Goal: Information Seeking & Learning: Learn about a topic

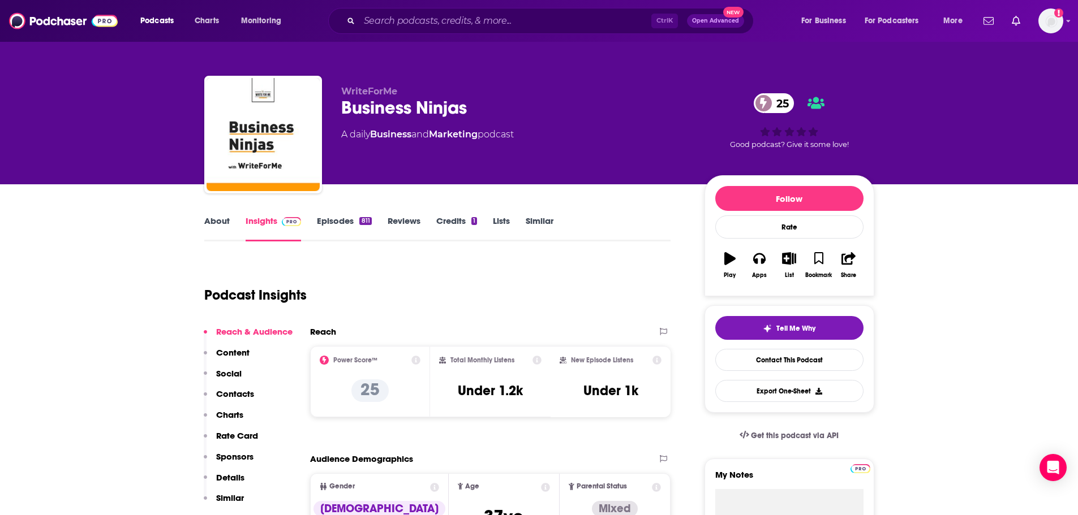
click at [416, 107] on div "Business Ninjas 25" at bounding box center [513, 108] width 345 height 22
copy div "Business Ninjas 25"
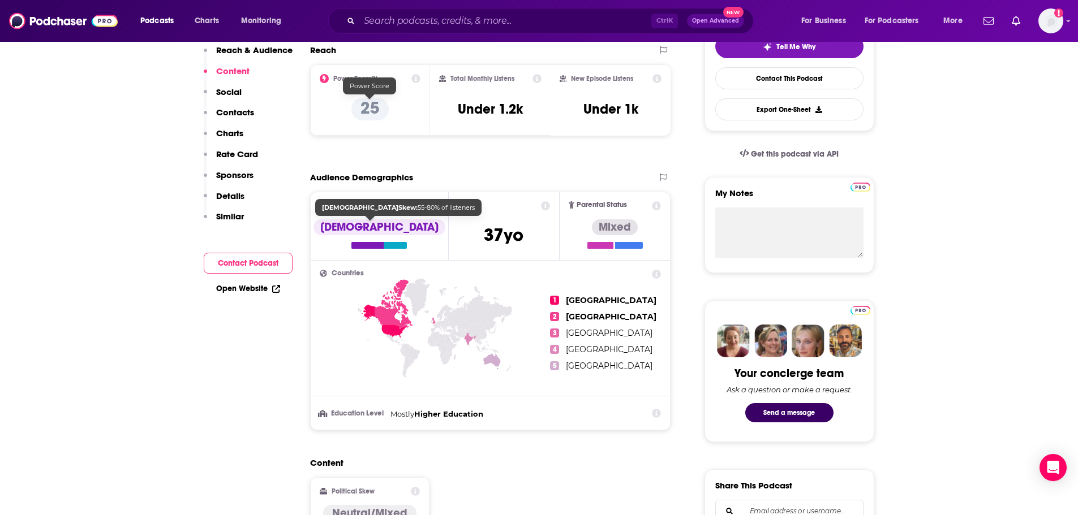
scroll to position [57, 0]
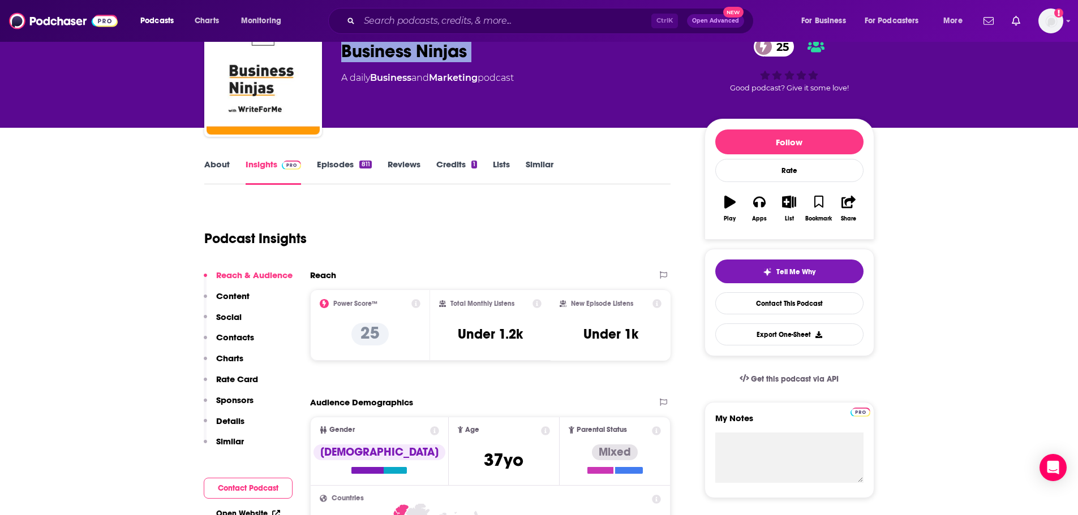
click at [341, 170] on link "Episodes 811" at bounding box center [344, 172] width 54 height 26
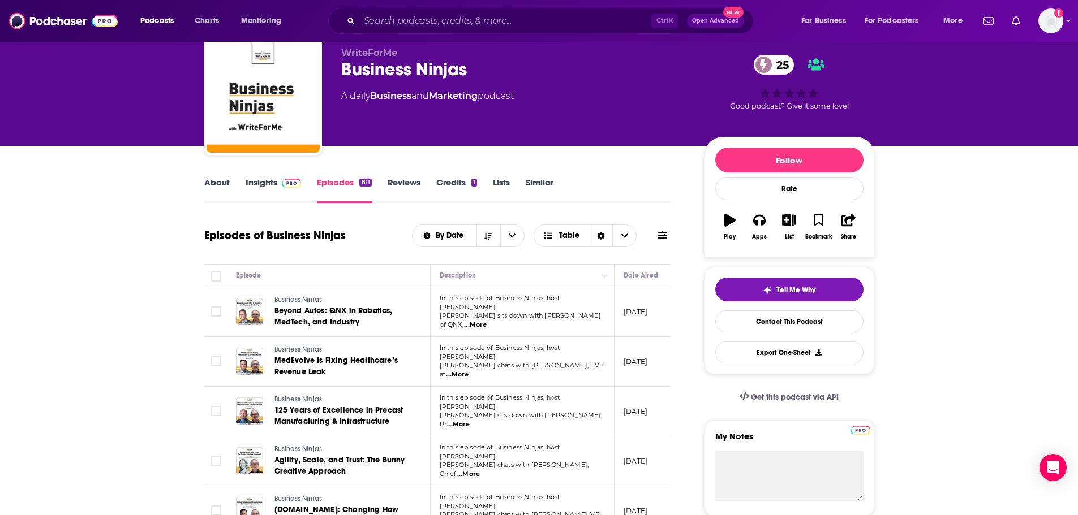
scroll to position [57, 0]
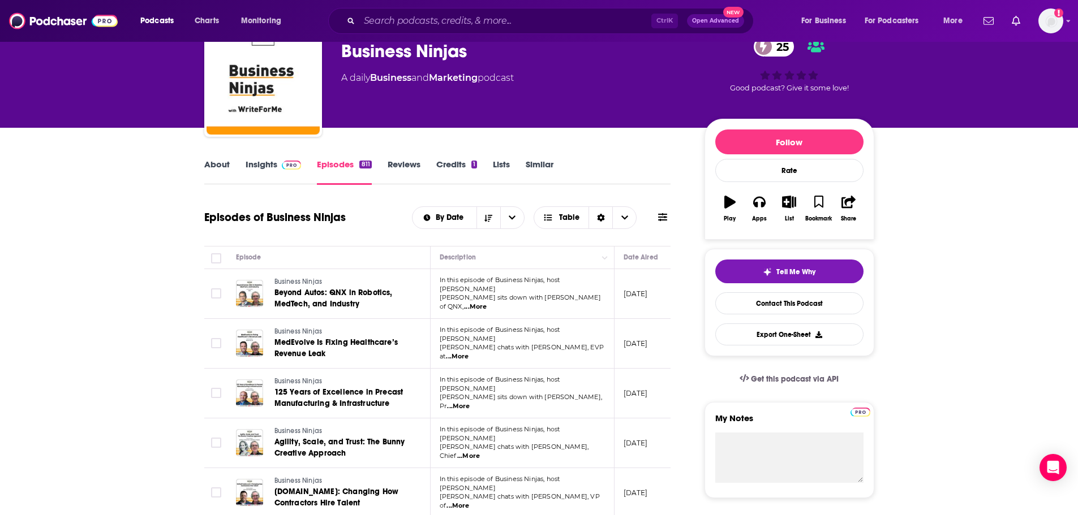
click at [264, 161] on link "Insights" at bounding box center [274, 172] width 56 height 26
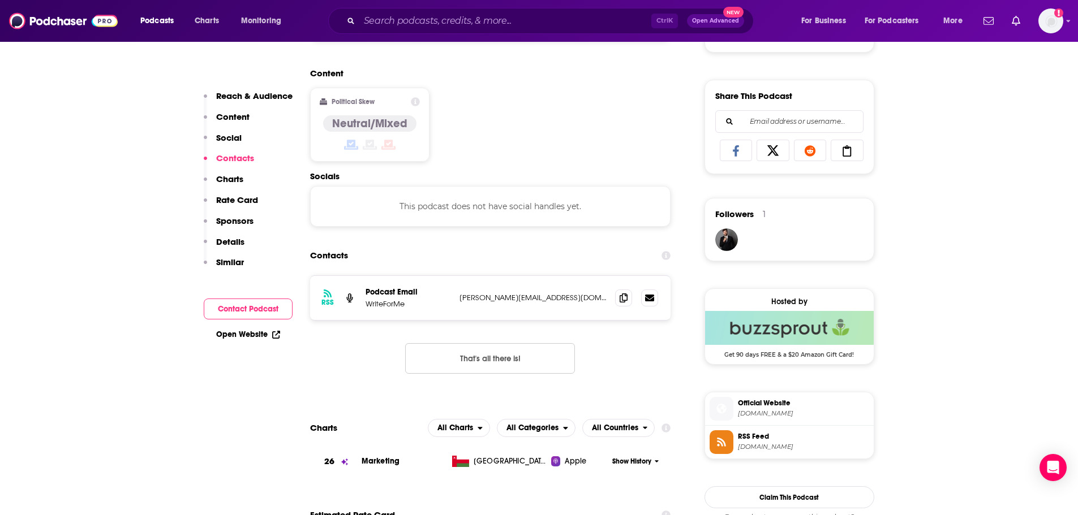
scroll to position [735, 0]
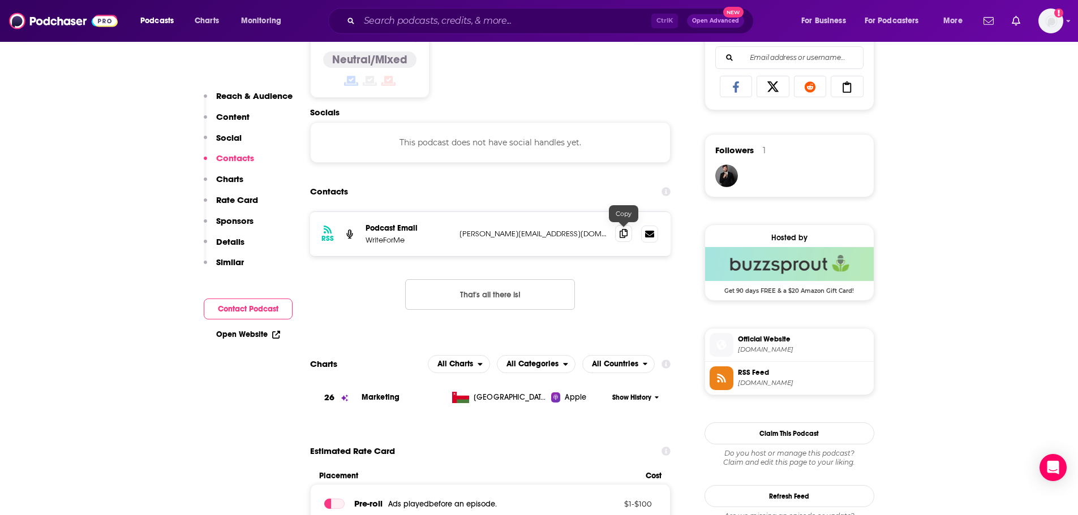
click at [623, 235] on icon at bounding box center [623, 233] width 8 height 9
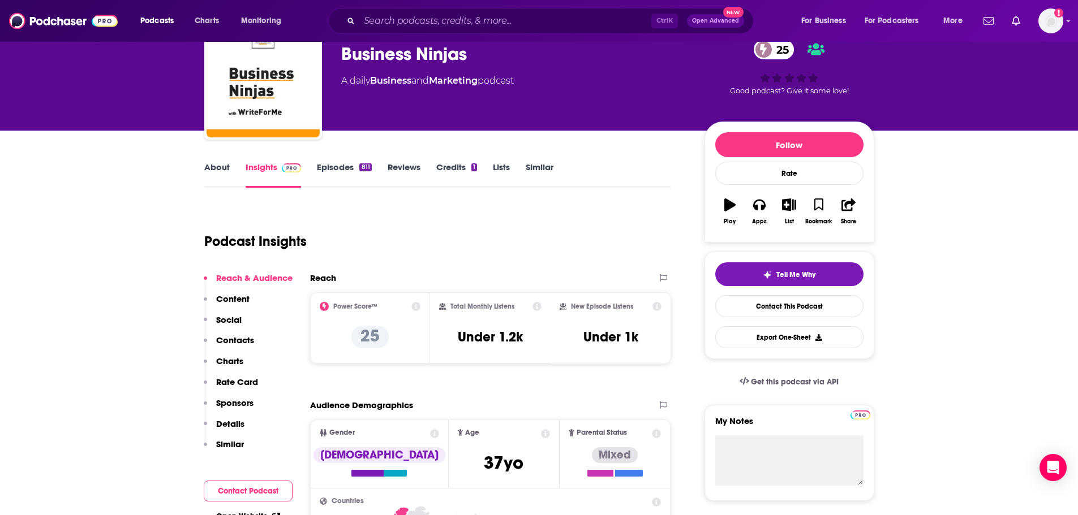
scroll to position [0, 0]
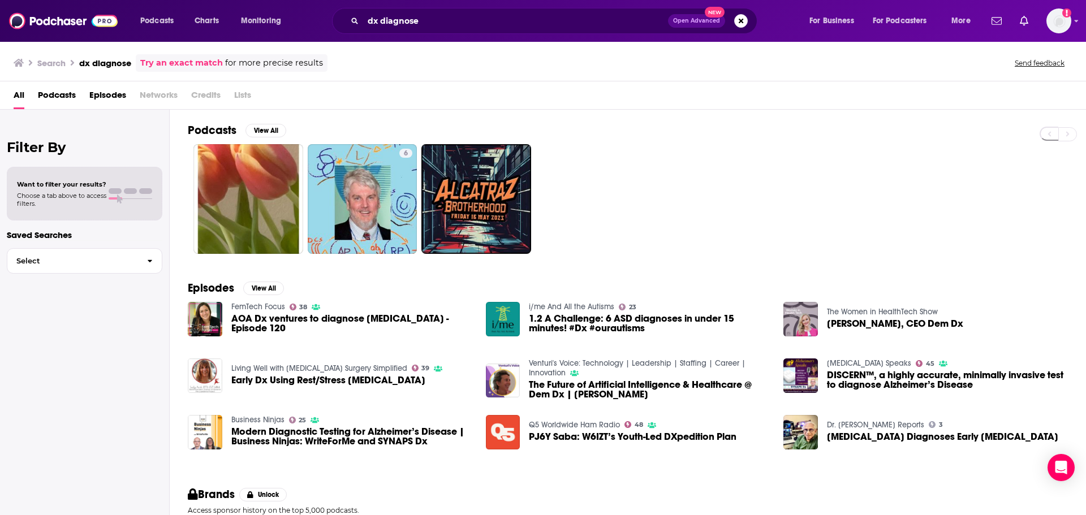
click at [114, 94] on span "Episodes" at bounding box center [107, 97] width 37 height 23
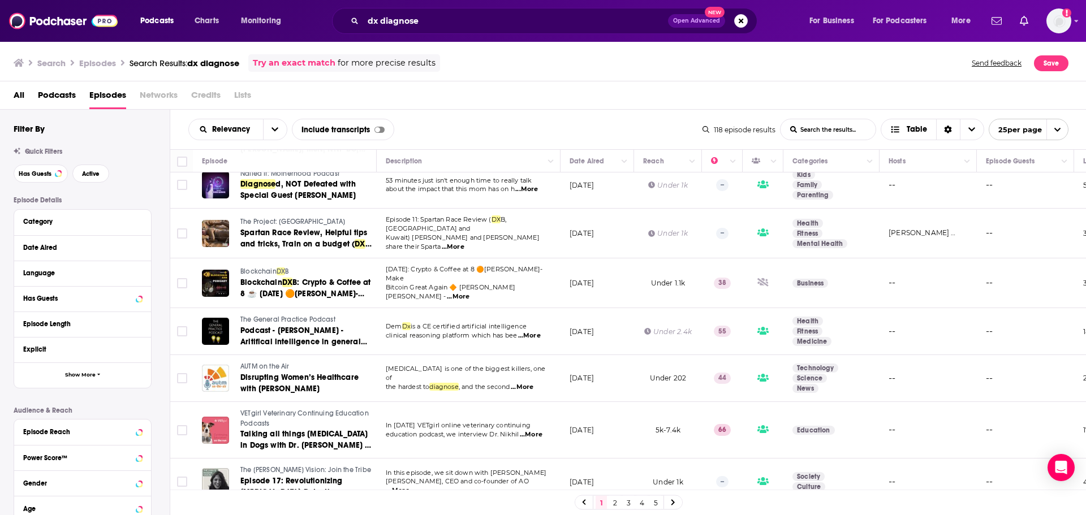
scroll to position [906, 0]
click at [672, 503] on icon at bounding box center [673, 503] width 5 height 7
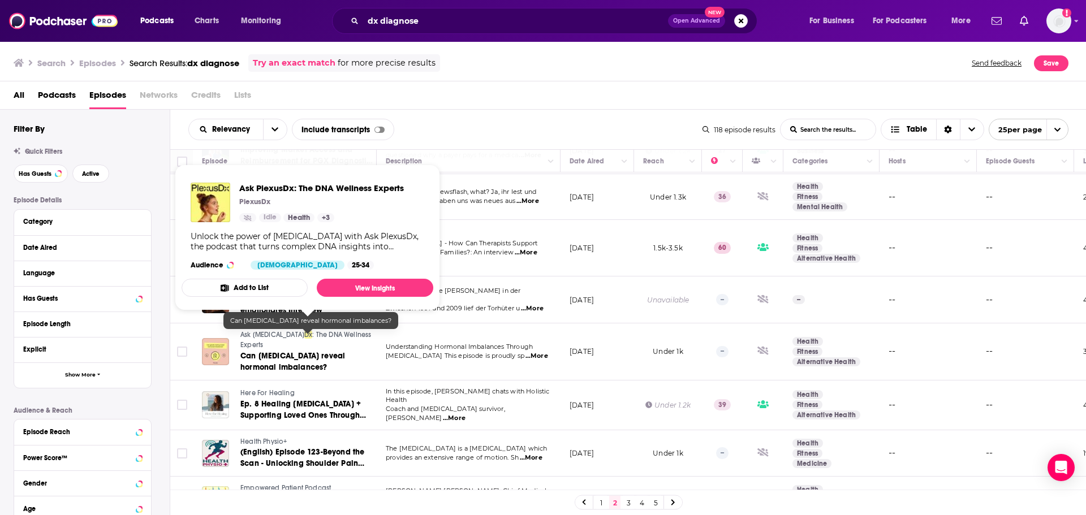
scroll to position [870, 0]
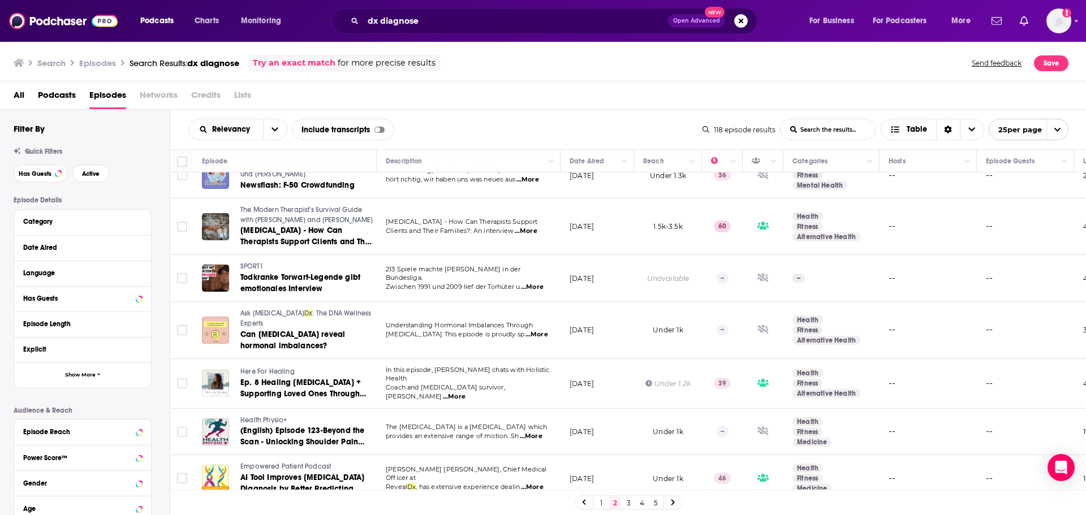
click at [676, 502] on link at bounding box center [673, 502] width 18 height 13
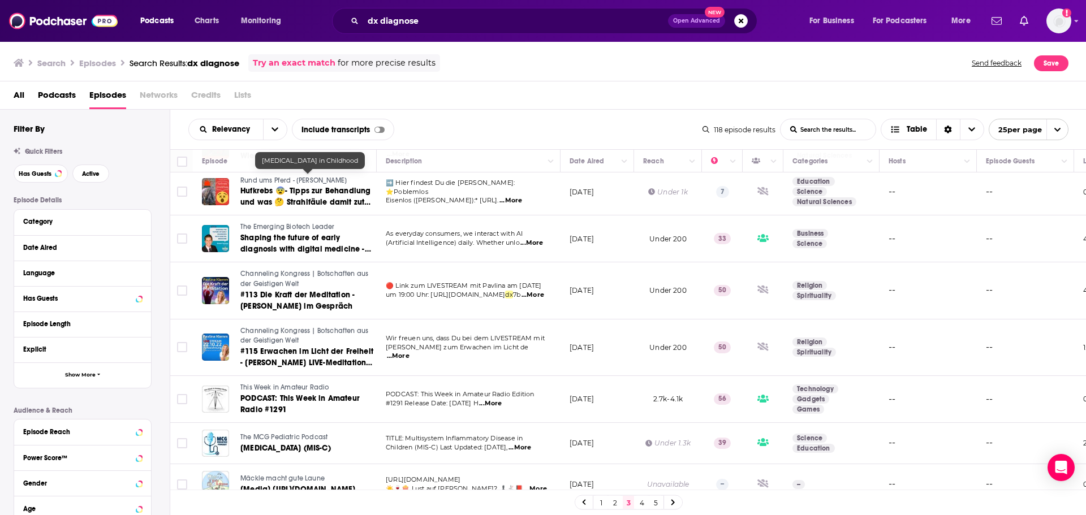
scroll to position [913, 0]
click at [679, 502] on link at bounding box center [673, 502] width 18 height 13
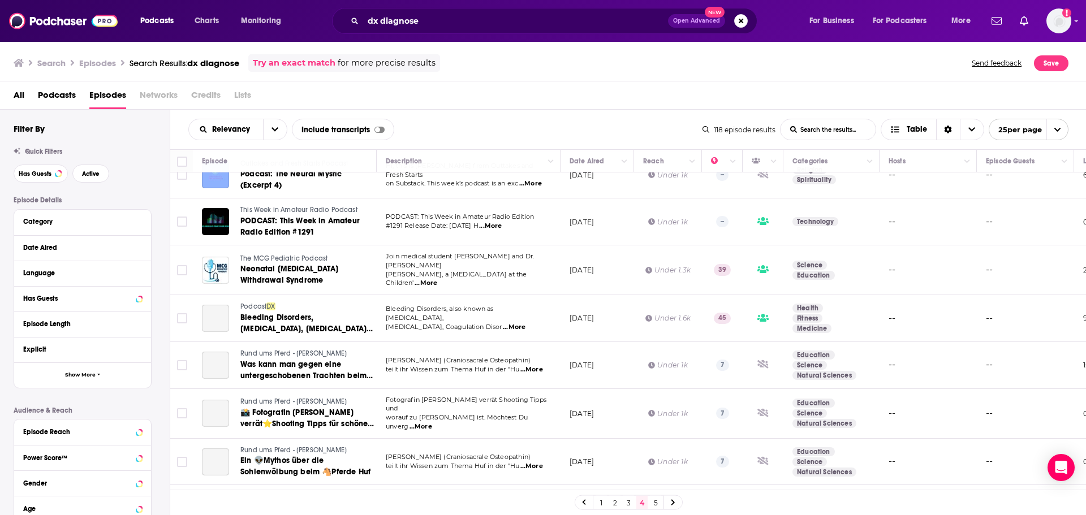
scroll to position [396, 0]
click at [104, 66] on h3 "Episodes" at bounding box center [97, 63] width 37 height 11
click at [414, 18] on input "dx diagnose" at bounding box center [515, 21] width 305 height 18
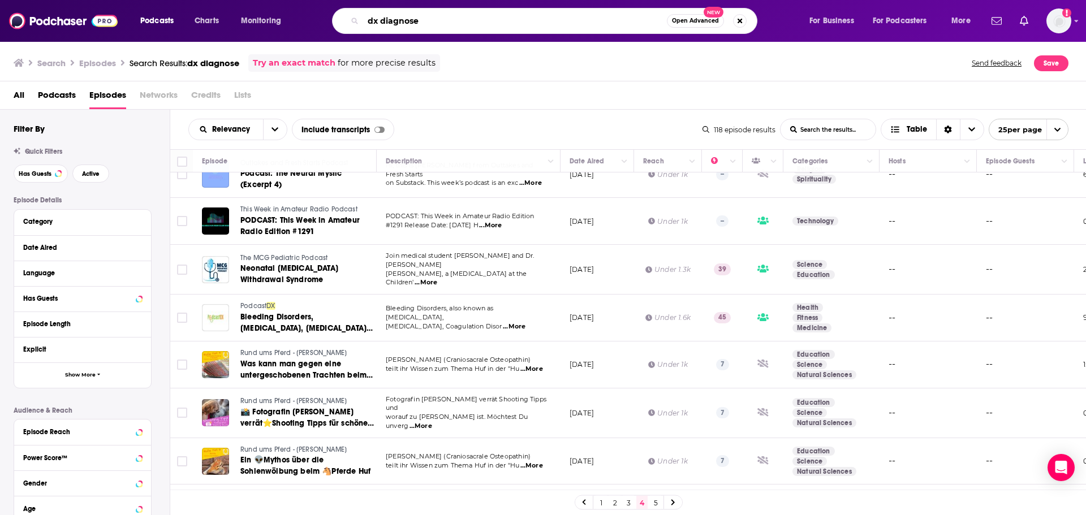
drag, startPoint x: 445, startPoint y: 22, endPoint x: 341, endPoint y: 18, distance: 103.6
click at [341, 18] on div "dx diagnose Open Advanced New" at bounding box center [544, 21] width 425 height 26
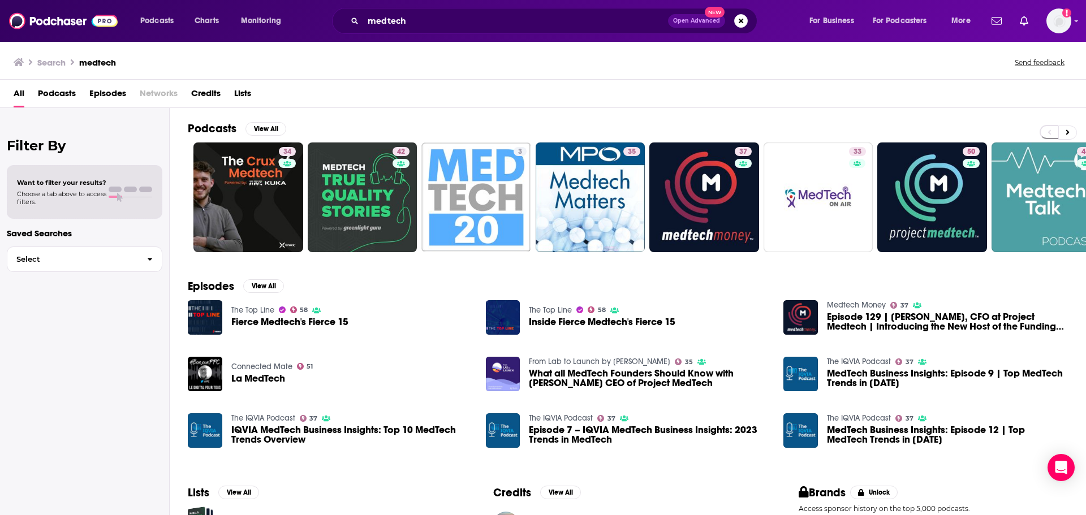
click at [111, 93] on span "Episodes" at bounding box center [107, 95] width 37 height 23
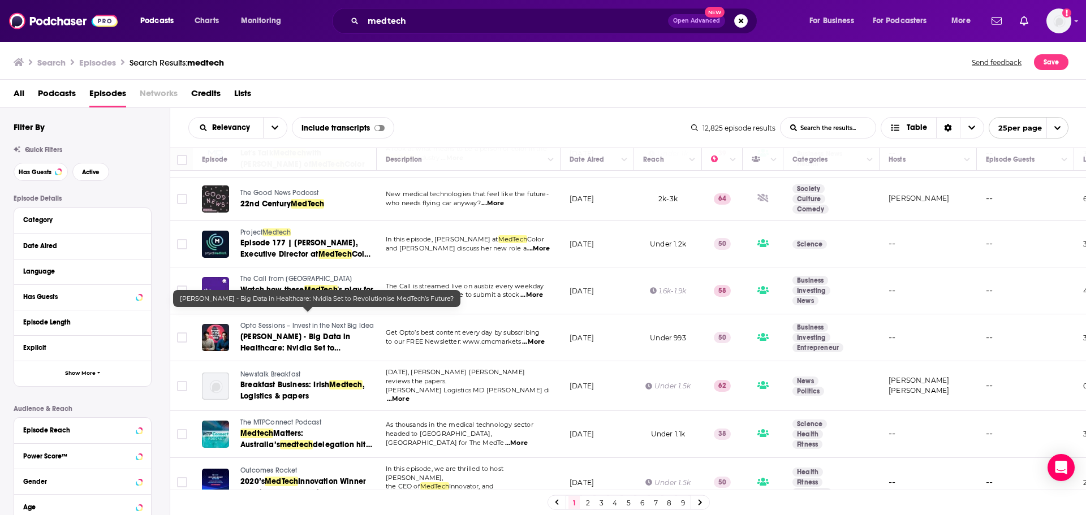
scroll to position [837, 0]
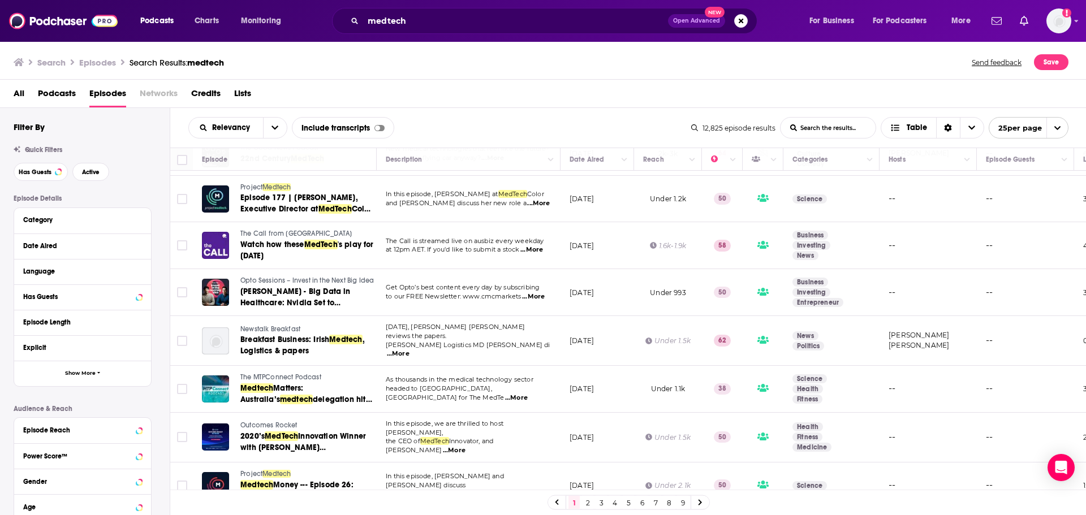
click at [702, 502] on icon at bounding box center [700, 503] width 3 height 6
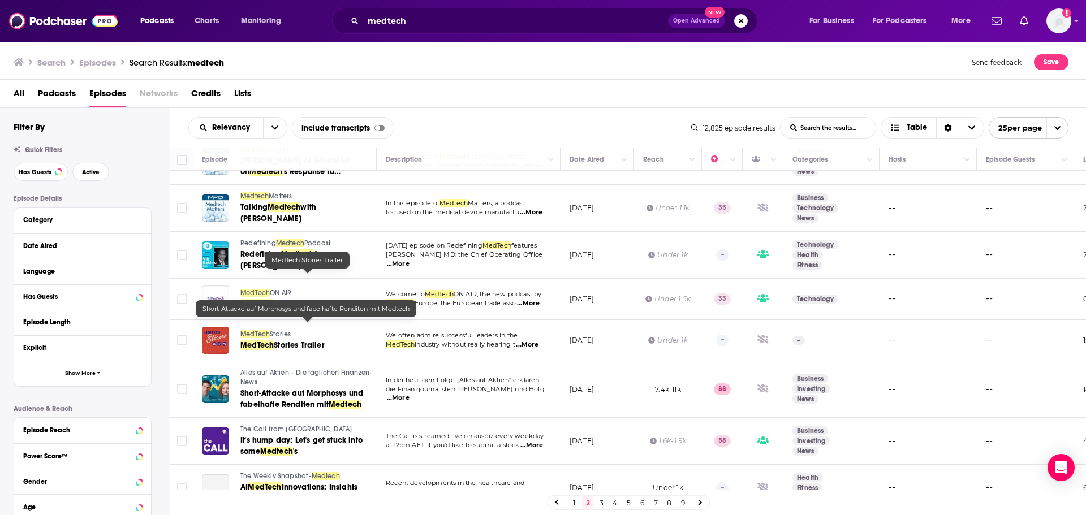
scroll to position [113, 0]
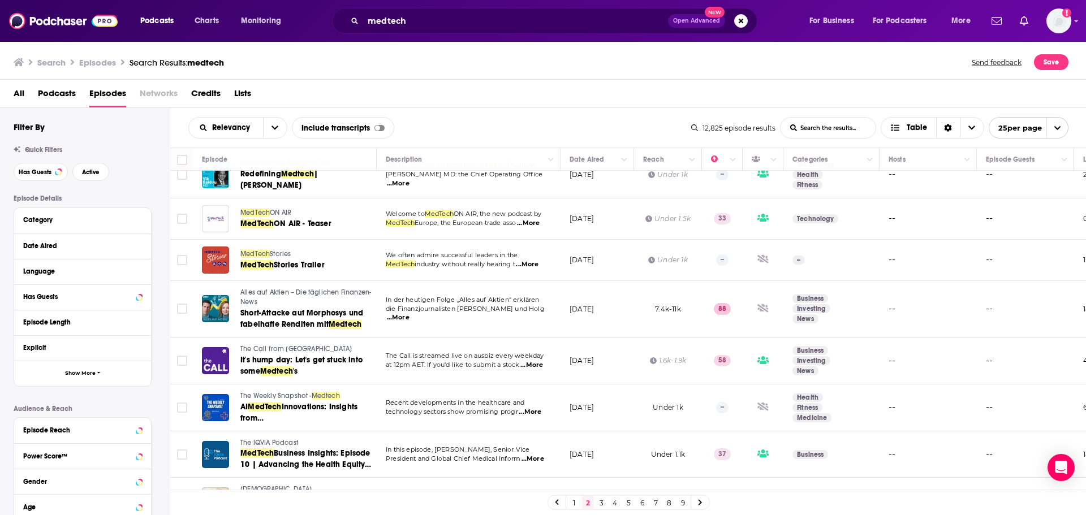
click at [702, 503] on icon at bounding box center [700, 503] width 5 height 7
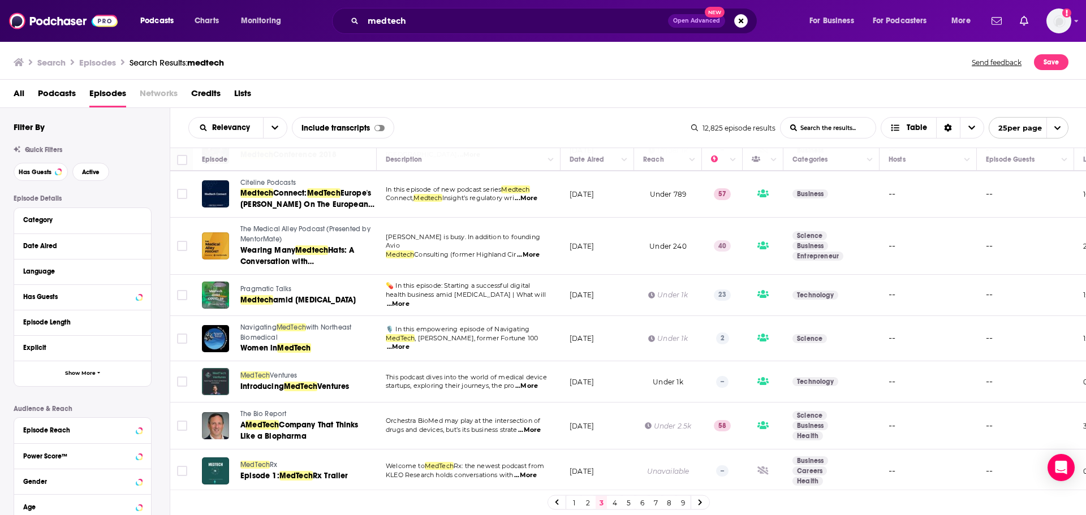
scroll to position [855, 0]
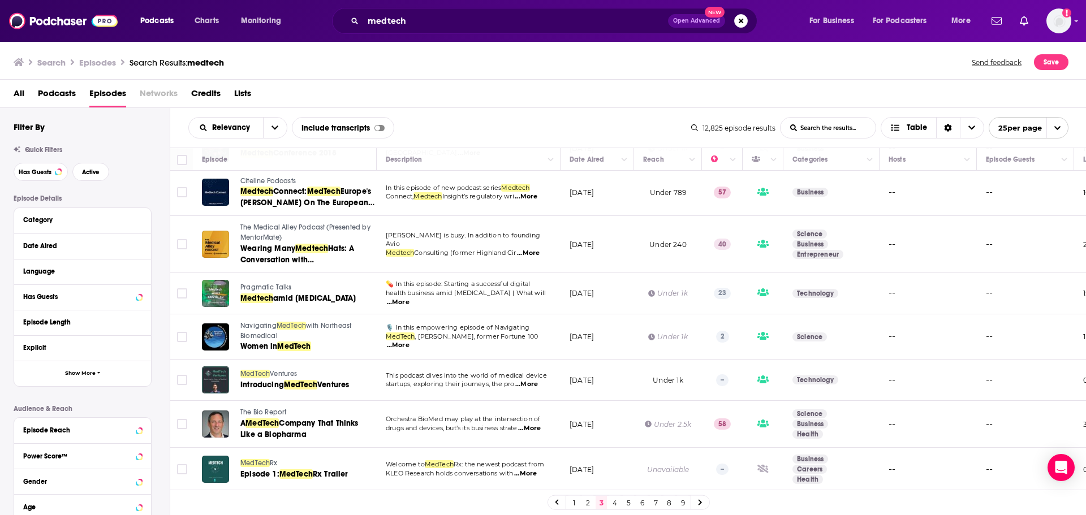
click at [696, 506] on link at bounding box center [700, 502] width 18 height 13
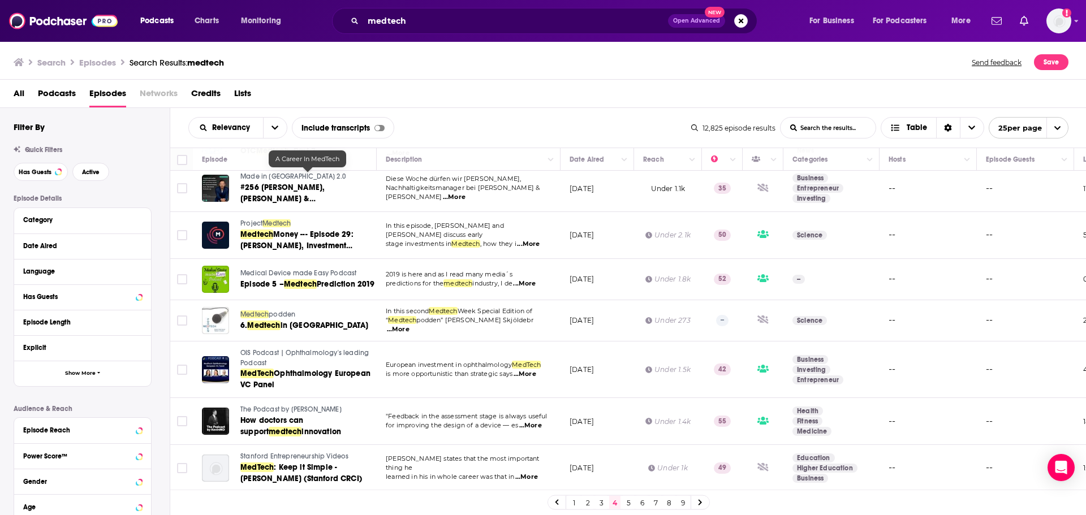
scroll to position [864, 0]
click at [700, 504] on icon at bounding box center [700, 503] width 3 height 6
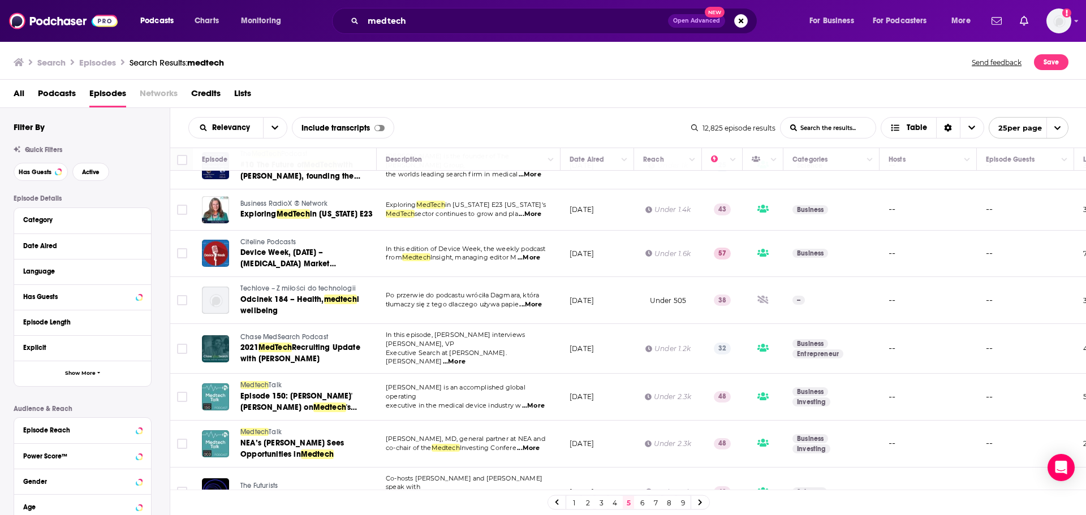
scroll to position [866, 0]
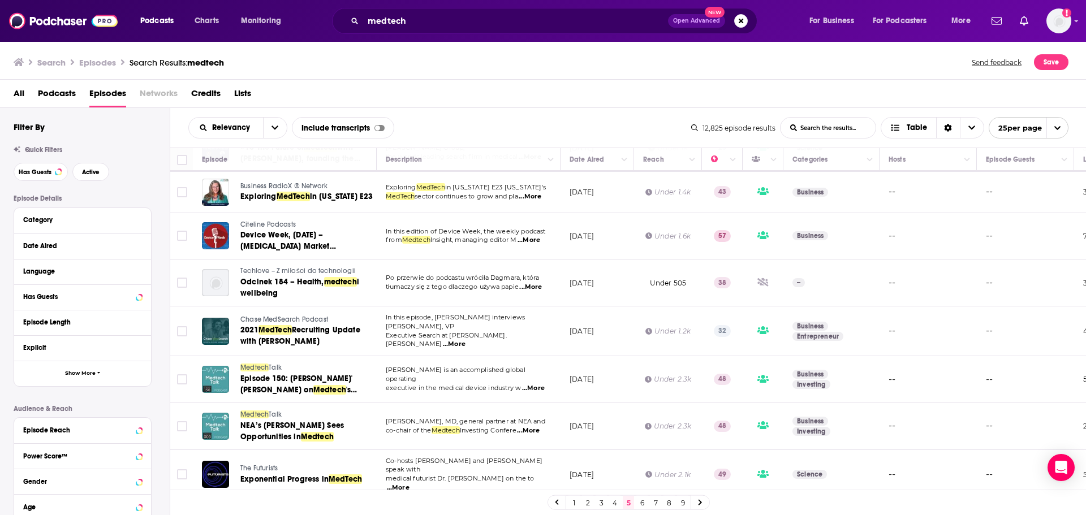
click at [703, 500] on link at bounding box center [700, 502] width 18 height 13
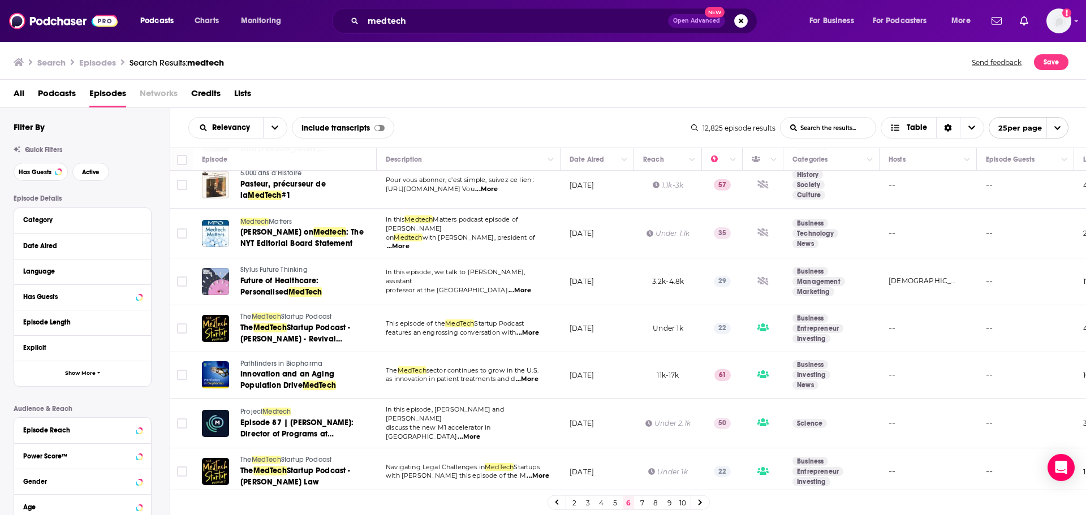
scroll to position [854, 0]
click at [699, 508] on link at bounding box center [700, 502] width 18 height 13
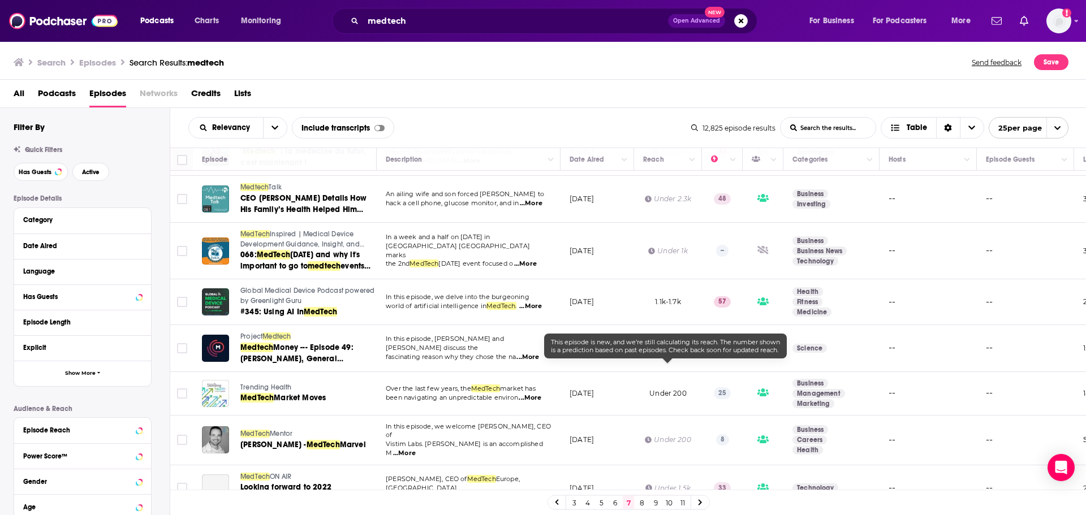
scroll to position [846, 0]
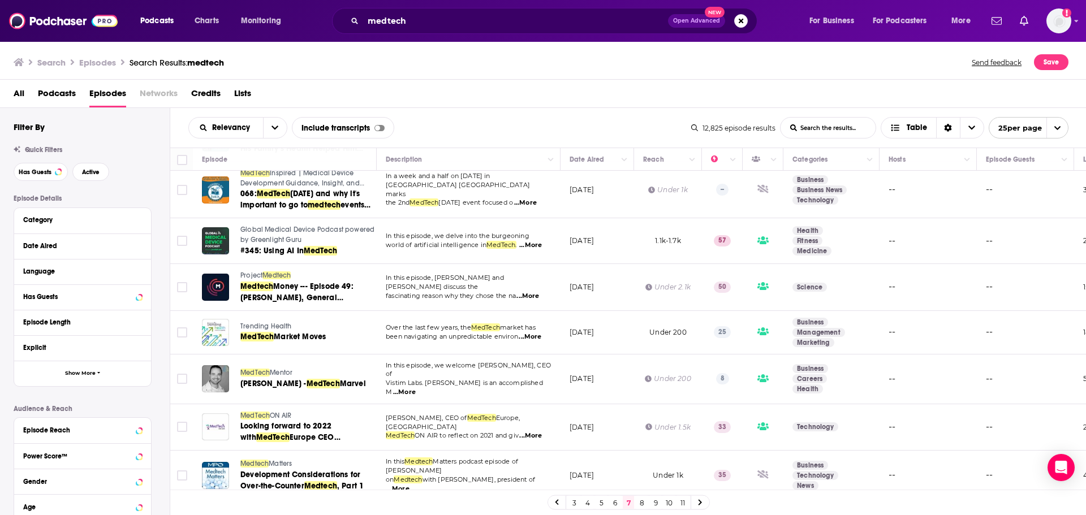
click at [698, 508] on link at bounding box center [700, 502] width 18 height 13
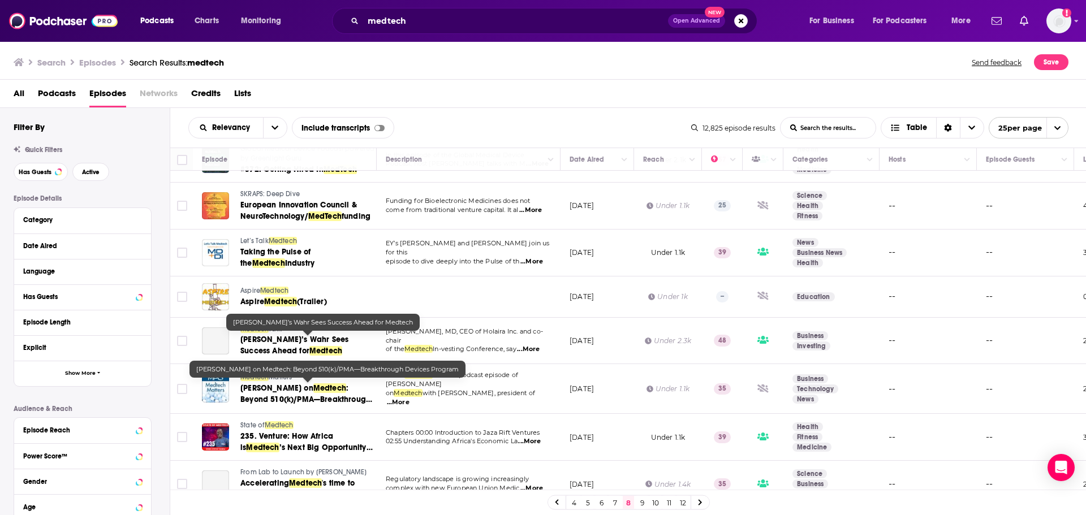
scroll to position [226, 0]
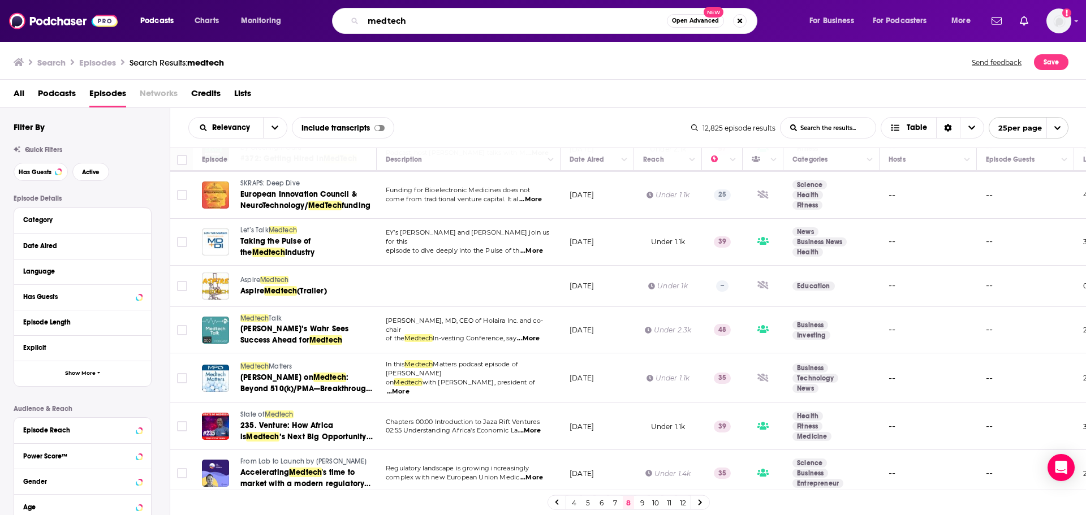
drag, startPoint x: 423, startPoint y: 16, endPoint x: 386, endPoint y: 20, distance: 37.0
click at [386, 20] on input "medtech" at bounding box center [515, 21] width 304 height 18
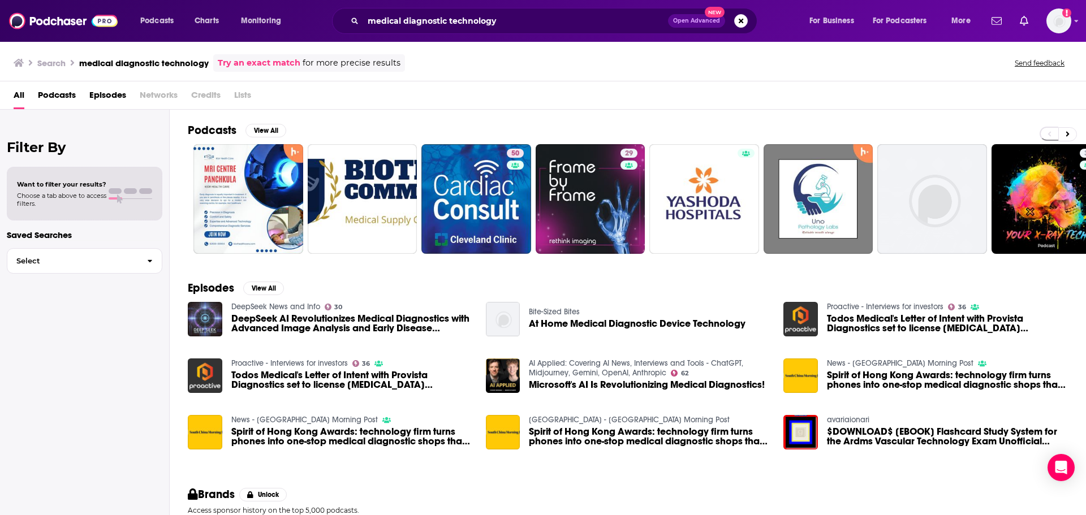
click at [113, 97] on span "Episodes" at bounding box center [107, 97] width 37 height 23
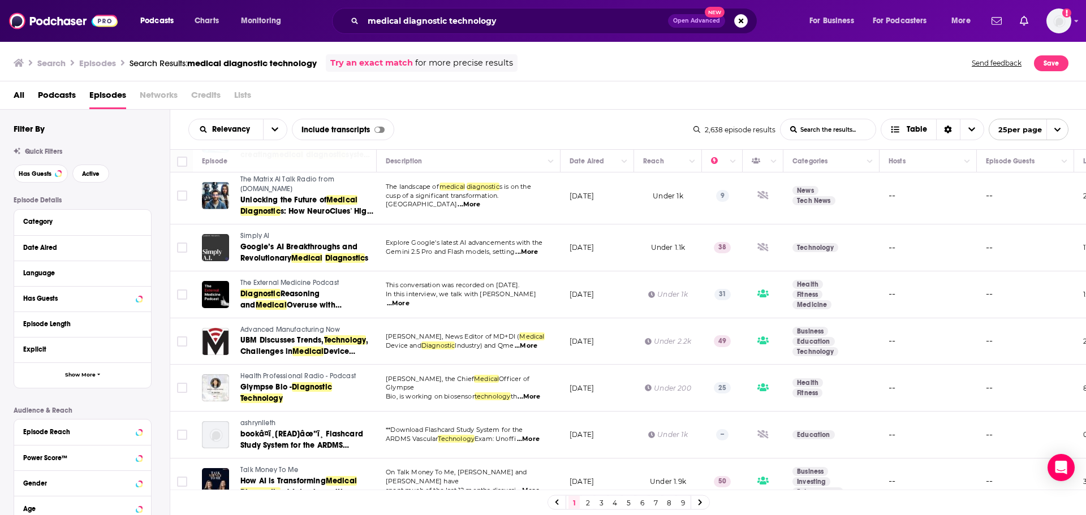
scroll to position [909, 0]
click at [702, 502] on link at bounding box center [700, 502] width 18 height 13
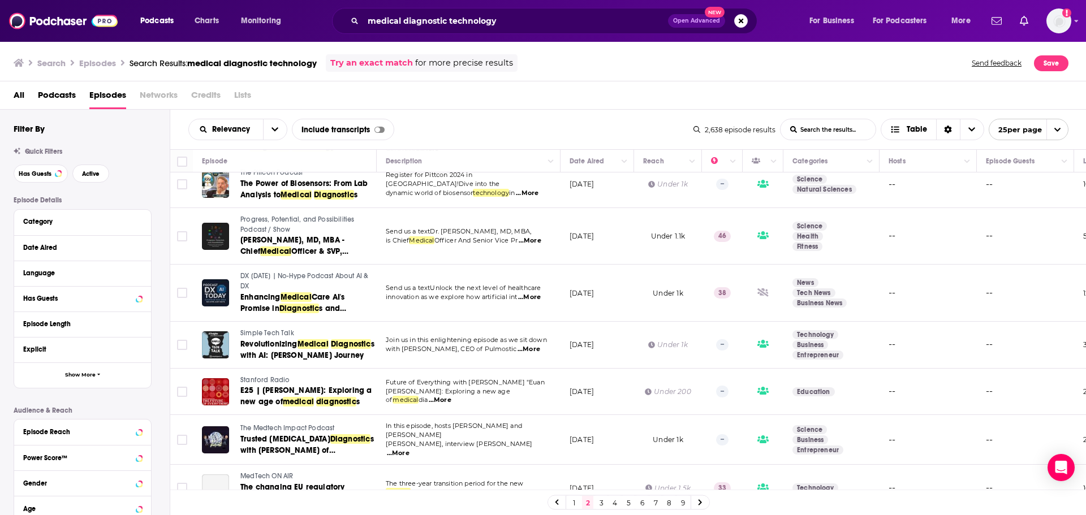
scroll to position [899, 0]
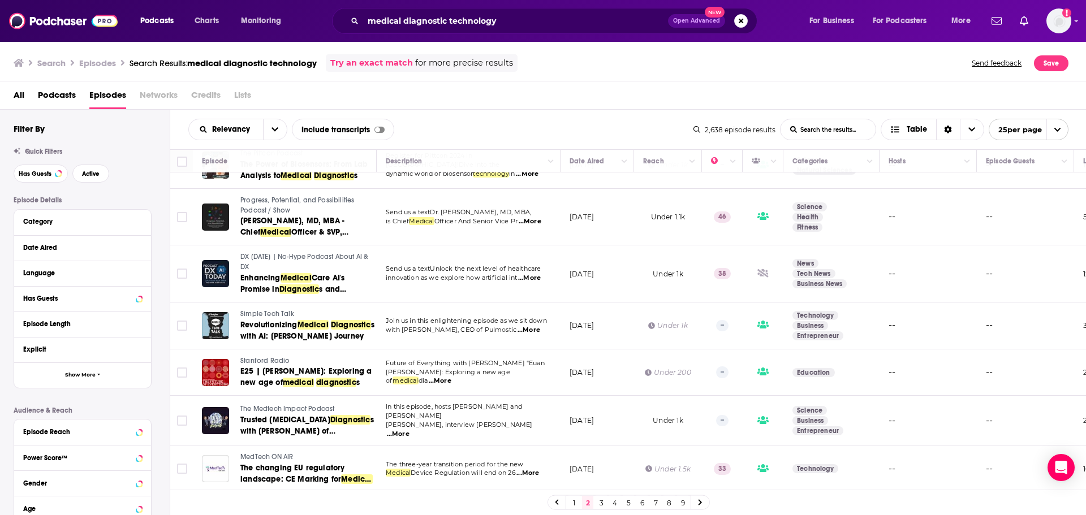
click at [698, 501] on icon at bounding box center [700, 503] width 5 height 7
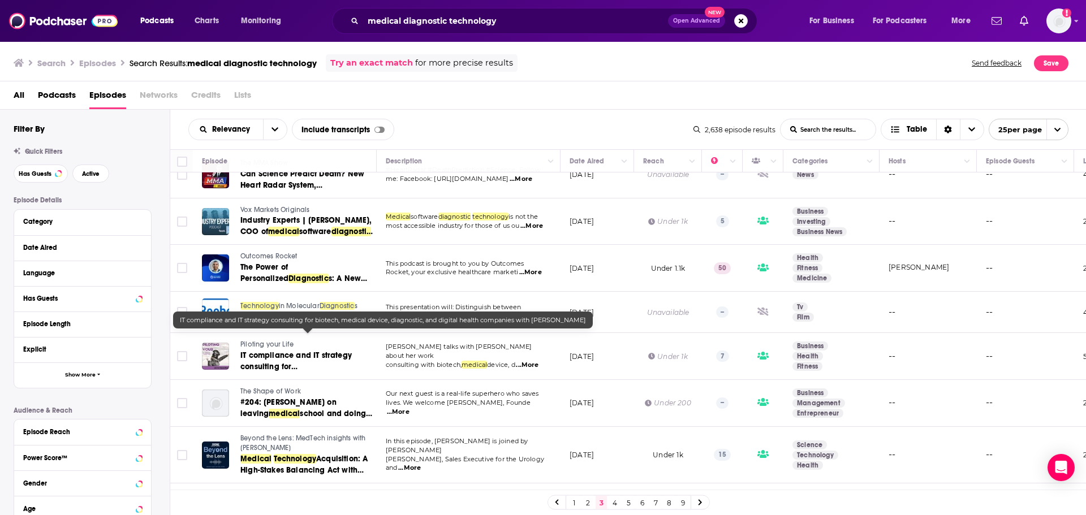
scroll to position [884, 0]
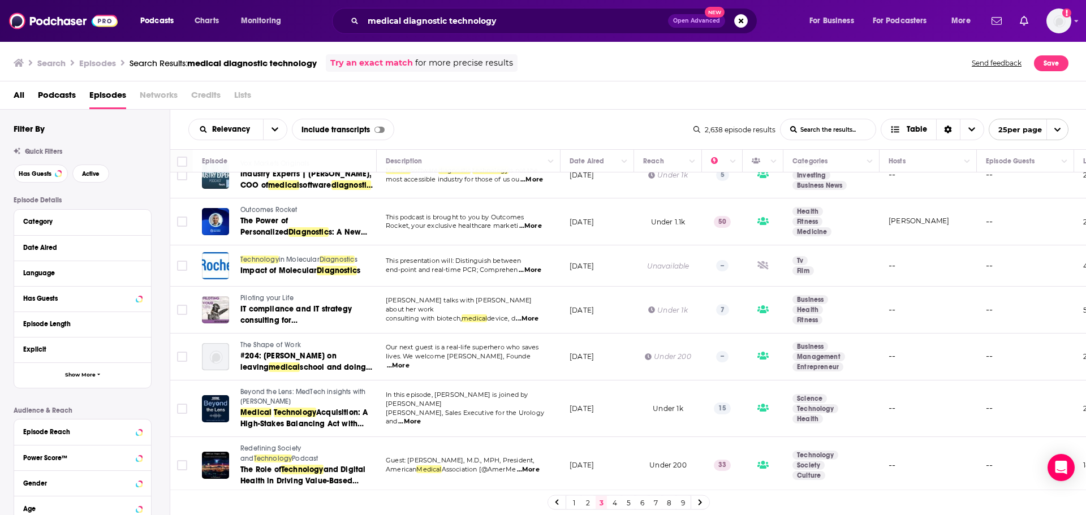
click at [705, 503] on link at bounding box center [700, 502] width 18 height 13
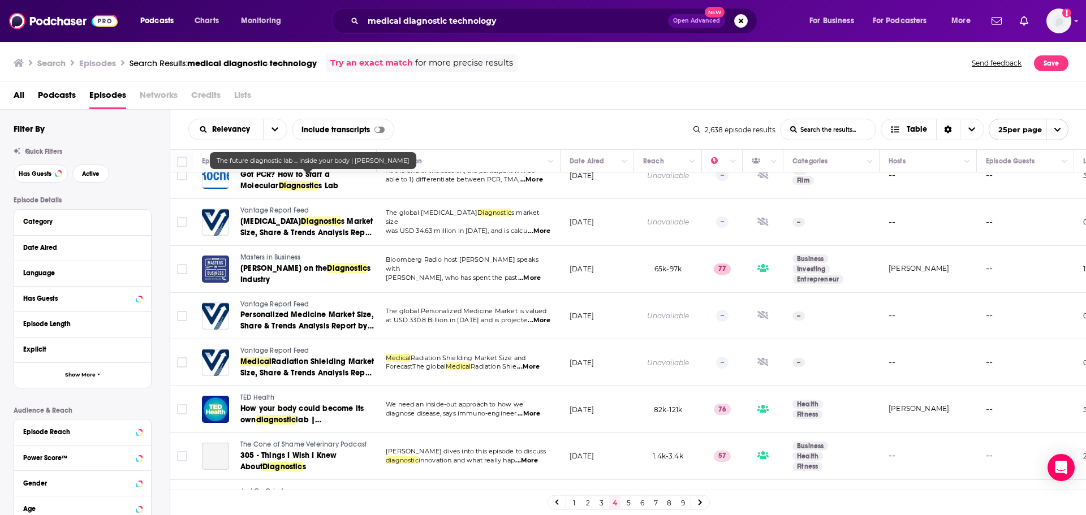
scroll to position [866, 0]
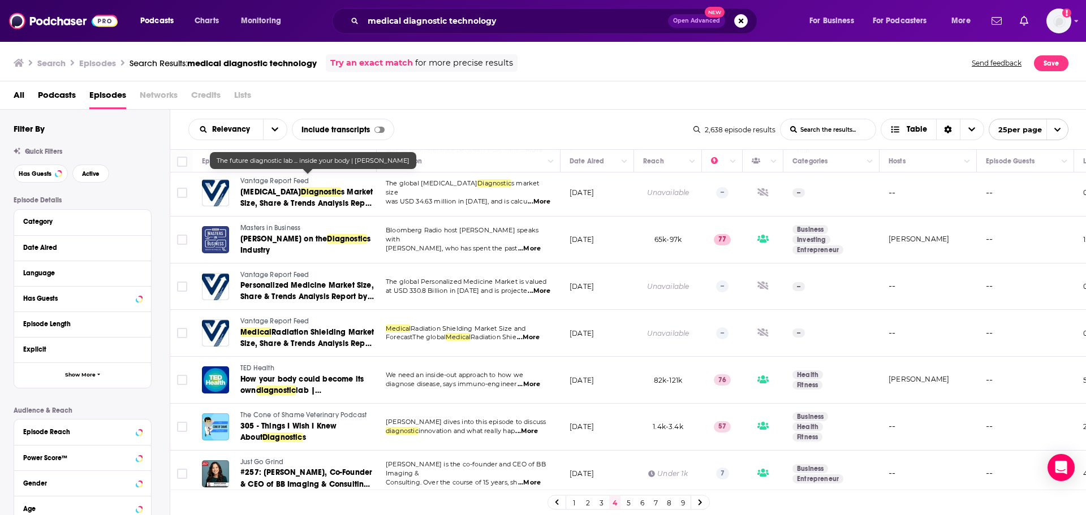
click at [700, 500] on icon at bounding box center [700, 503] width 5 height 7
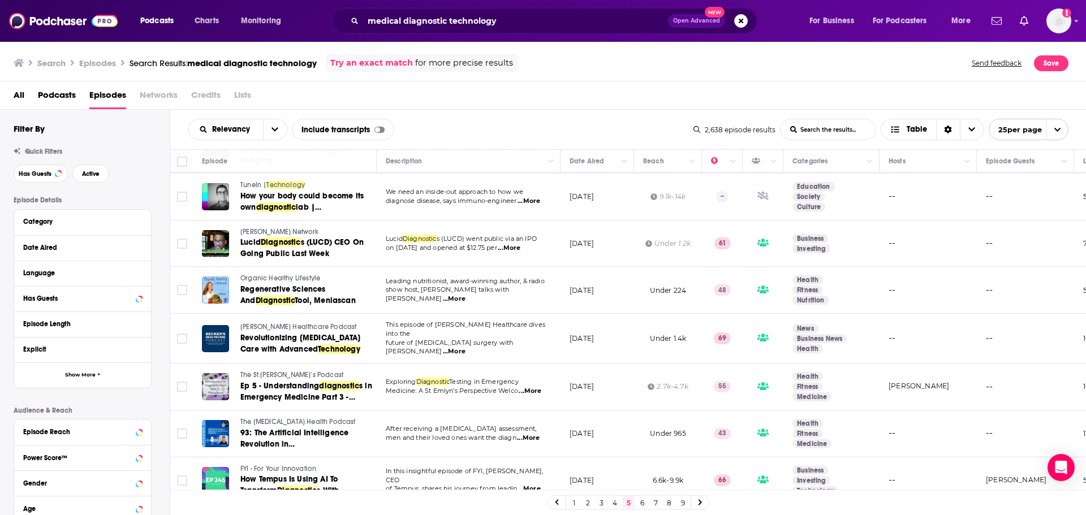
scroll to position [909, 0]
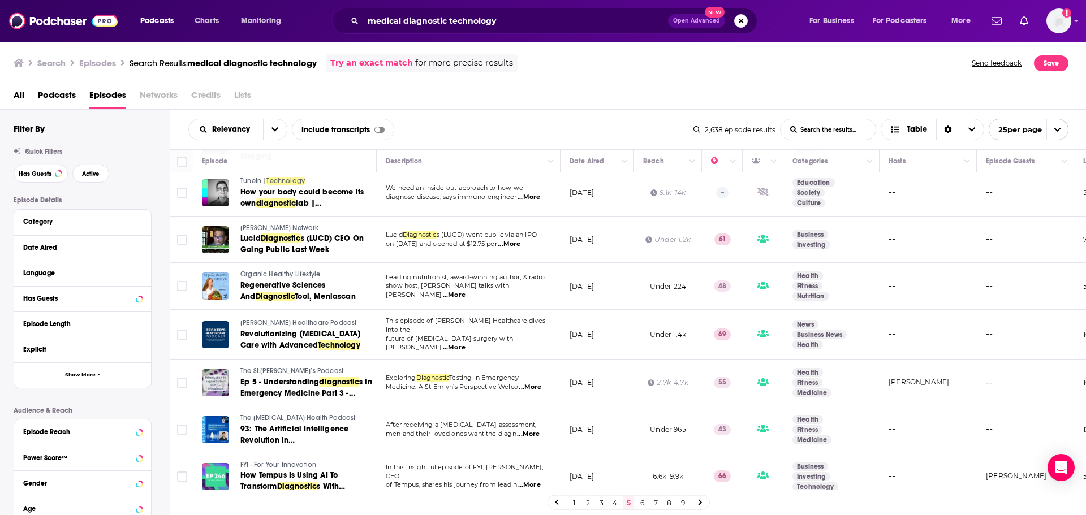
drag, startPoint x: 701, startPoint y: 503, endPoint x: 713, endPoint y: 514, distance: 16.8
click at [701, 503] on icon at bounding box center [700, 503] width 3 height 6
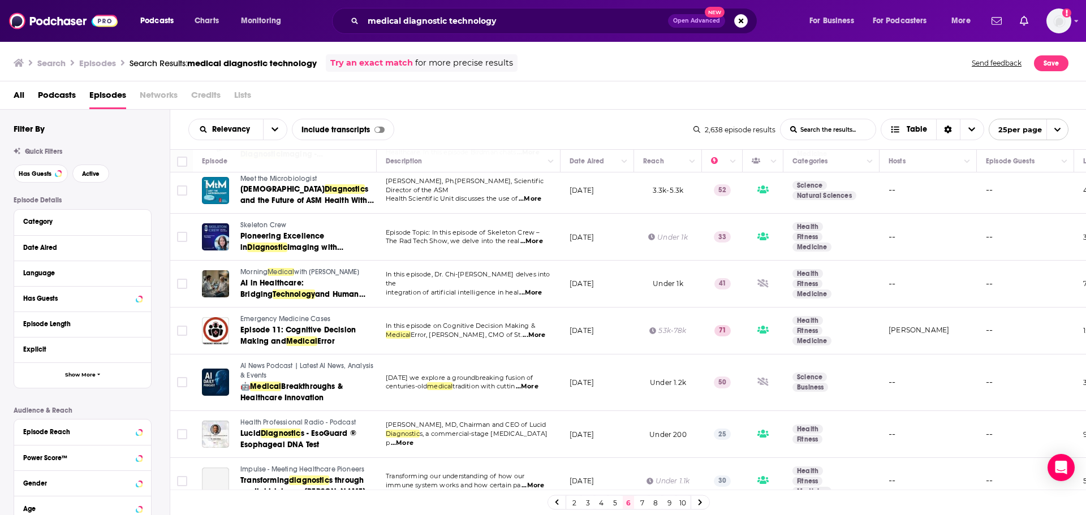
scroll to position [899, 0]
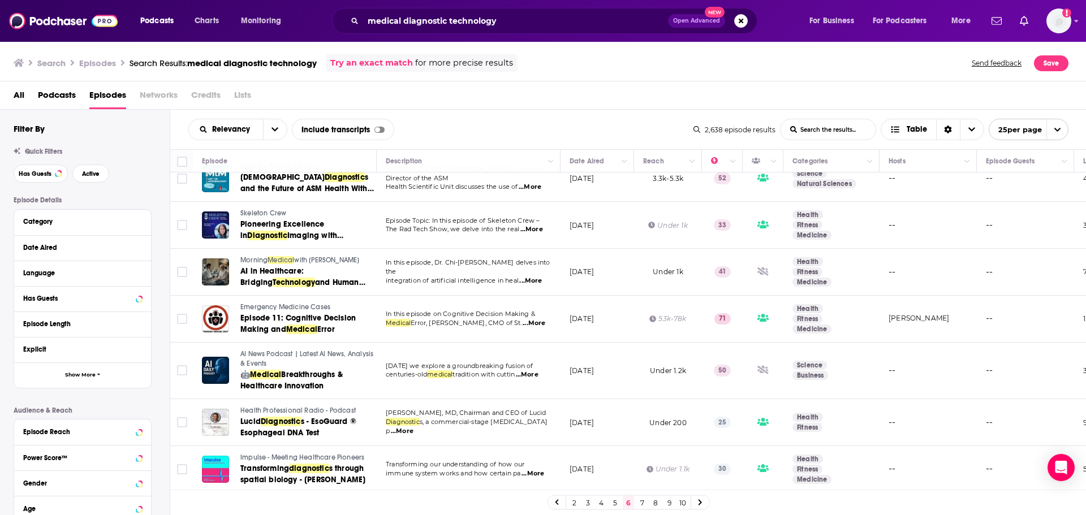
click at [702, 503] on icon at bounding box center [700, 503] width 3 height 6
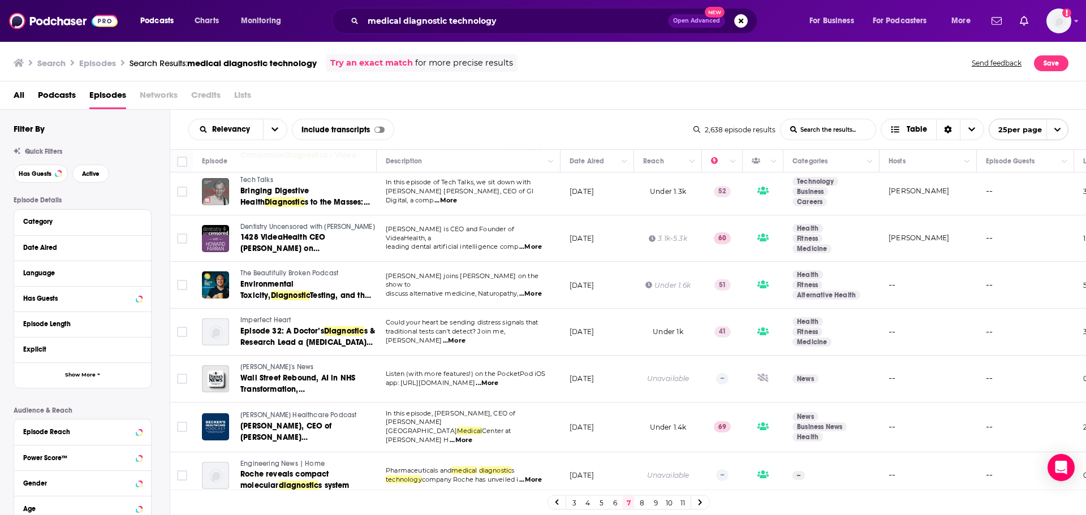
scroll to position [868, 0]
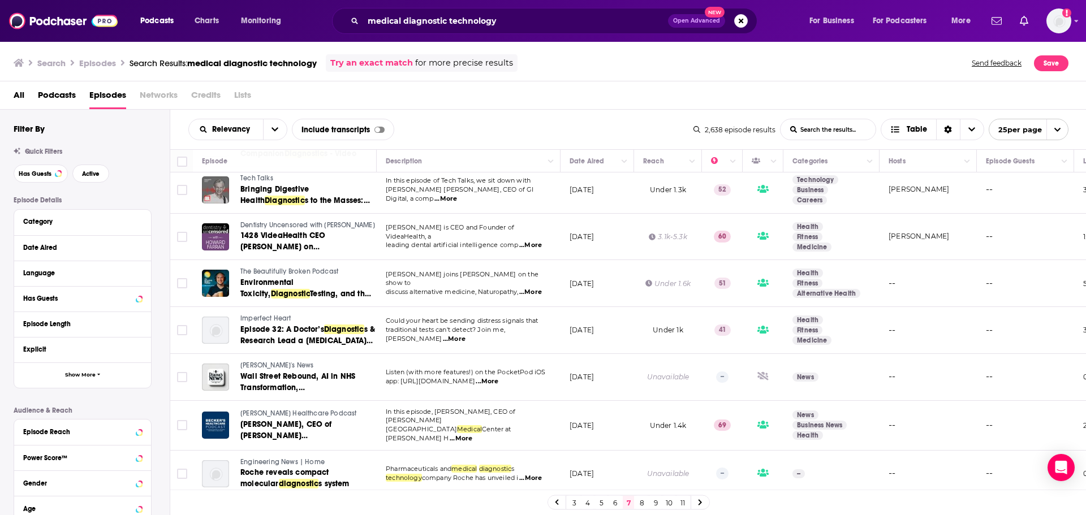
click at [700, 503] on icon at bounding box center [700, 503] width 5 height 7
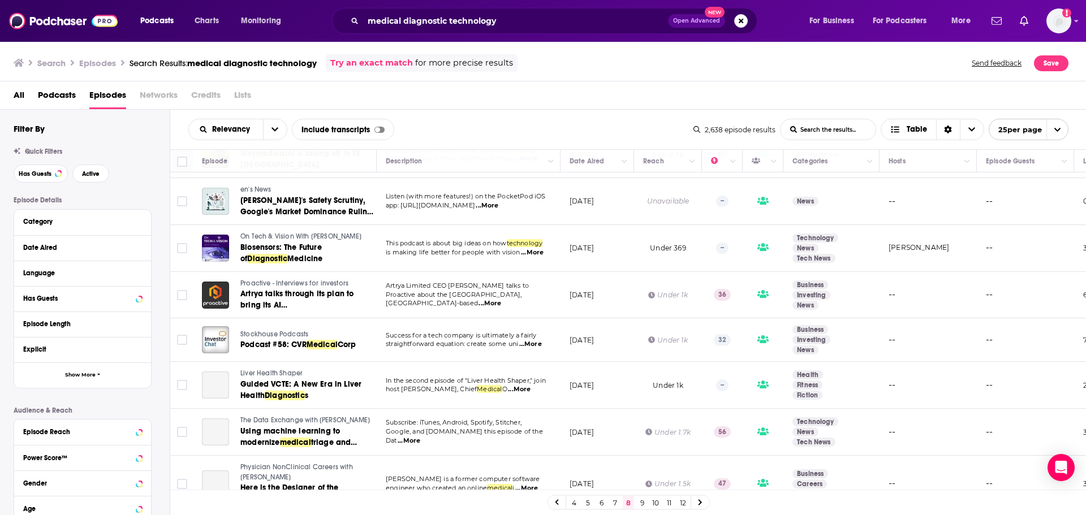
scroll to position [886, 0]
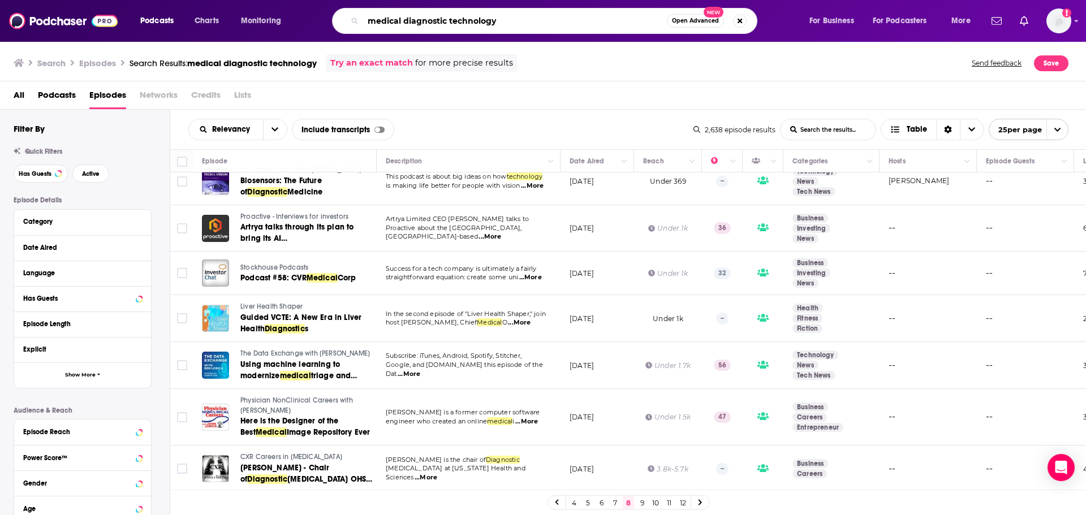
drag, startPoint x: 538, startPoint y: 22, endPoint x: 334, endPoint y: 26, distance: 203.7
click at [334, 26] on div "medical diagnostic technology Open Advanced New" at bounding box center [544, 21] width 425 height 26
type input "biosensor"
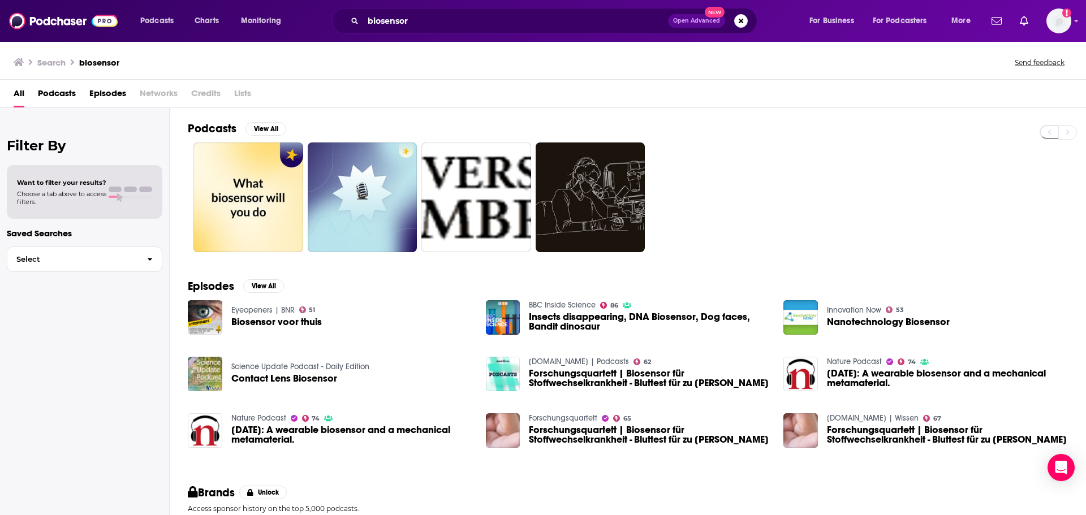
click at [112, 93] on span "Episodes" at bounding box center [107, 95] width 37 height 23
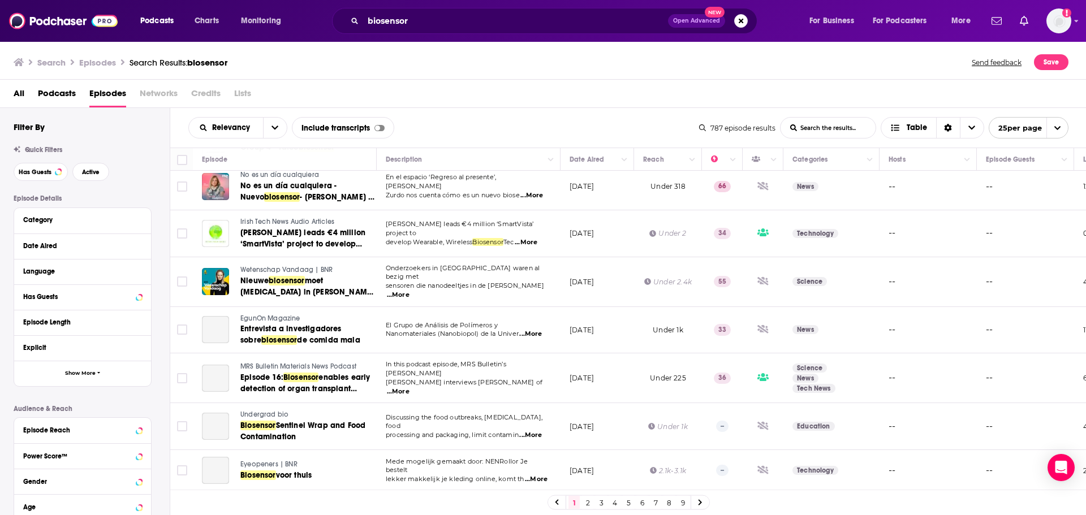
scroll to position [838, 0]
click at [705, 501] on link at bounding box center [700, 502] width 18 height 13
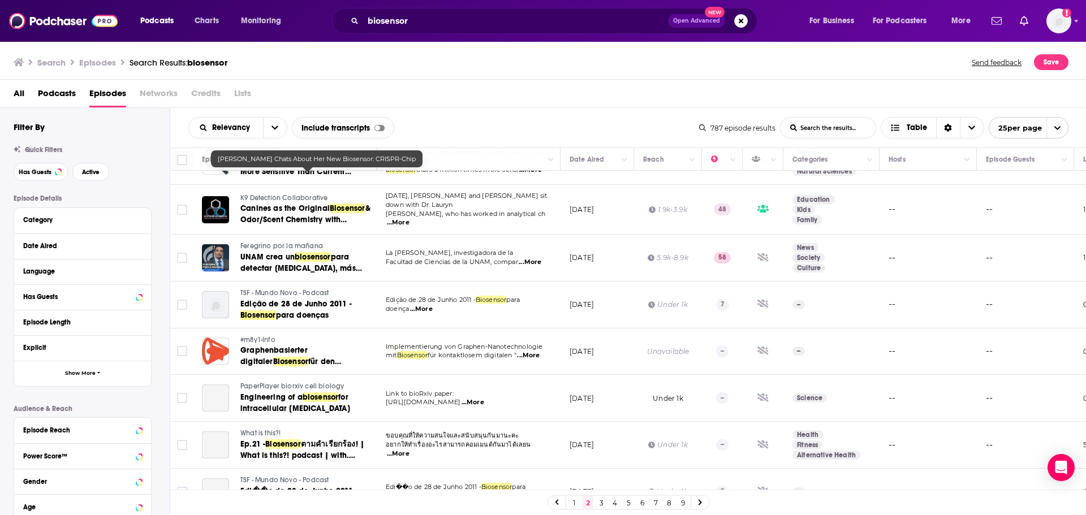
scroll to position [849, 0]
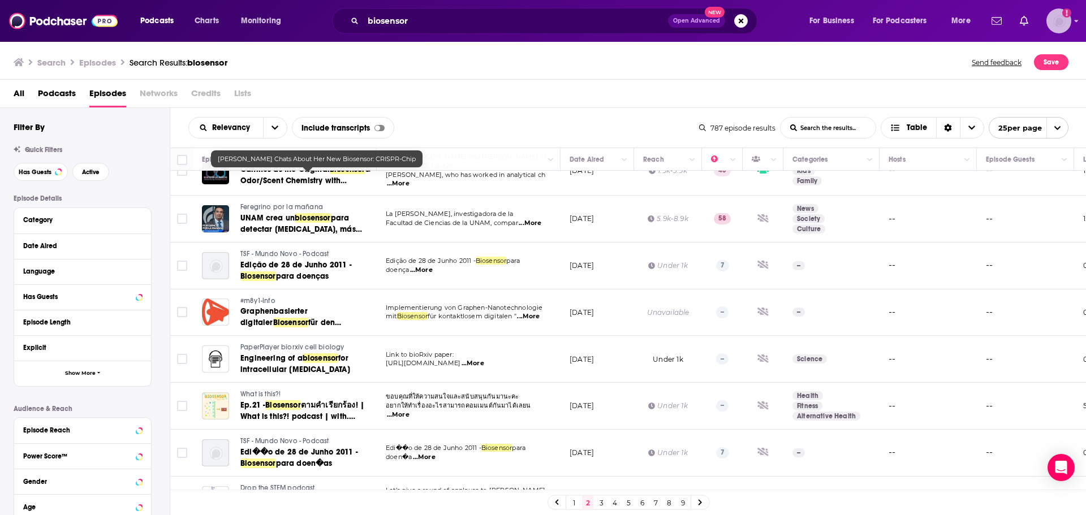
click at [1062, 27] on img "Logged in as lizrussopr1" at bounding box center [1059, 20] width 25 height 25
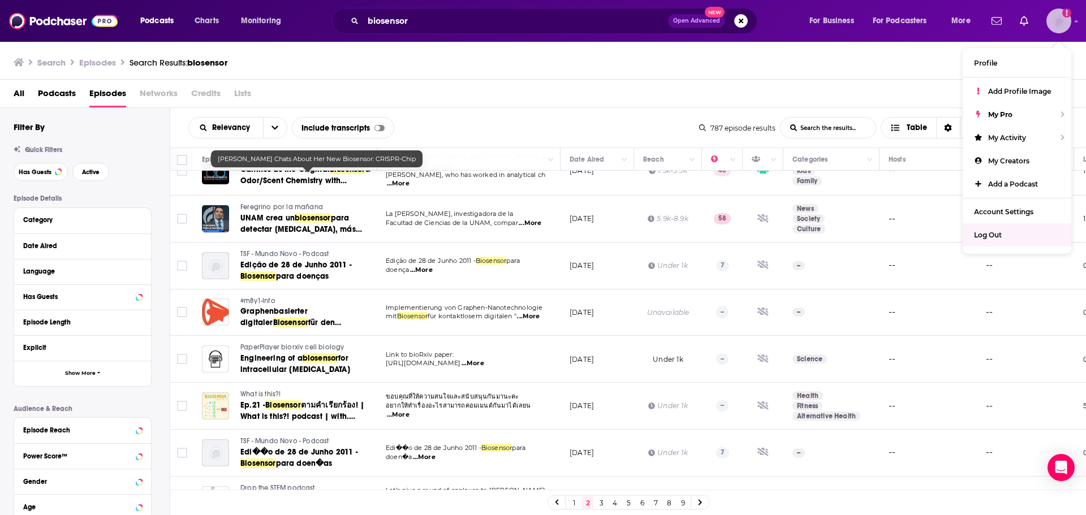
click at [997, 239] on span "Log Out" at bounding box center [988, 235] width 28 height 8
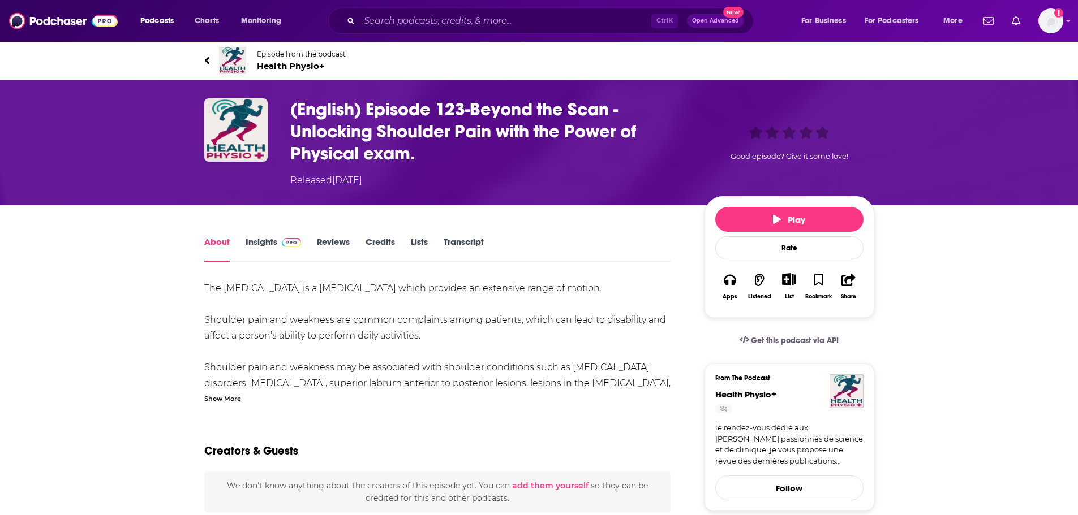
click at [290, 68] on span "Health Physio+" at bounding box center [301, 66] width 89 height 11
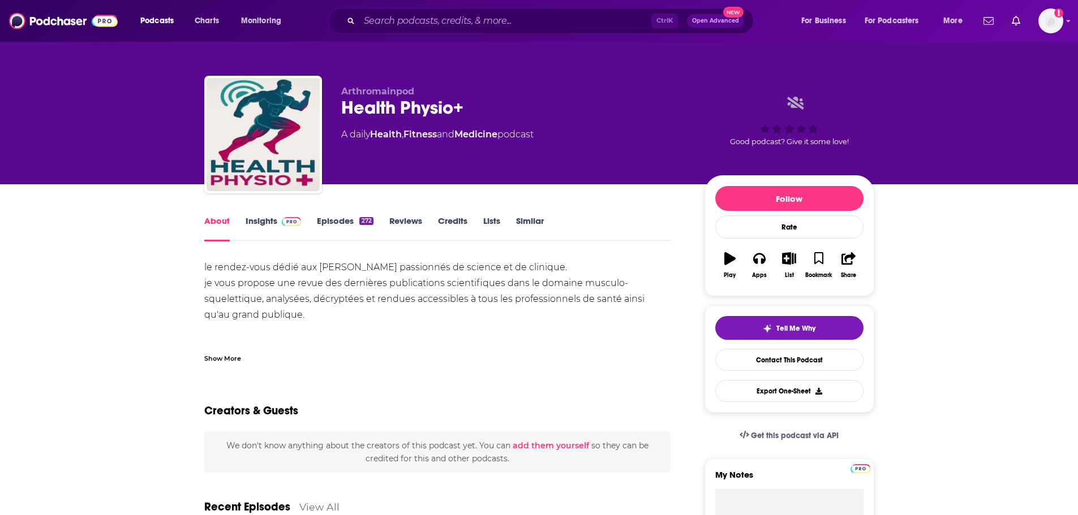
click at [339, 219] on link "Episodes 272" at bounding box center [345, 229] width 56 height 26
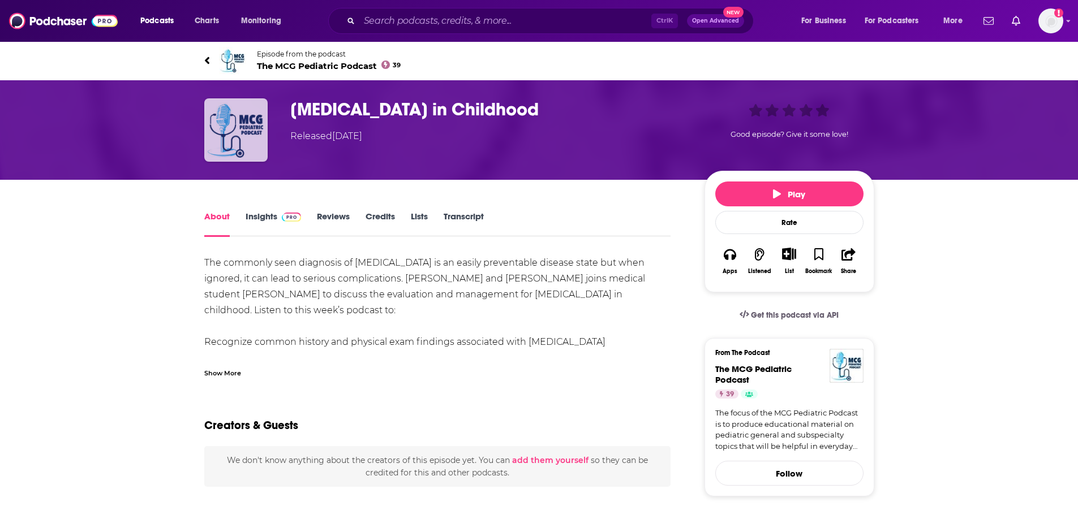
click at [240, 135] on img "Failure to Thrive in Childhood" at bounding box center [235, 129] width 63 height 63
click at [274, 66] on span "The MCG Pediatric Podcast 39" at bounding box center [329, 66] width 144 height 11
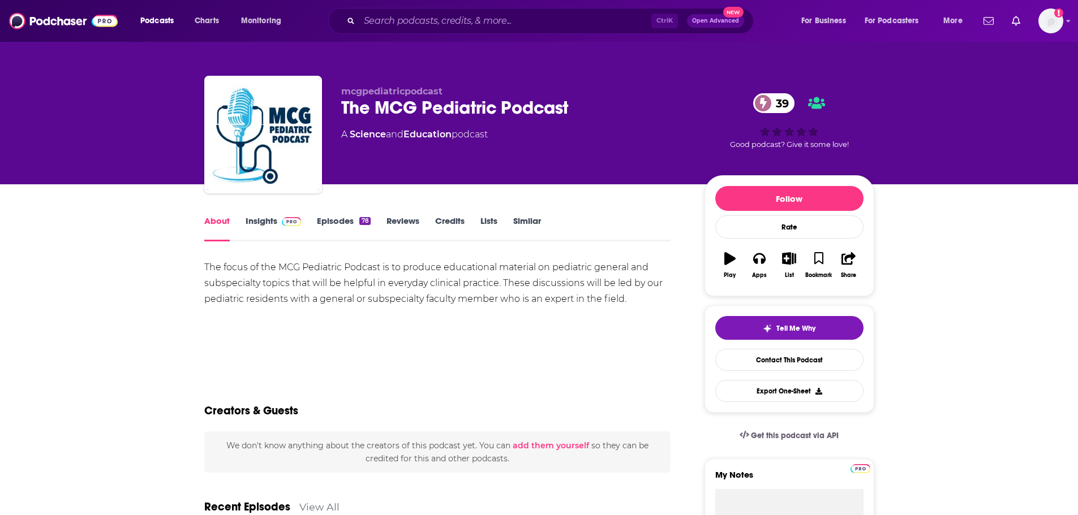
click at [259, 220] on link "Insights" at bounding box center [274, 229] width 56 height 26
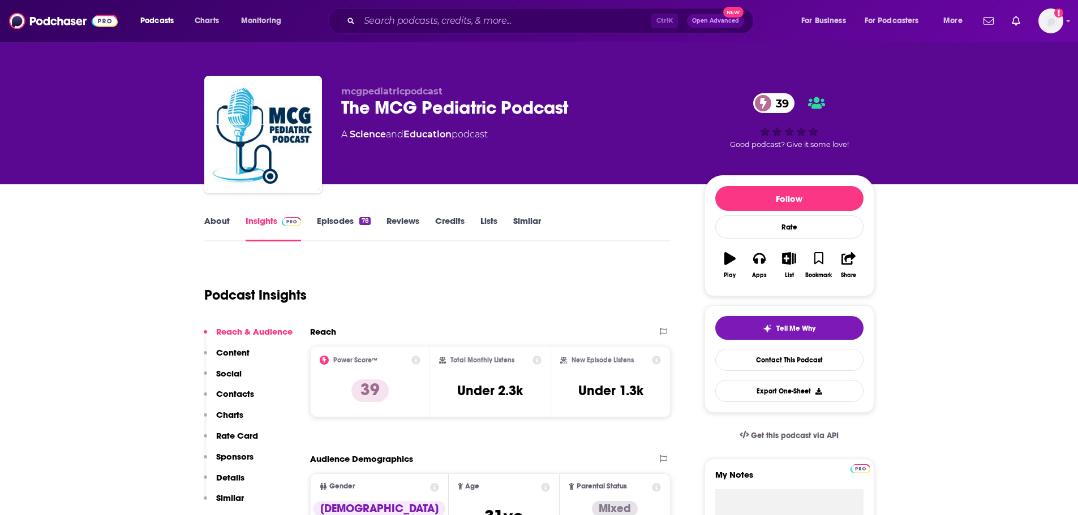
click at [336, 222] on link "Episodes 78" at bounding box center [343, 229] width 53 height 26
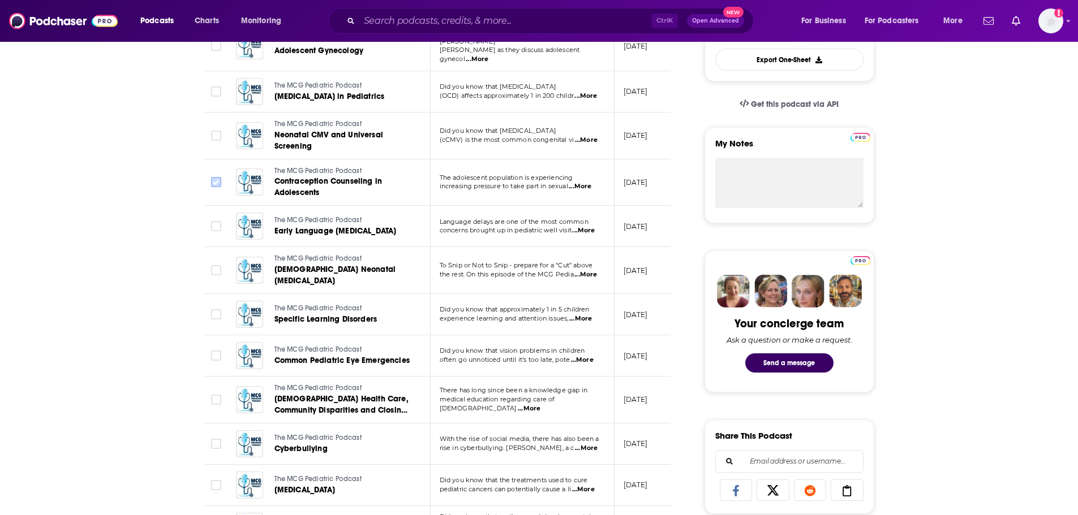
scroll to position [339, 0]
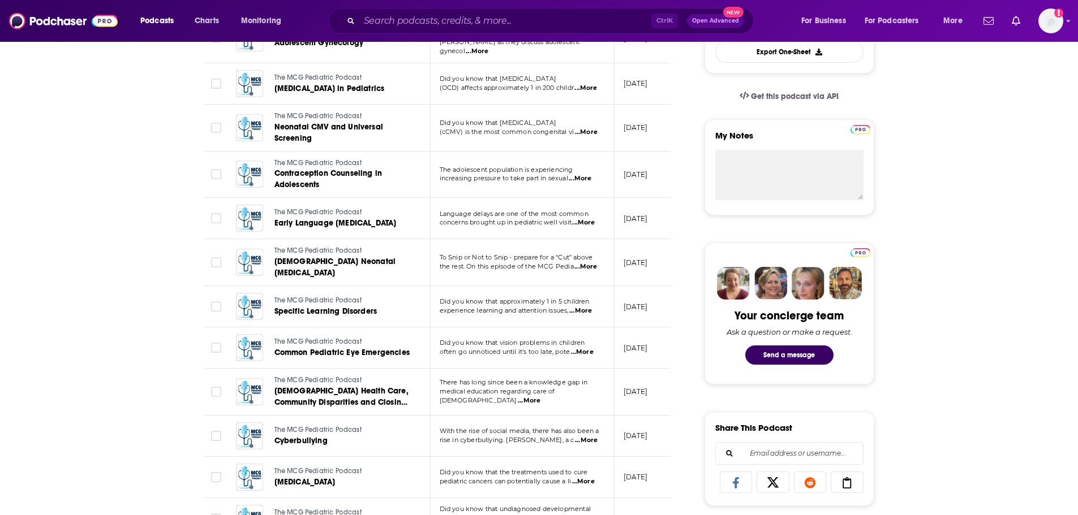
click at [579, 308] on span "...More" at bounding box center [580, 311] width 23 height 9
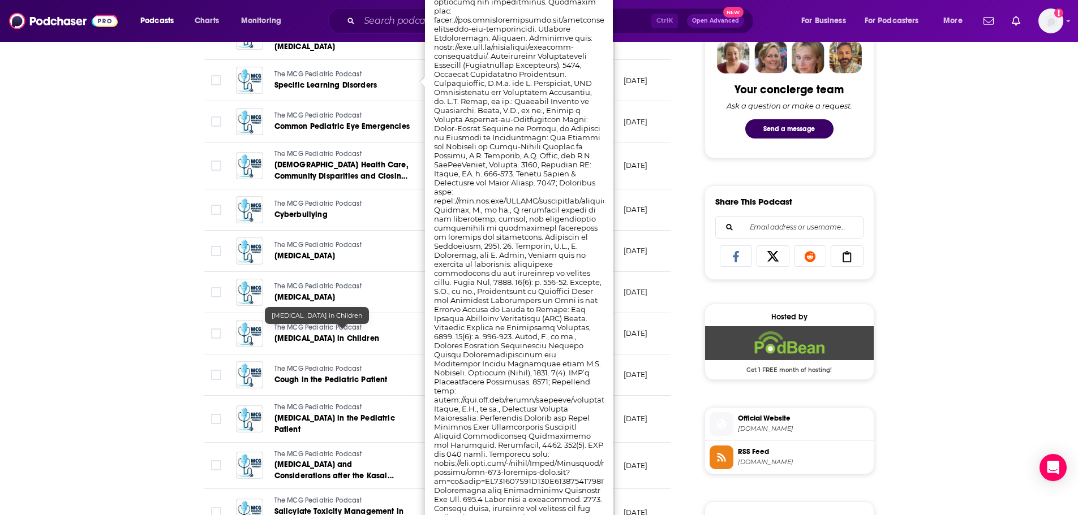
click at [190, 317] on div "About Insights Episodes 78 Reviews Credits Lists Similar Episodes of The MCG Pe…" at bounding box center [445, 390] width 518 height 1485
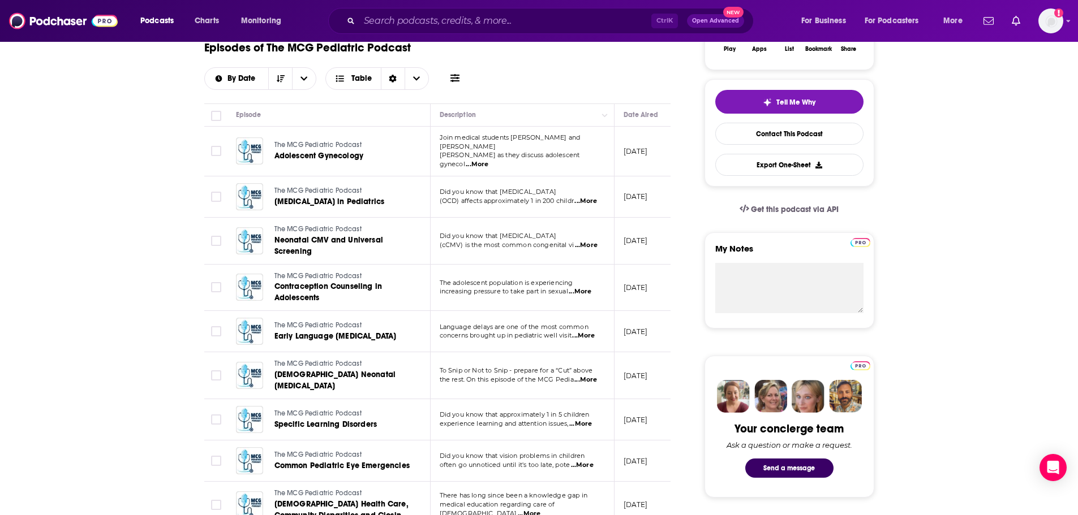
scroll to position [0, 0]
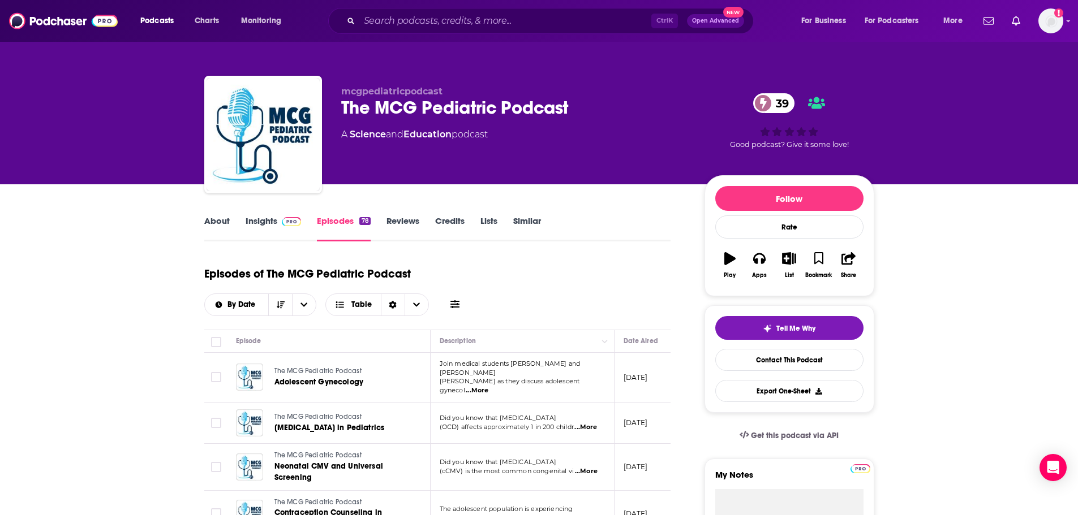
click at [247, 223] on link "Insights" at bounding box center [274, 229] width 56 height 26
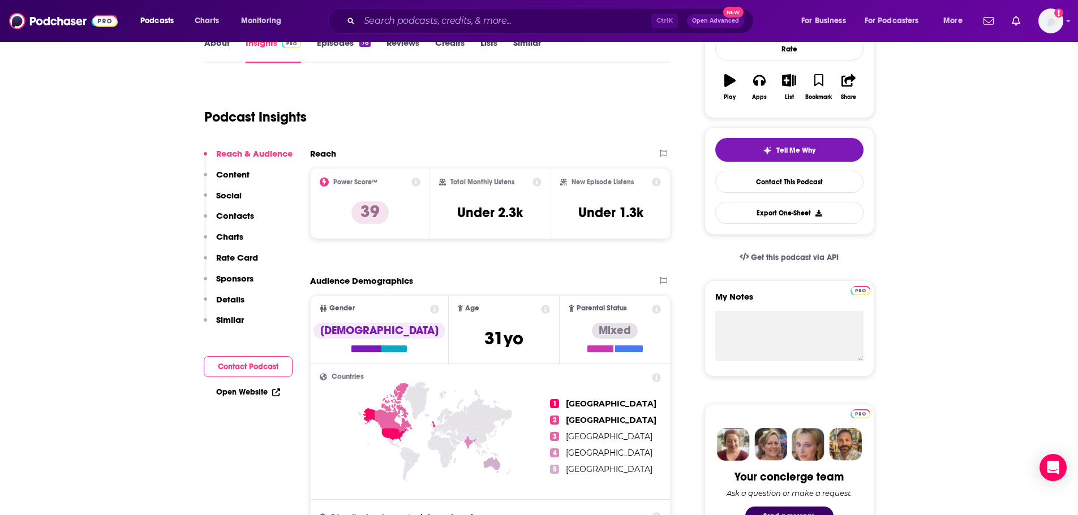
scroll to position [57, 0]
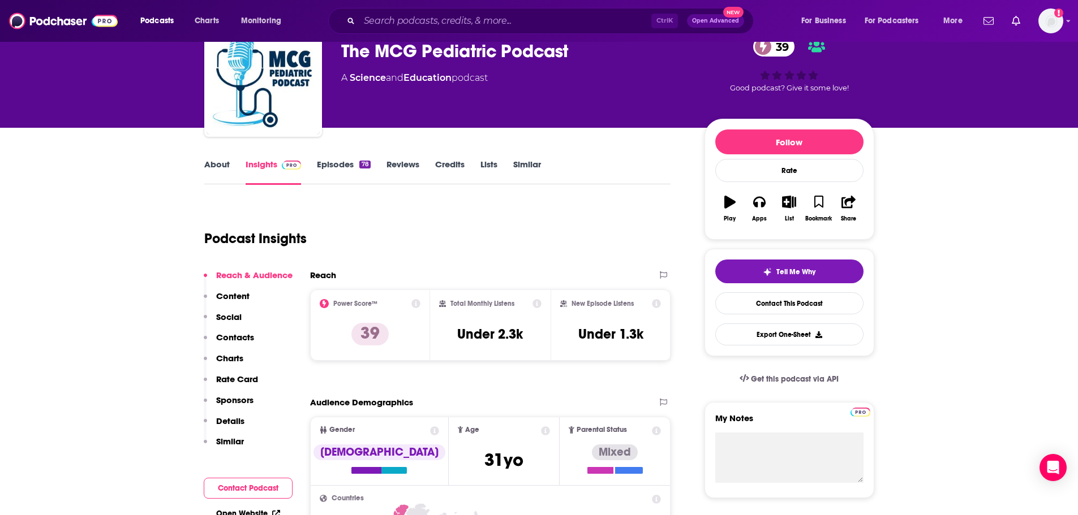
click at [218, 166] on link "About" at bounding box center [216, 172] width 25 height 26
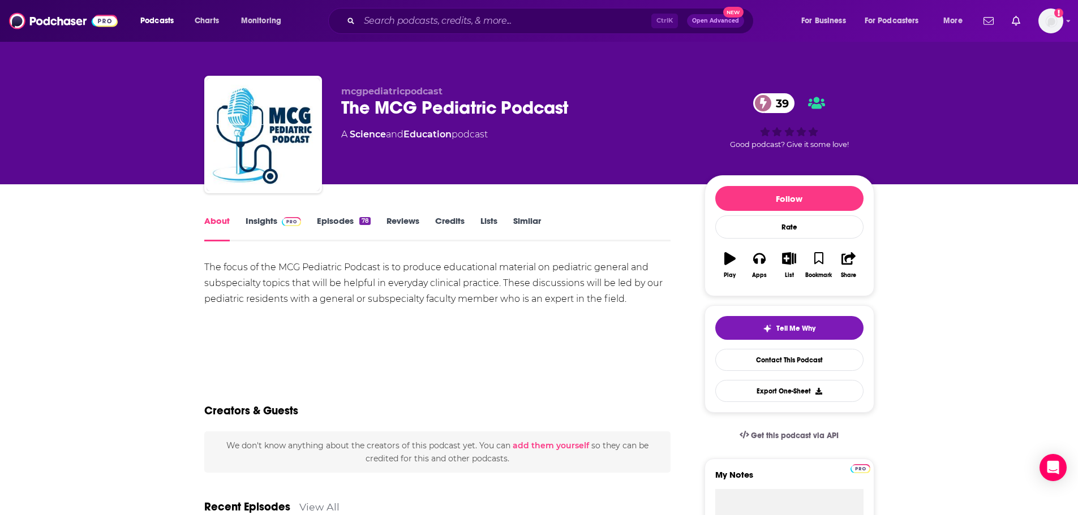
click at [451, 221] on link "Credits" at bounding box center [449, 229] width 29 height 26
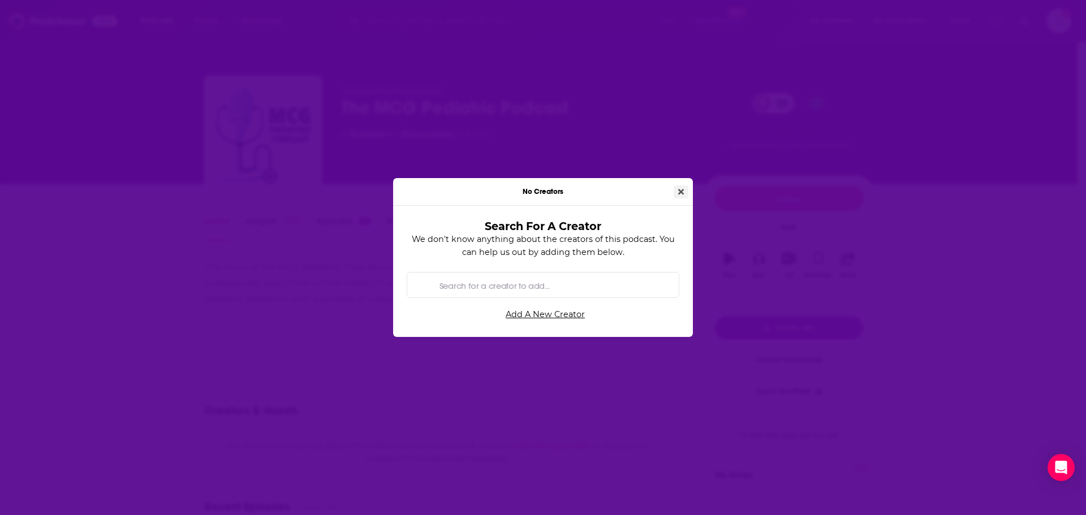
click at [682, 191] on icon "Close" at bounding box center [681, 192] width 6 height 6
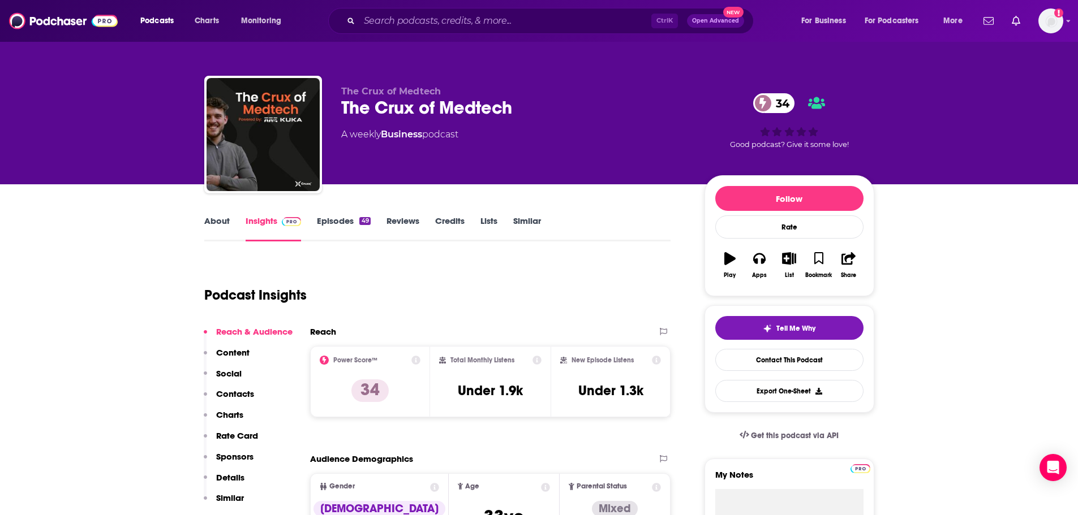
click at [339, 217] on link "Episodes 49" at bounding box center [343, 229] width 53 height 26
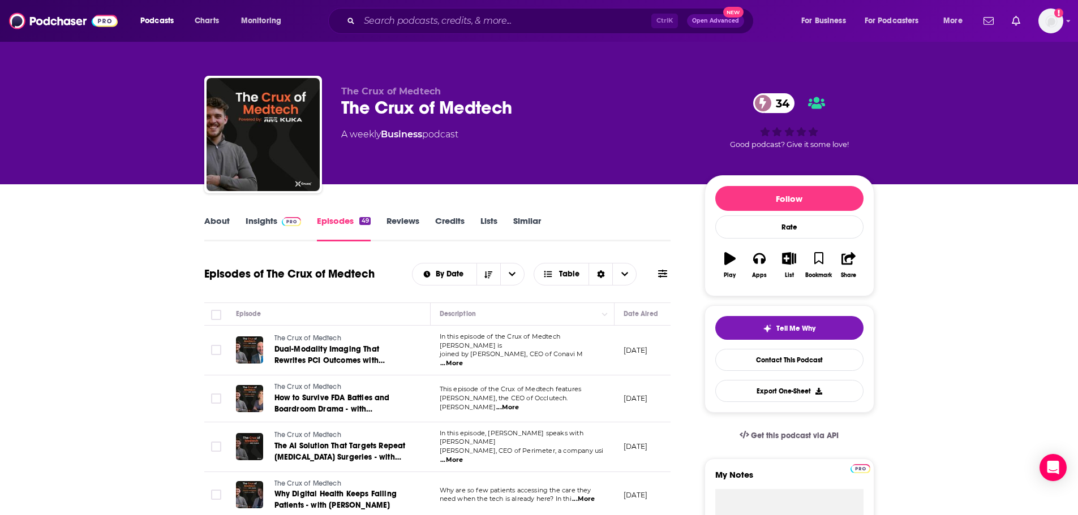
click at [260, 223] on link "Insights" at bounding box center [274, 229] width 56 height 26
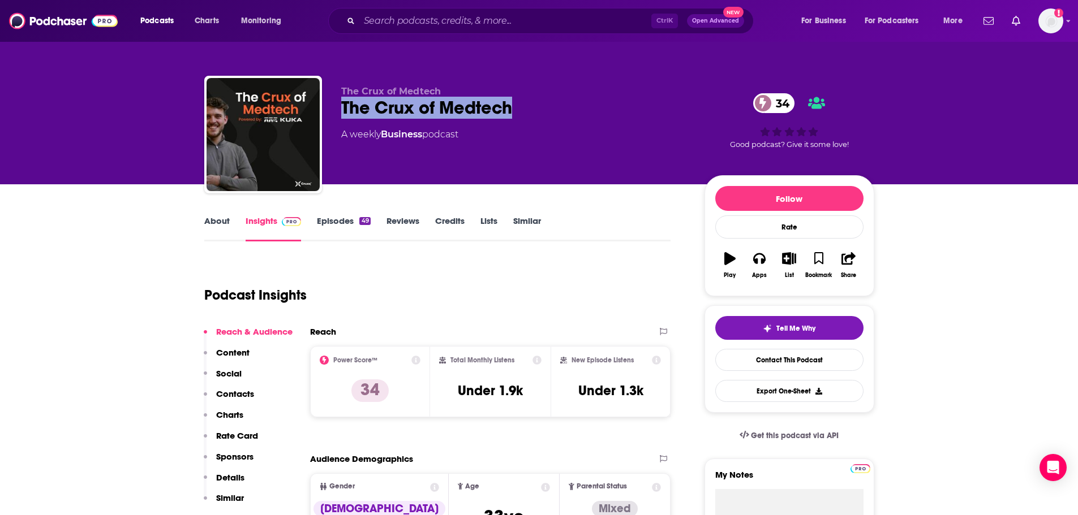
drag, startPoint x: 519, startPoint y: 109, endPoint x: 340, endPoint y: 100, distance: 179.0
click at [340, 100] on div "The Crux of Medtech The Crux of Medtech 34 A weekly Business podcast 34 Good po…" at bounding box center [539, 137] width 670 height 122
copy h2 "The Crux of Medtech"
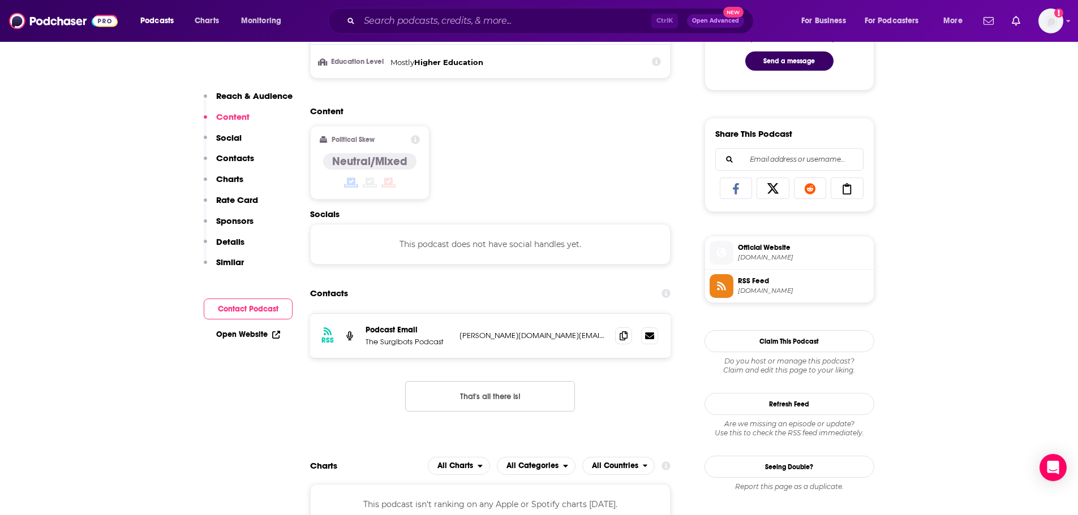
scroll to position [679, 0]
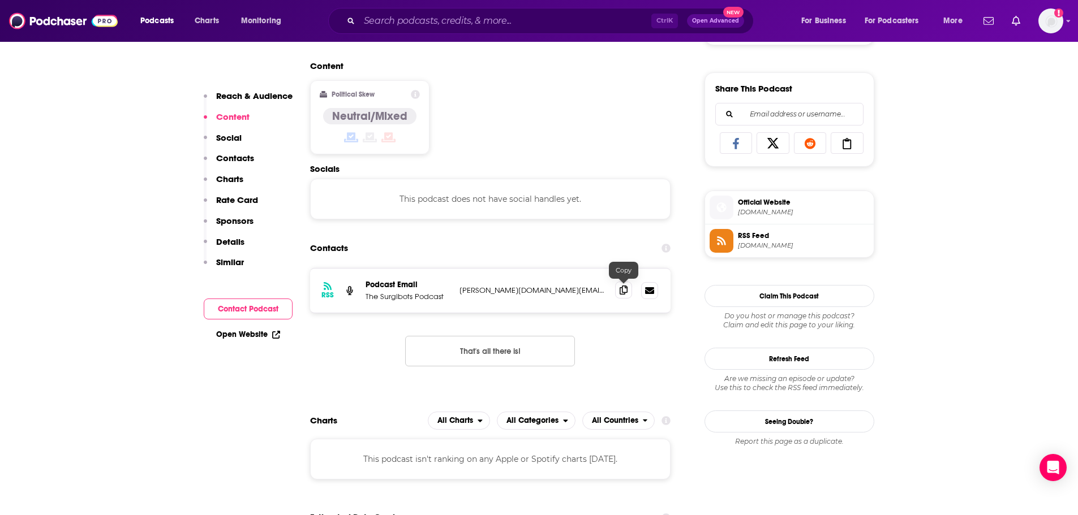
click at [627, 292] on icon at bounding box center [623, 290] width 8 height 9
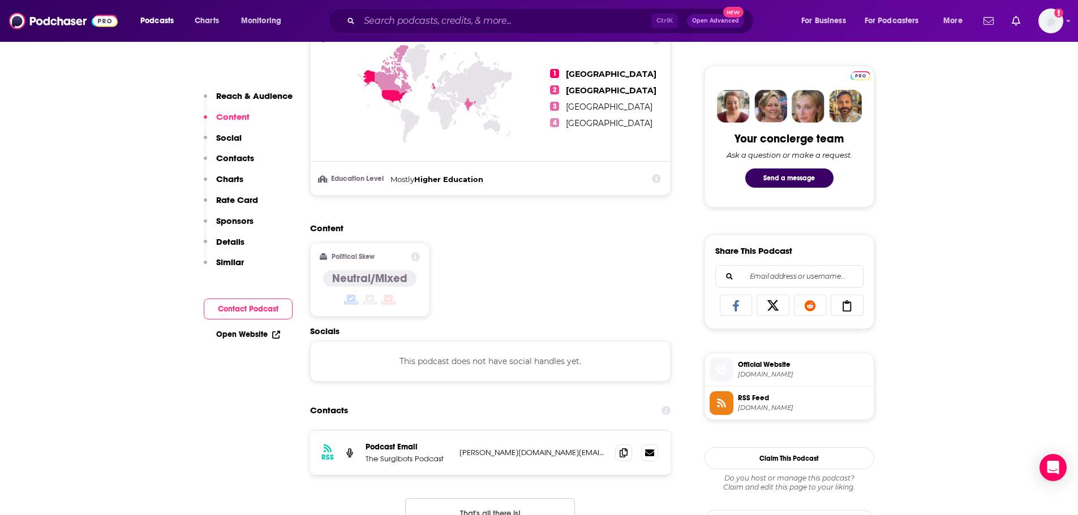
scroll to position [622, 0]
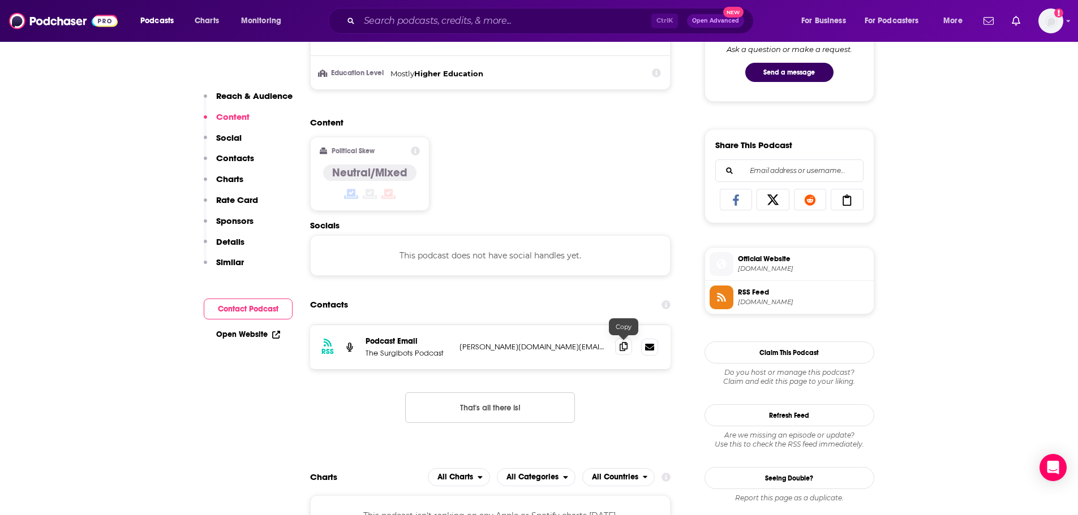
click at [627, 350] on icon at bounding box center [623, 346] width 8 height 9
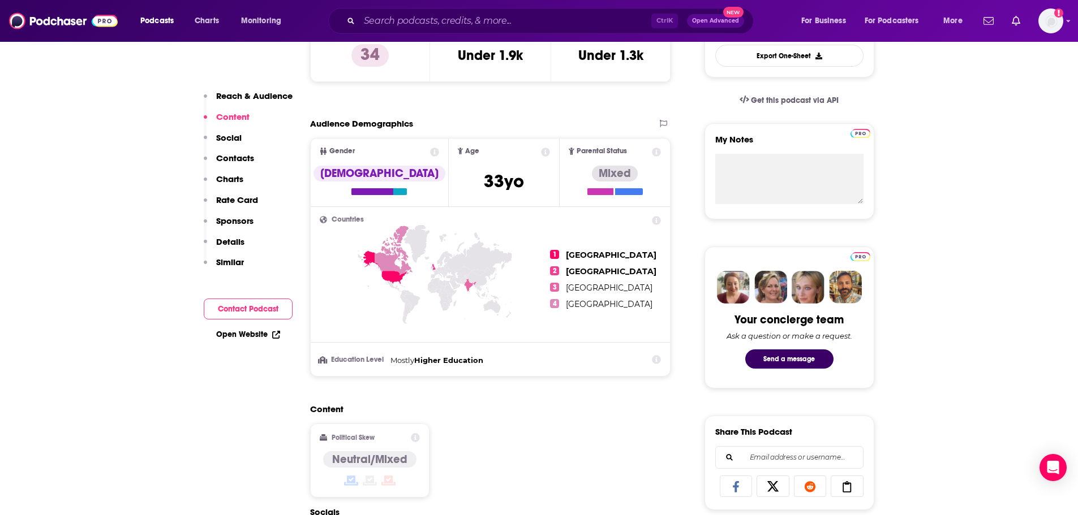
scroll to position [0, 0]
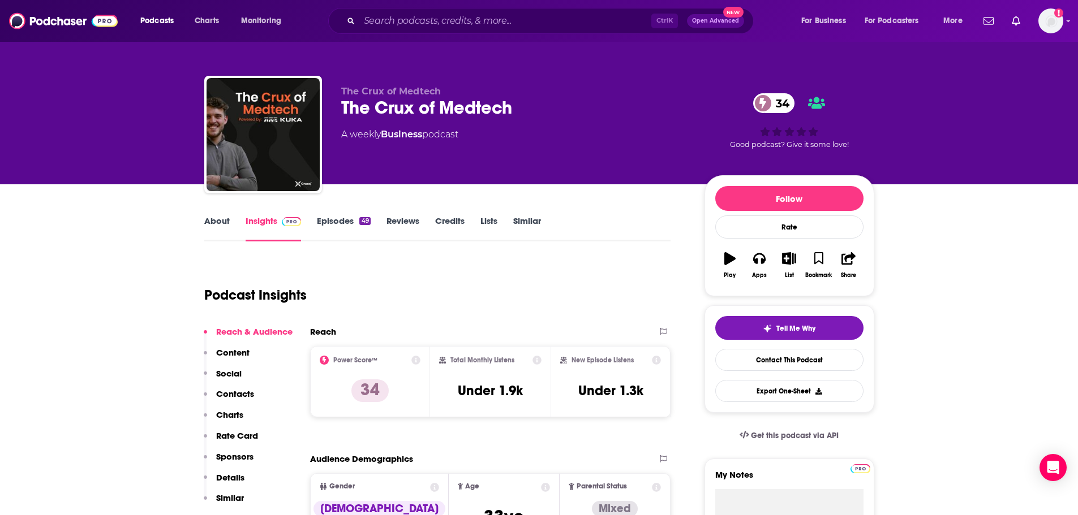
click at [526, 220] on link "Similar" at bounding box center [527, 229] width 28 height 26
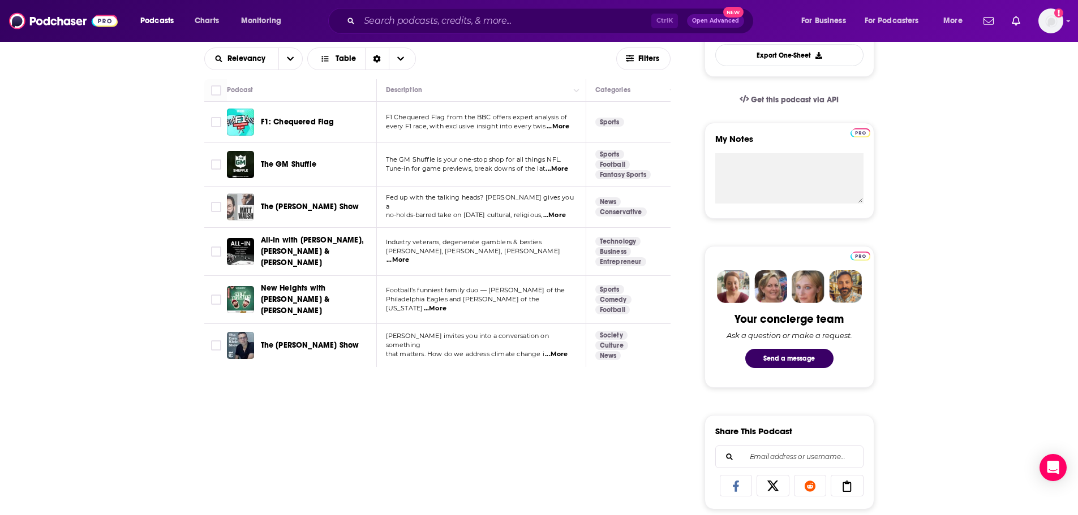
scroll to position [396, 0]
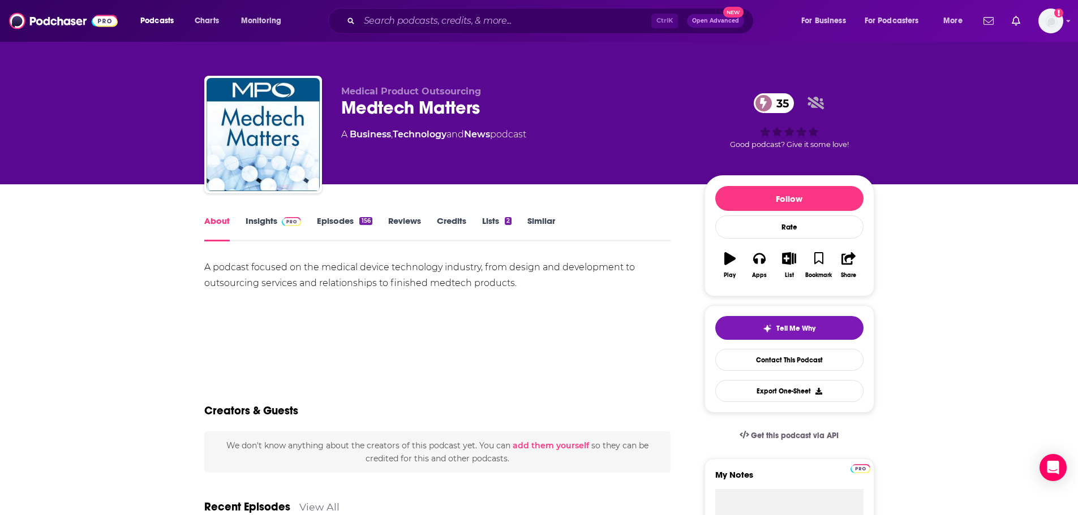
click at [255, 220] on link "Insights" at bounding box center [274, 229] width 56 height 26
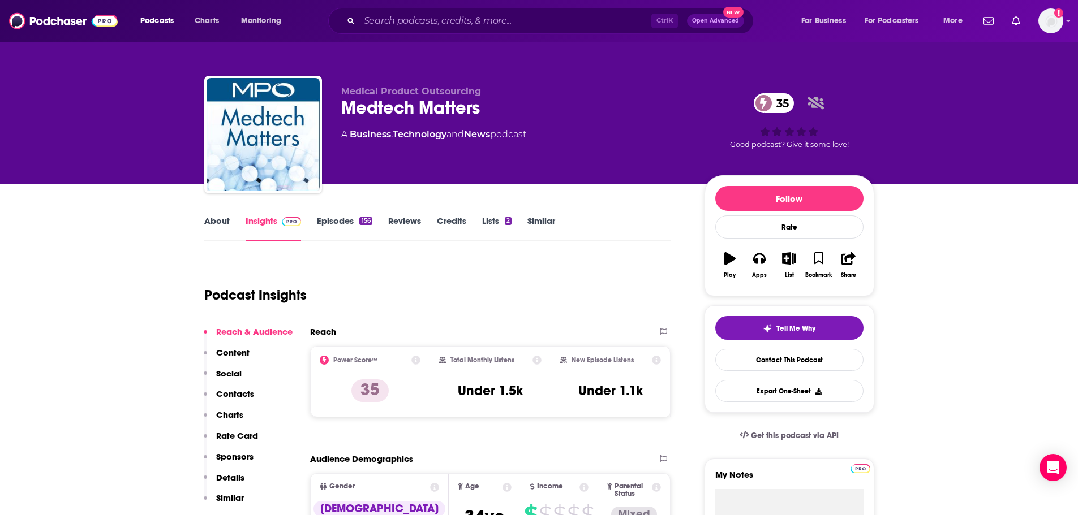
click at [327, 220] on link "Episodes 156" at bounding box center [344, 229] width 55 height 26
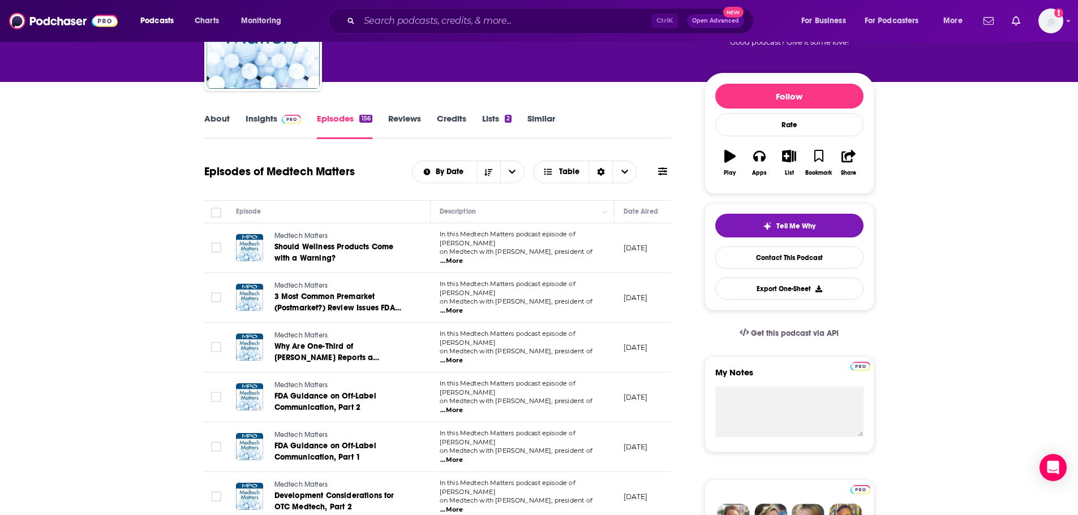
scroll to position [113, 0]
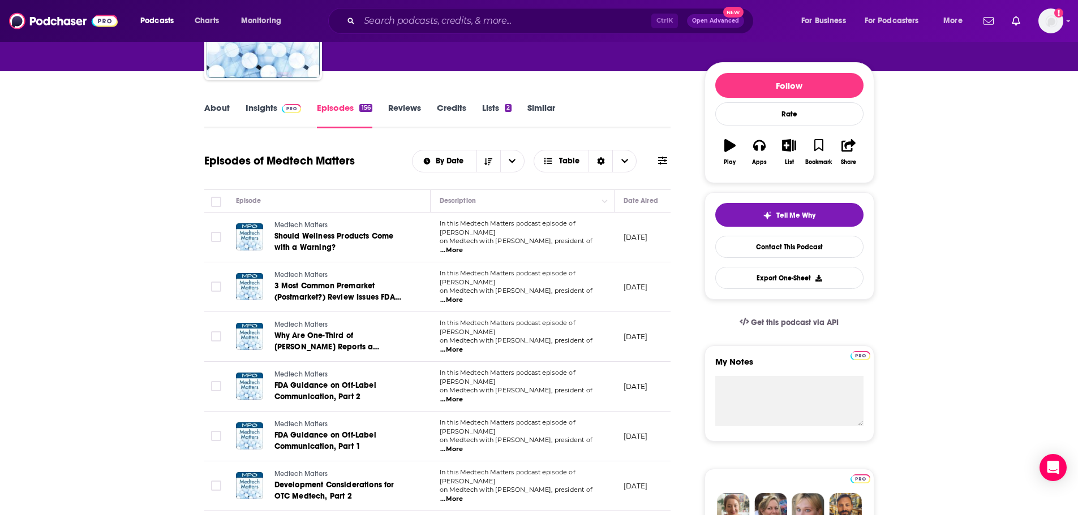
click at [463, 346] on span "...More" at bounding box center [451, 350] width 23 height 9
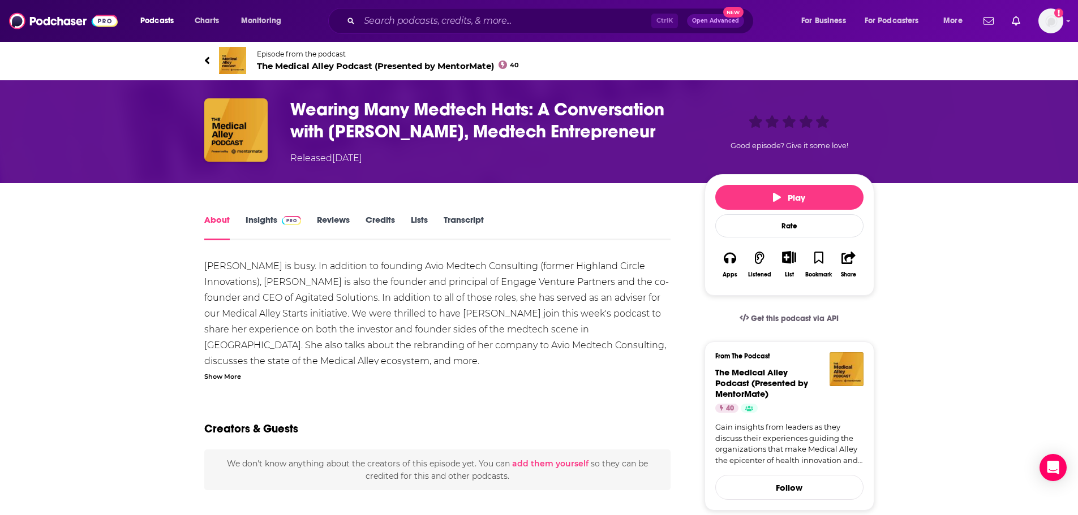
click at [337, 66] on span "The Medical Alley Podcast (Presented by MentorMate) 40" at bounding box center [388, 66] width 263 height 11
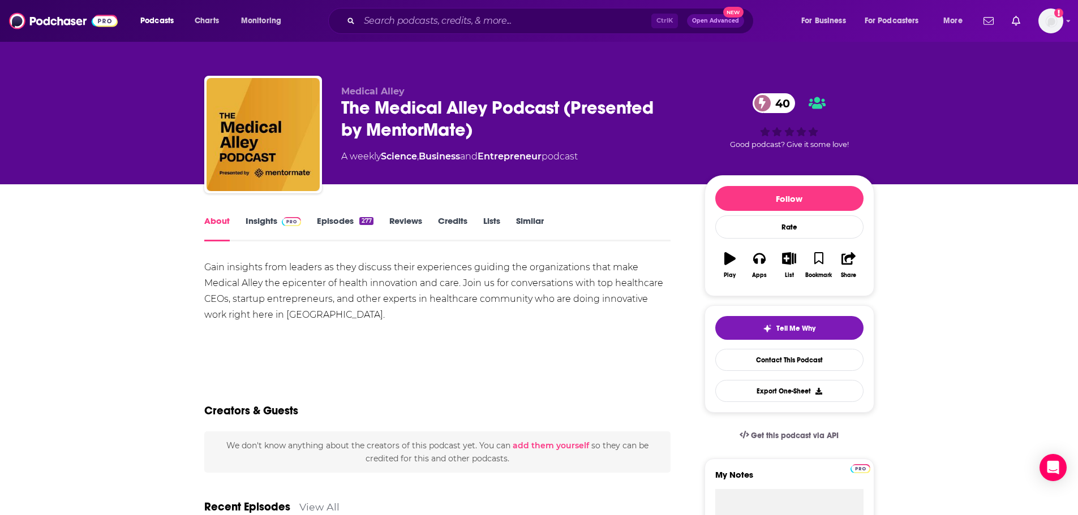
click at [260, 218] on link "Insights" at bounding box center [274, 229] width 56 height 26
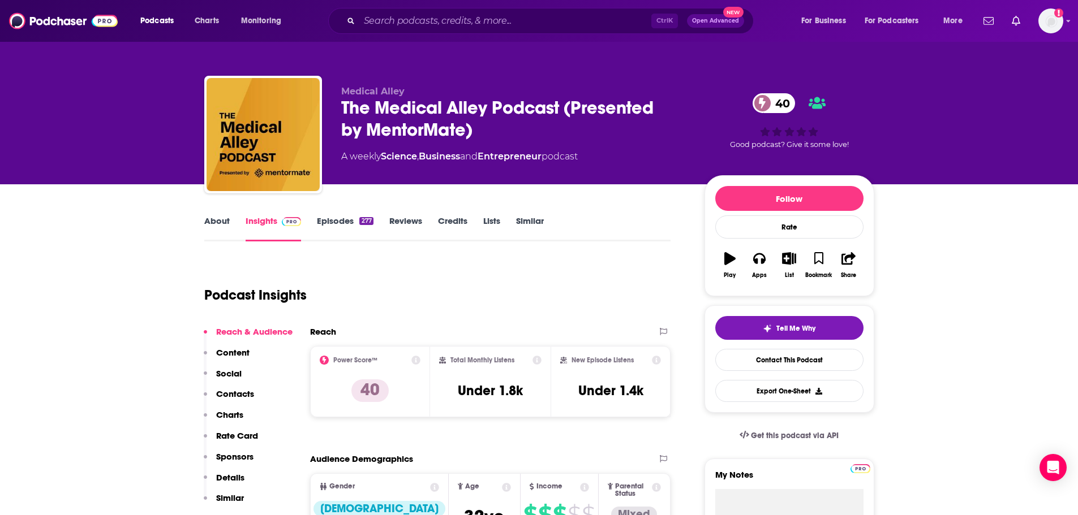
click at [337, 221] on link "Episodes 277" at bounding box center [345, 229] width 56 height 26
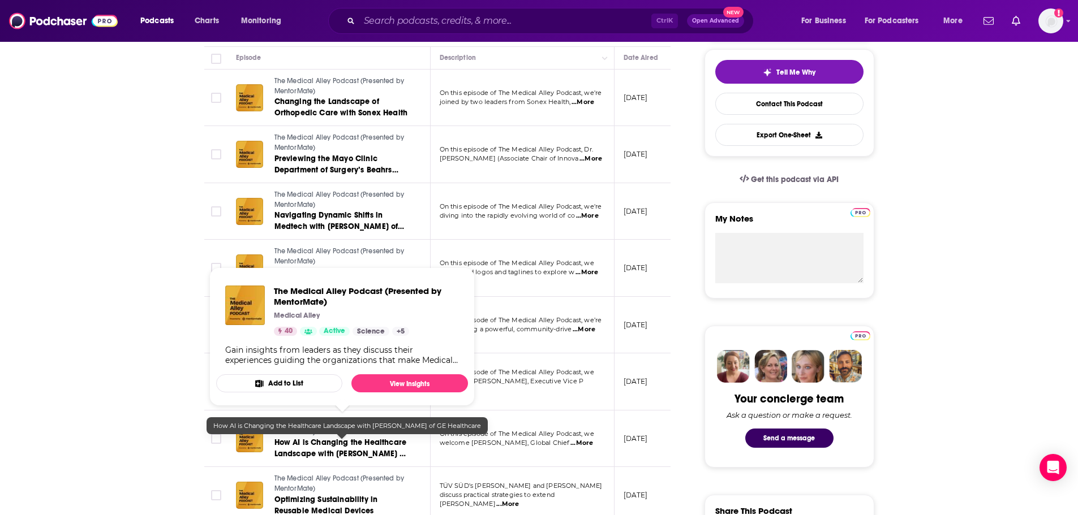
scroll to position [57, 0]
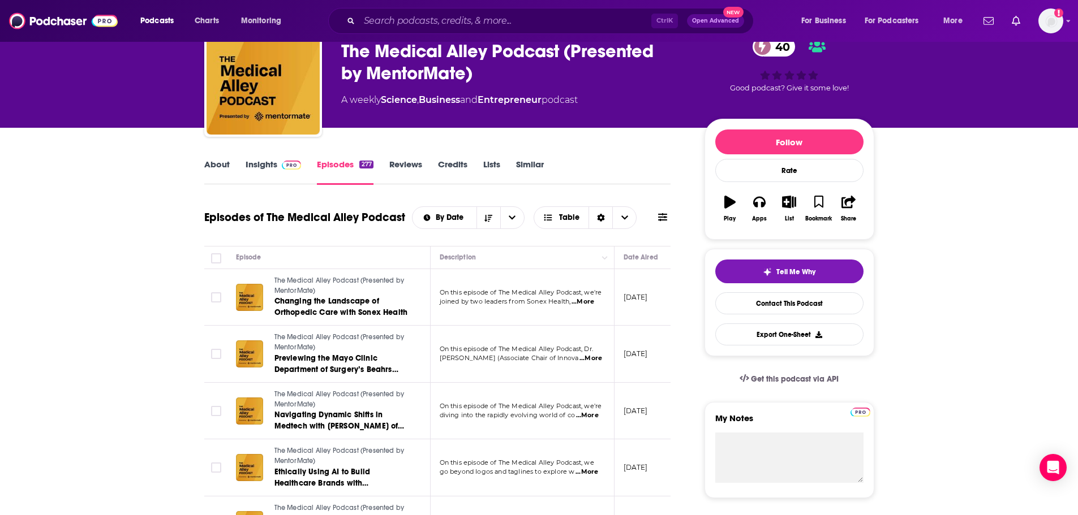
click at [264, 160] on link "Insights" at bounding box center [274, 172] width 56 height 26
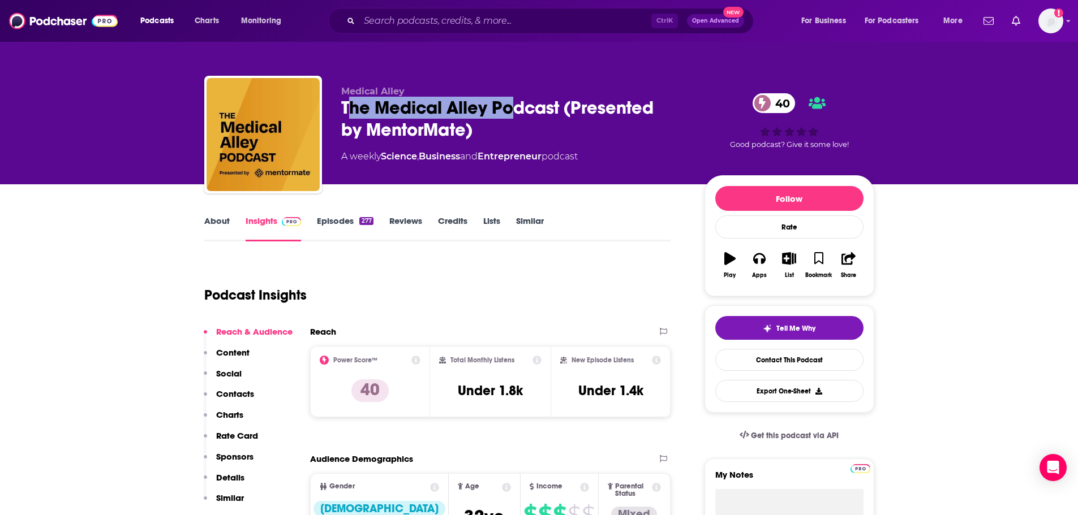
drag, startPoint x: 348, startPoint y: 101, endPoint x: 519, endPoint y: 100, distance: 171.4
click at [519, 100] on div "The Medical Alley Podcast (Presented by MentorMate) 40" at bounding box center [513, 119] width 345 height 44
click at [555, 109] on div "The Medical Alley Podcast (Presented by MentorMate) 40" at bounding box center [513, 119] width 345 height 44
drag, startPoint x: 561, startPoint y: 109, endPoint x: 343, endPoint y: 109, distance: 218.4
click at [343, 109] on div "The Medical Alley Podcast (Presented by MentorMate) 40" at bounding box center [513, 119] width 345 height 44
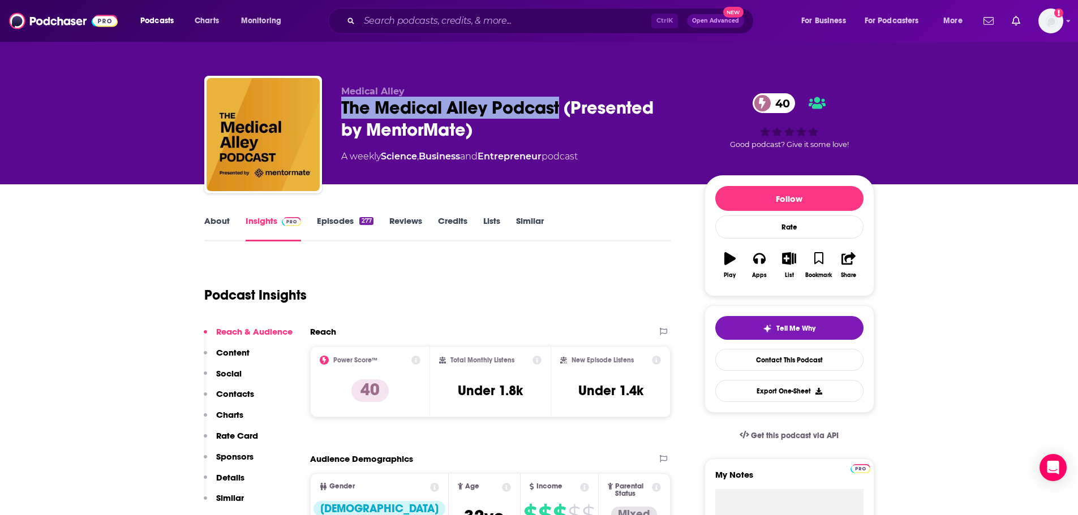
copy h2 "The Medical Alley Podcast"
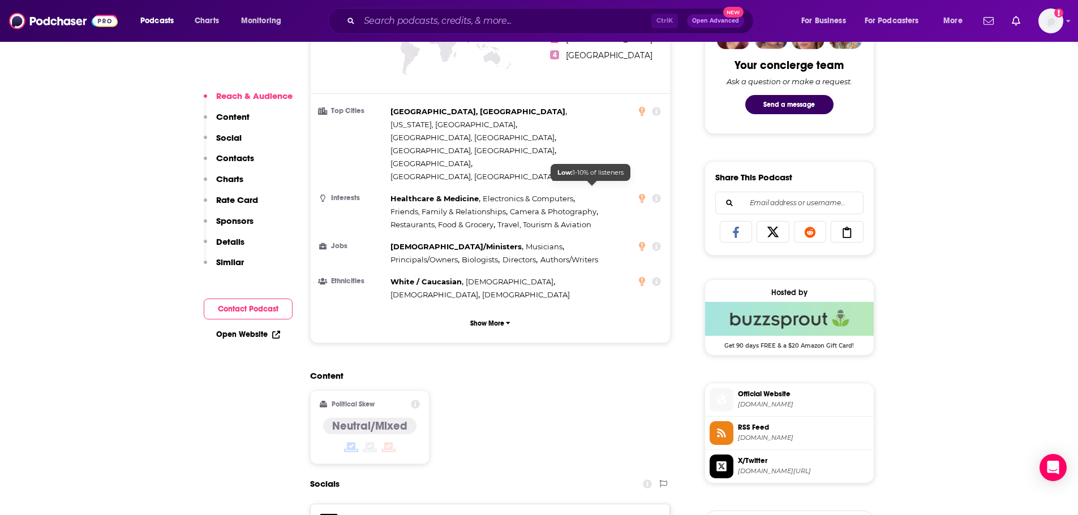
scroll to position [735, 0]
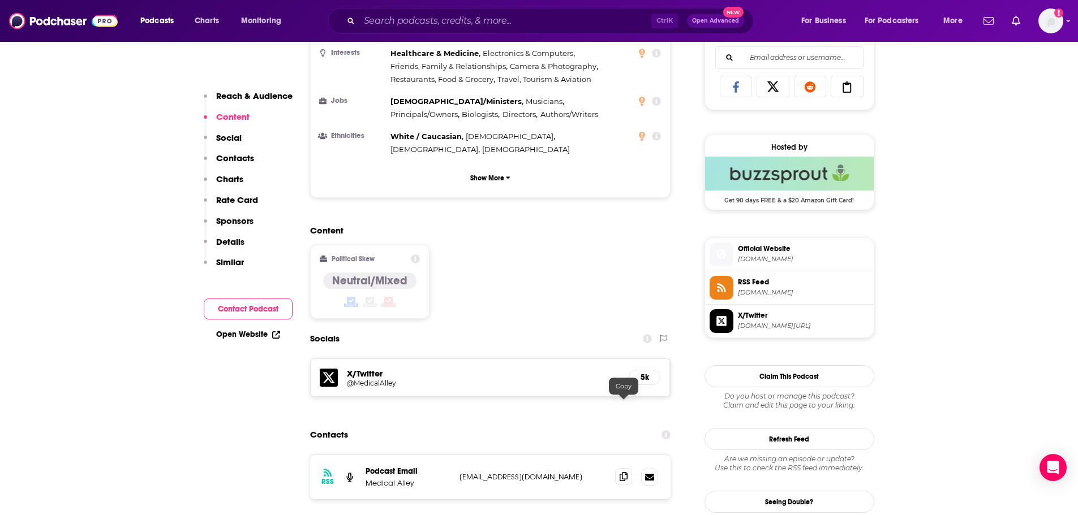
click at [621, 472] on icon at bounding box center [623, 476] width 8 height 9
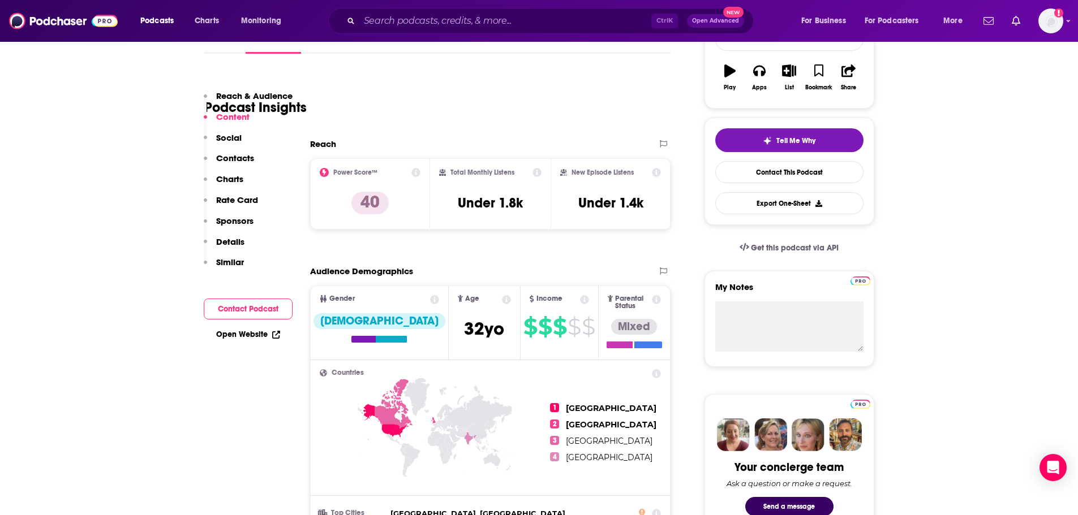
scroll to position [0, 0]
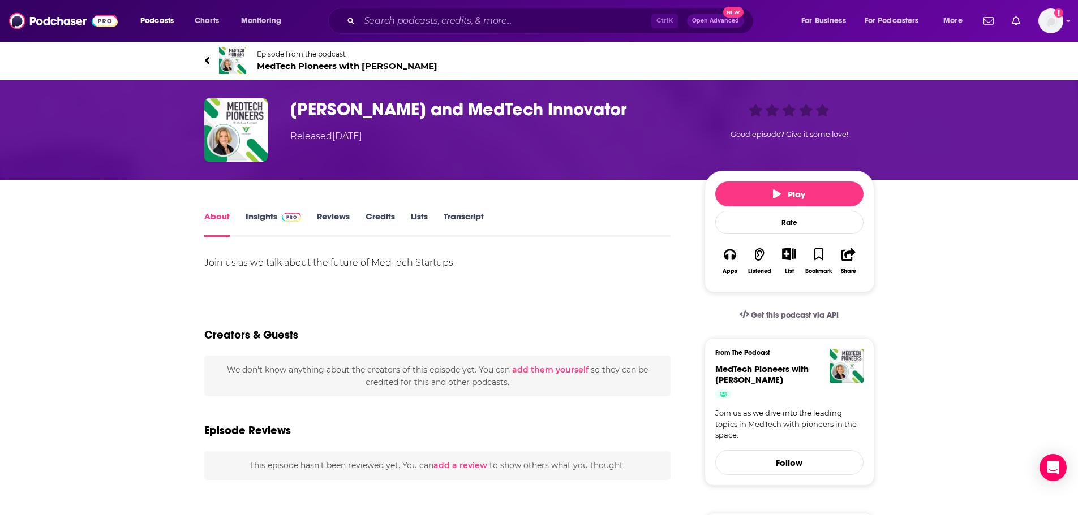
click at [300, 68] on span "MedTech Pioneers with [PERSON_NAME]" at bounding box center [347, 66] width 180 height 11
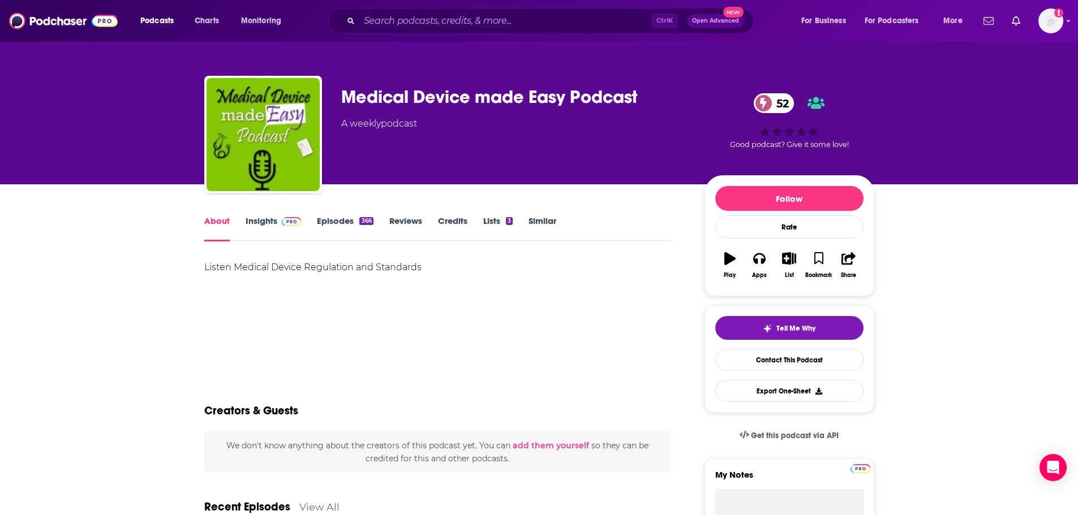
click at [252, 231] on link "Insights" at bounding box center [274, 229] width 56 height 26
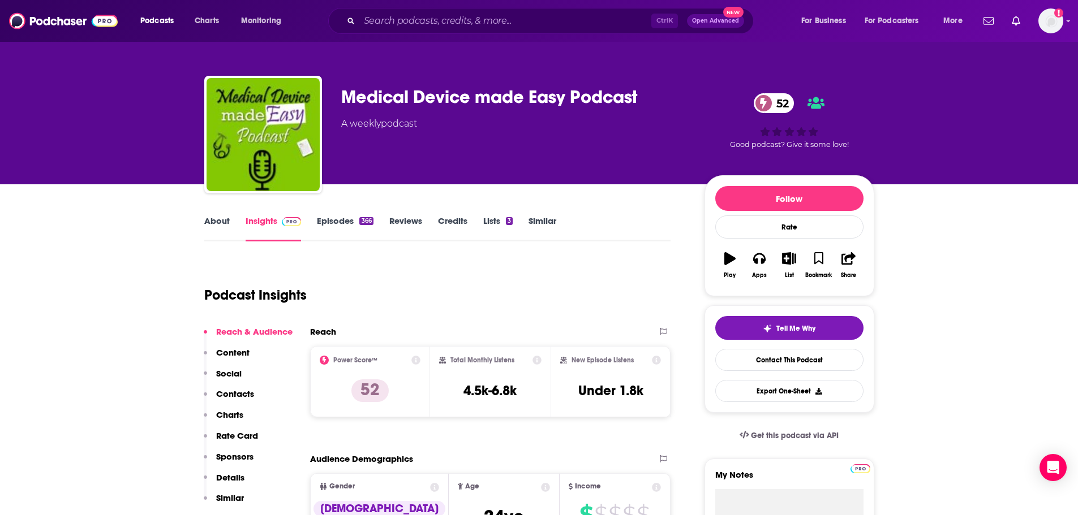
click at [337, 227] on link "Episodes 366" at bounding box center [345, 229] width 56 height 26
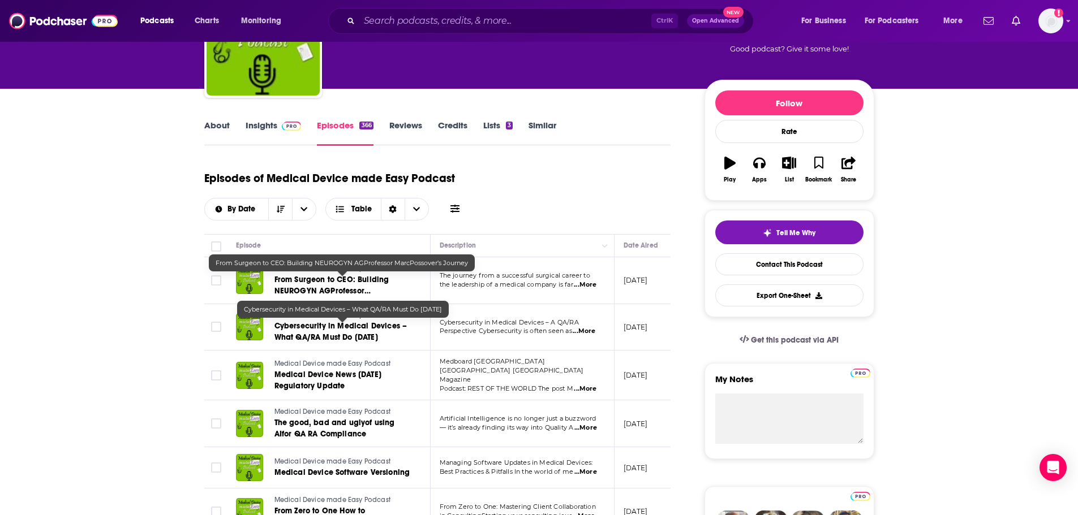
scroll to position [113, 0]
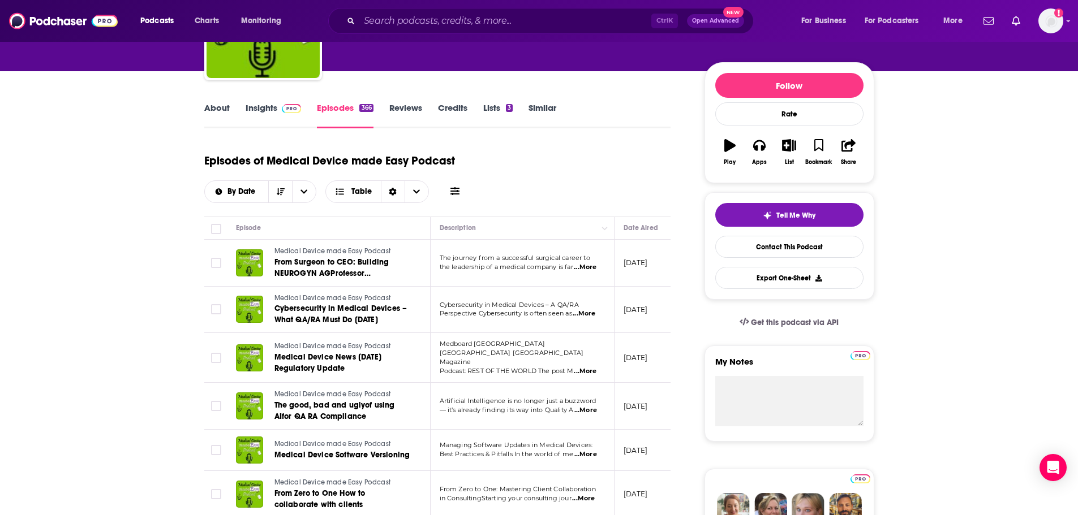
click at [588, 409] on span "...More" at bounding box center [585, 410] width 23 height 9
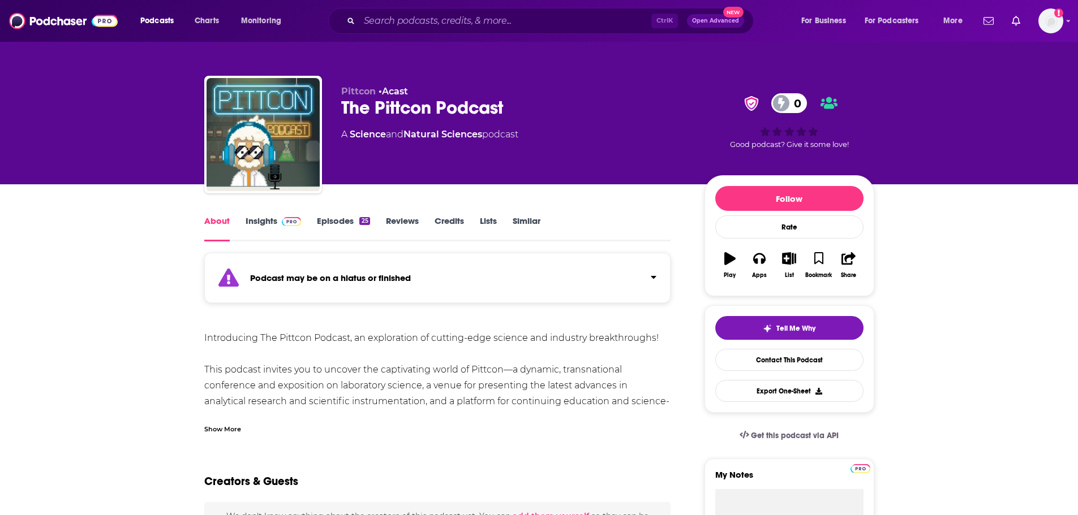
click at [522, 221] on link "Similar" at bounding box center [527, 229] width 28 height 26
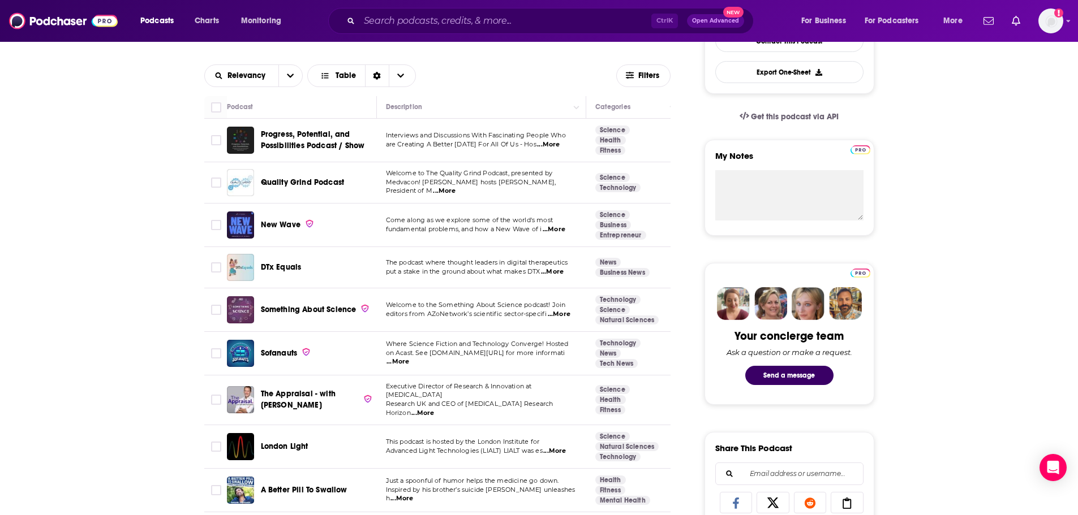
scroll to position [276, 0]
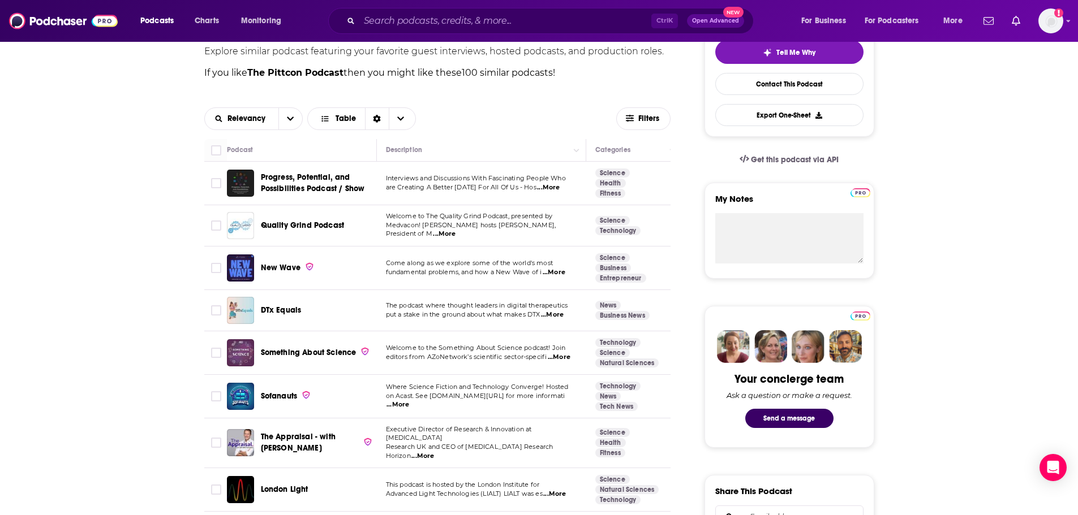
click at [309, 180] on span "Progress, Potential, and Possibilities Podcast / Show" at bounding box center [313, 183] width 104 height 21
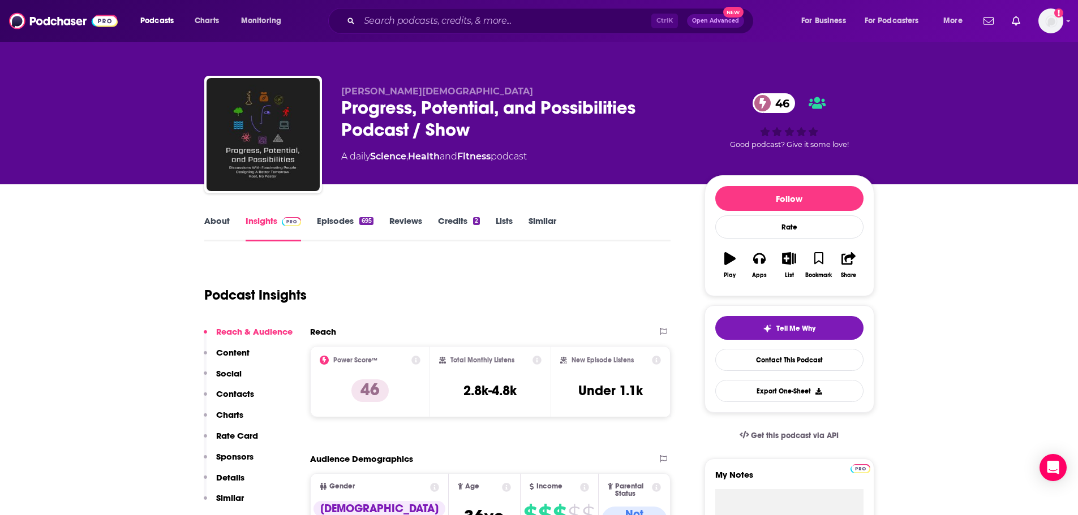
click at [535, 221] on link "Similar" at bounding box center [542, 229] width 28 height 26
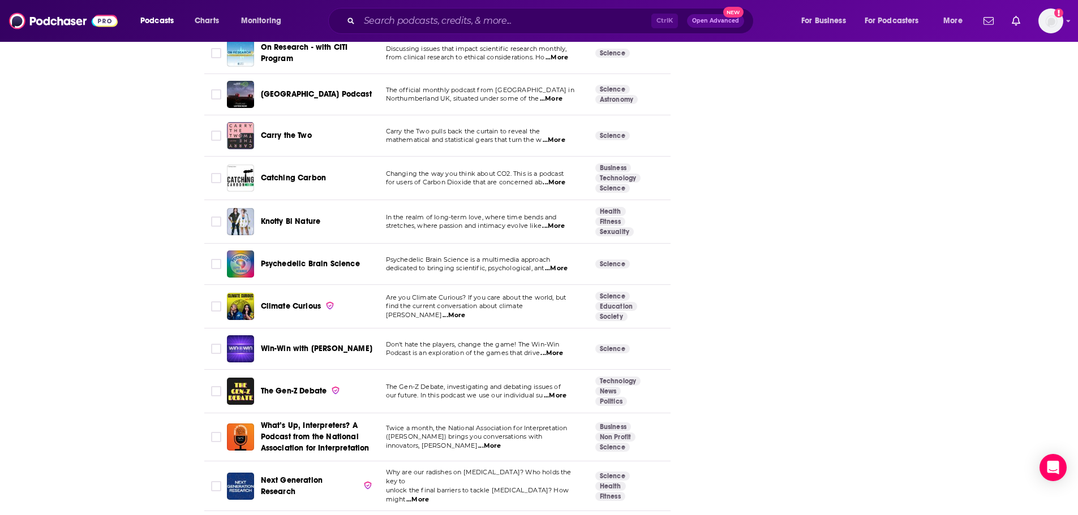
scroll to position [1584, 0]
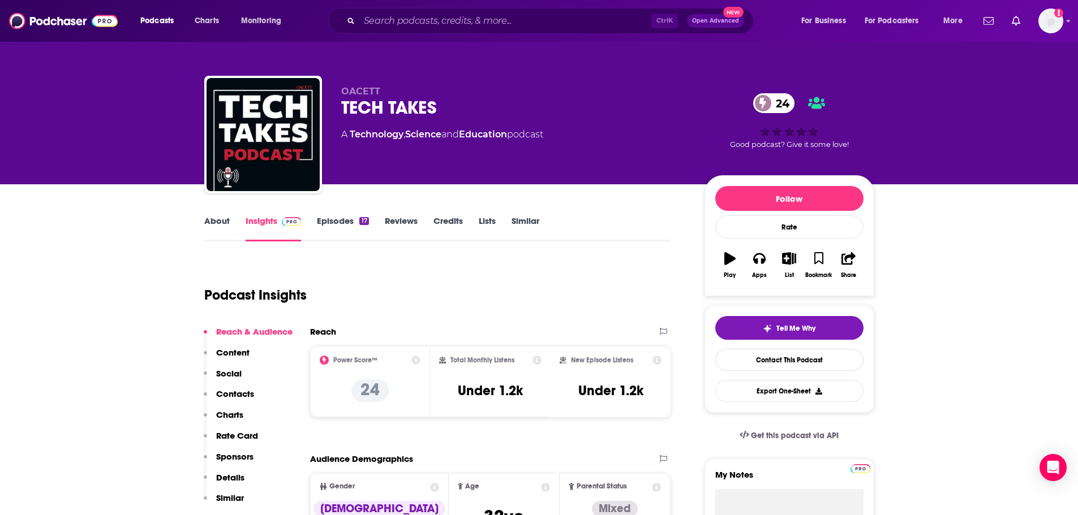
click at [331, 224] on link "Episodes 17" at bounding box center [342, 229] width 51 height 26
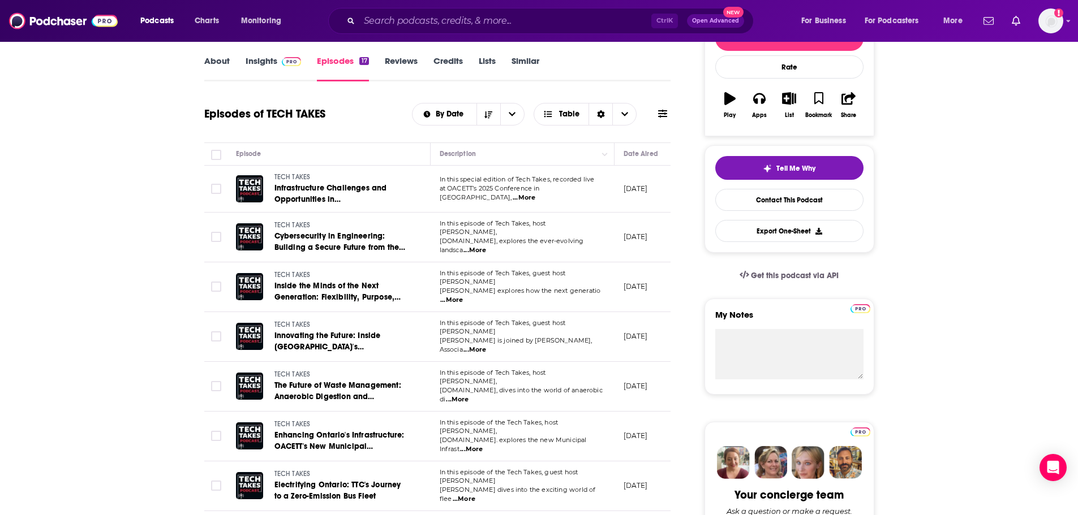
scroll to position [170, 0]
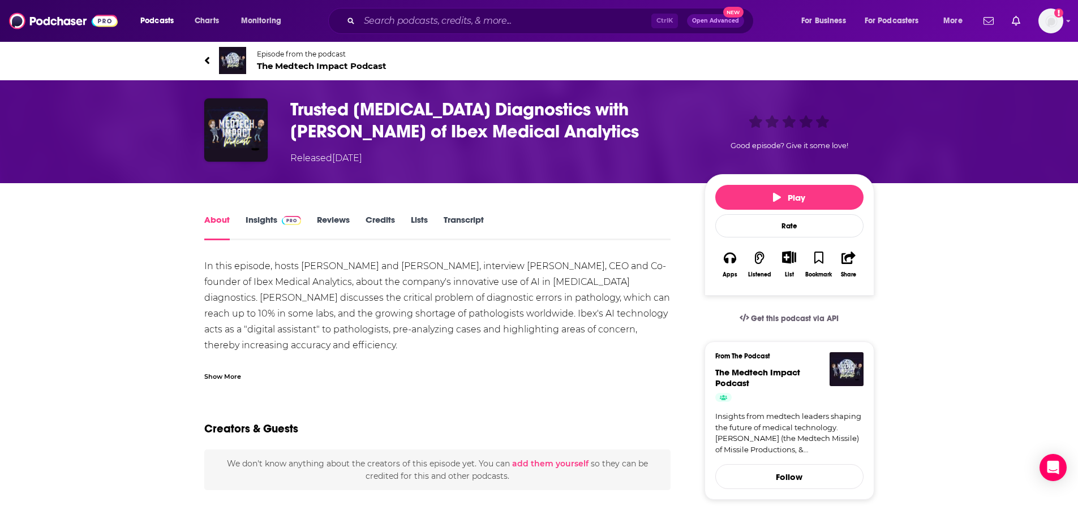
click at [338, 66] on span "The Medtech Impact Podcast" at bounding box center [322, 66] width 130 height 11
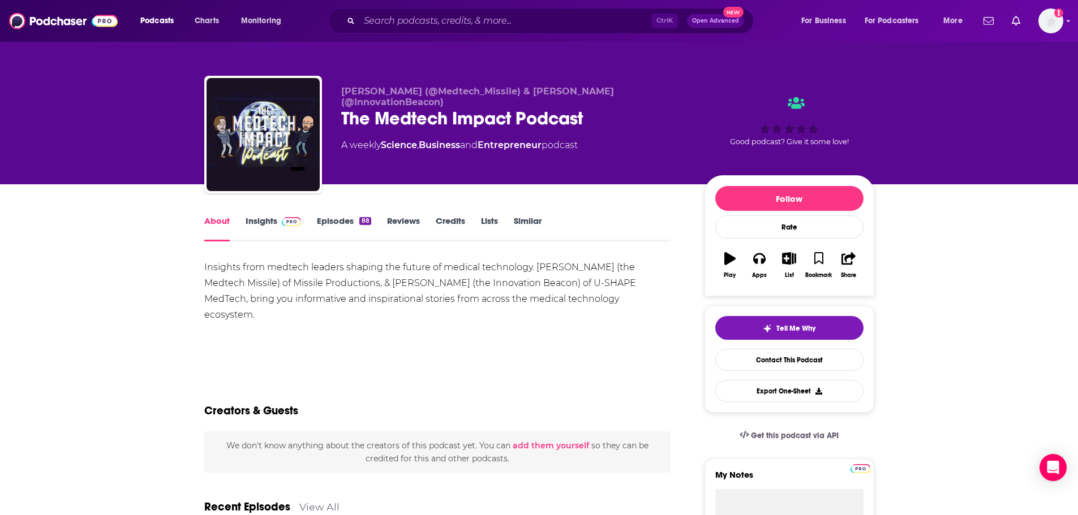
click at [269, 216] on link "Insights" at bounding box center [274, 229] width 56 height 26
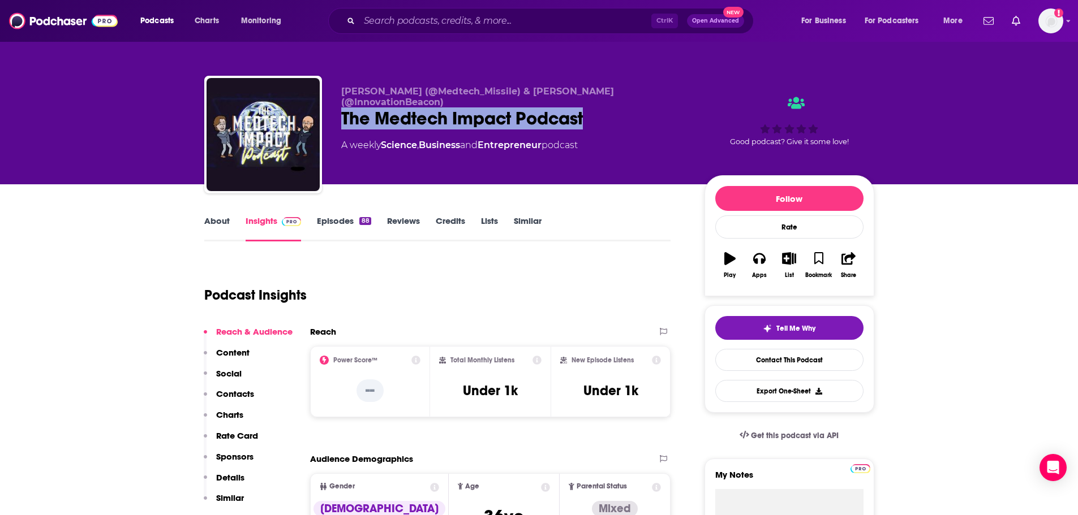
drag, startPoint x: 598, startPoint y: 123, endPoint x: 341, endPoint y: 123, distance: 257.4
click at [341, 123] on div "The Medtech Impact Podcast" at bounding box center [513, 118] width 345 height 22
copy h2 "The Medtech Impact Podcast"
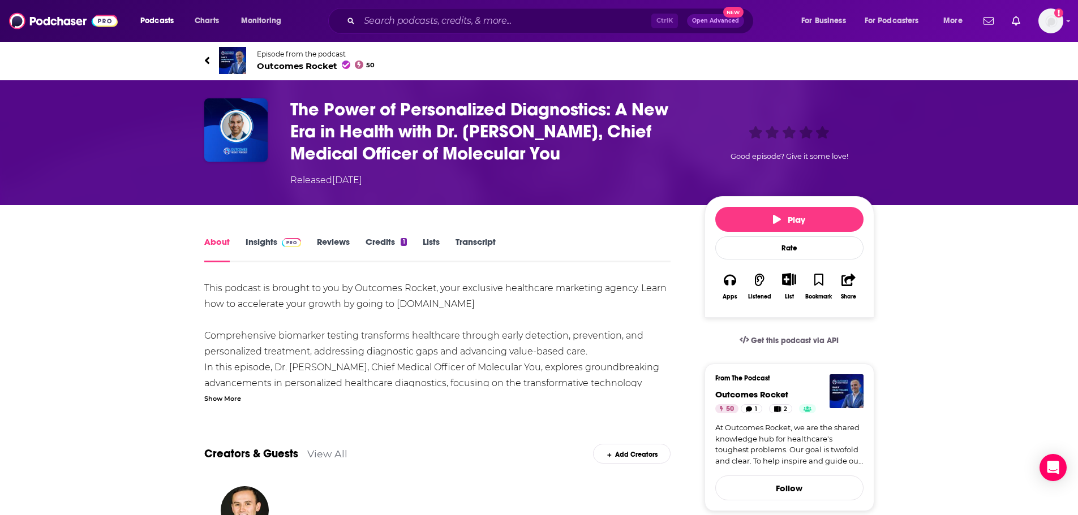
click at [306, 65] on span "Outcomes Rocket 50" at bounding box center [316, 66] width 118 height 11
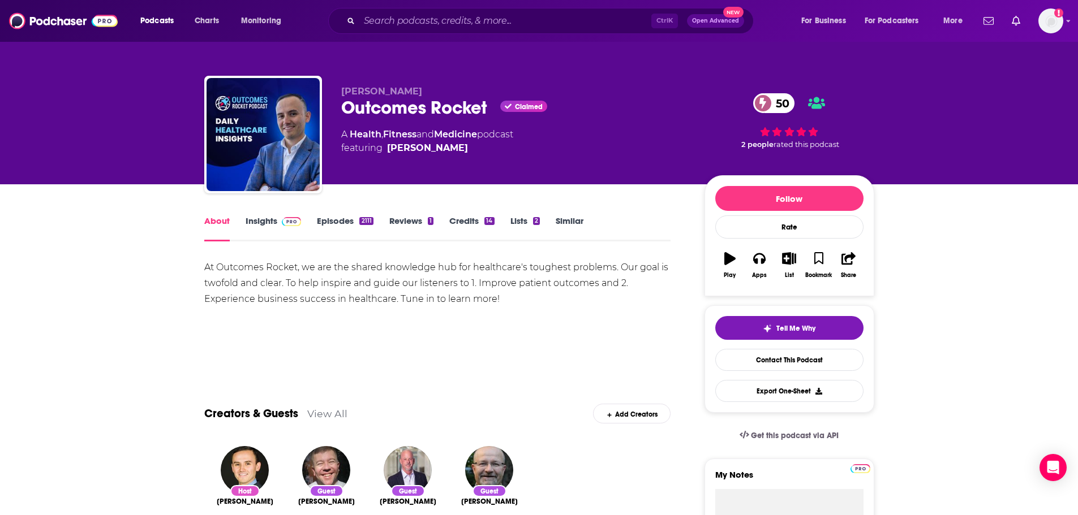
click at [253, 226] on link "Insights" at bounding box center [274, 229] width 56 height 26
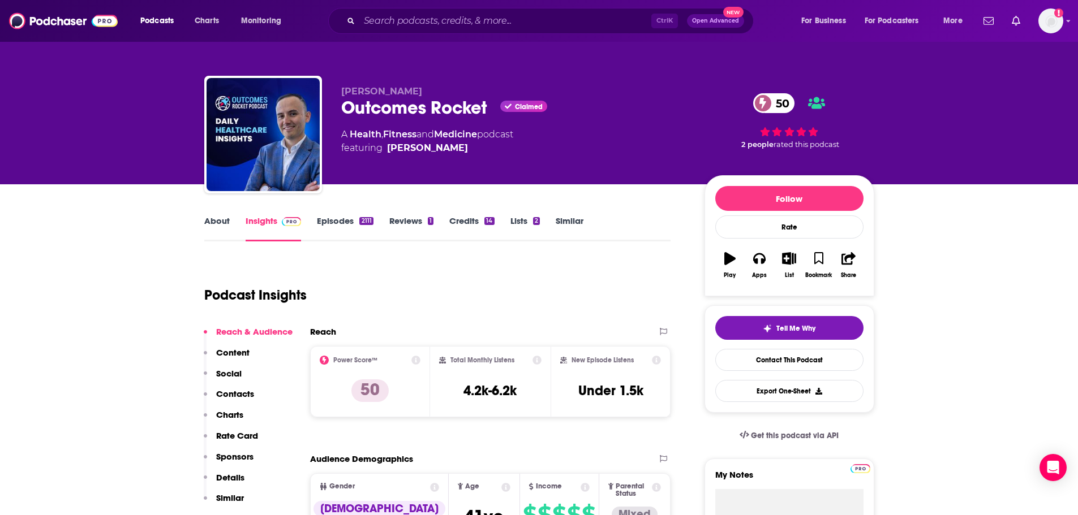
click at [346, 218] on link "Episodes 2111" at bounding box center [345, 229] width 56 height 26
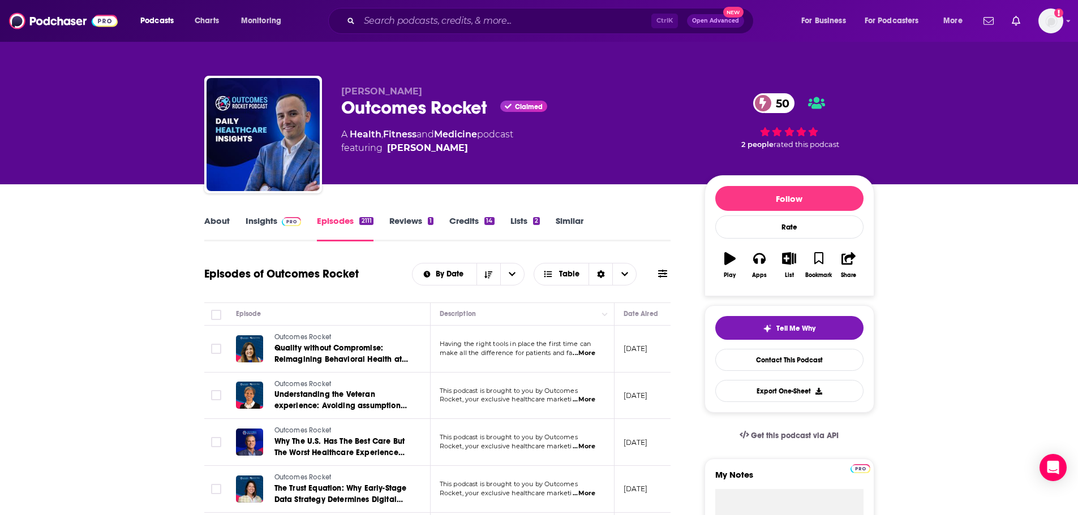
scroll to position [113, 0]
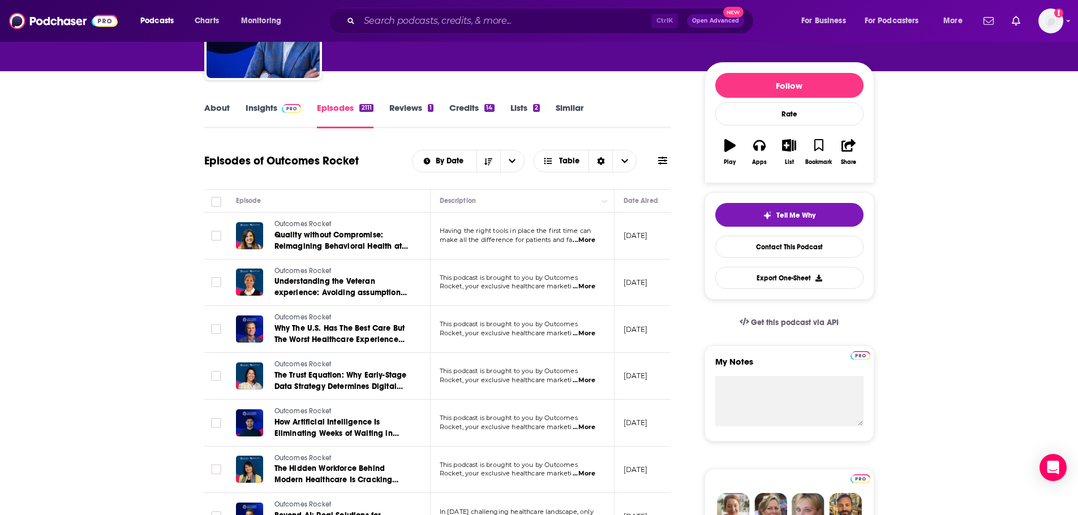
click at [592, 288] on span "...More" at bounding box center [584, 286] width 23 height 9
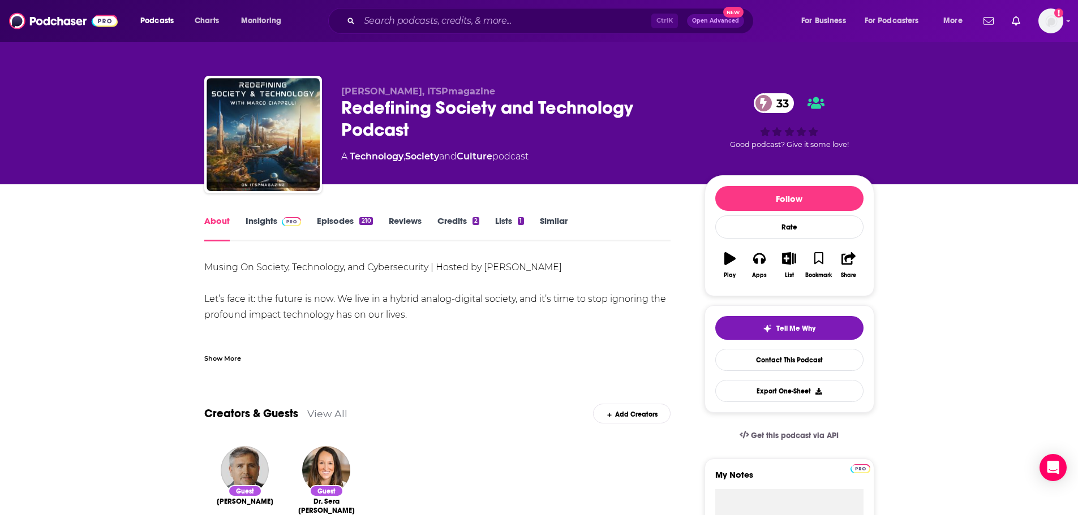
click at [267, 223] on link "Insights" at bounding box center [274, 229] width 56 height 26
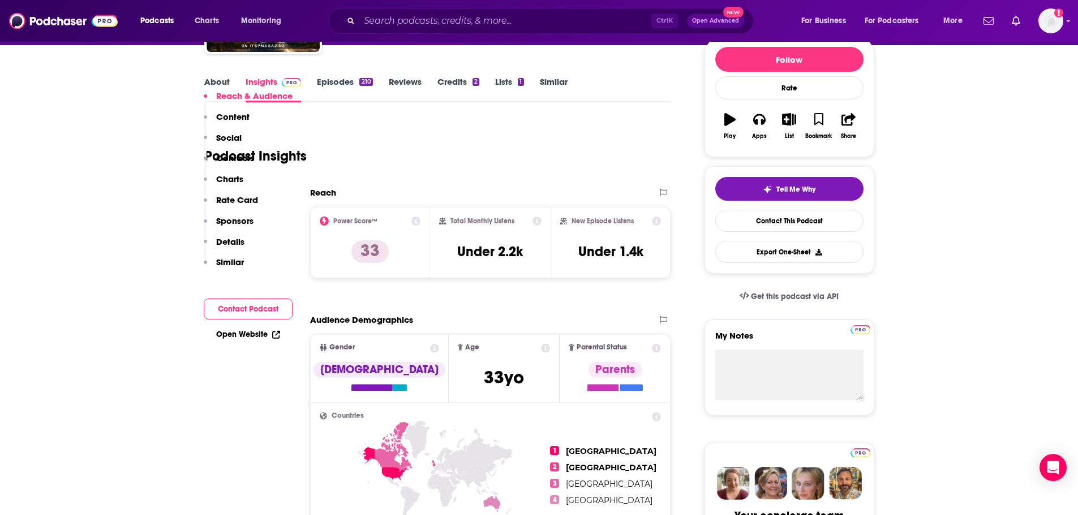
scroll to position [113, 0]
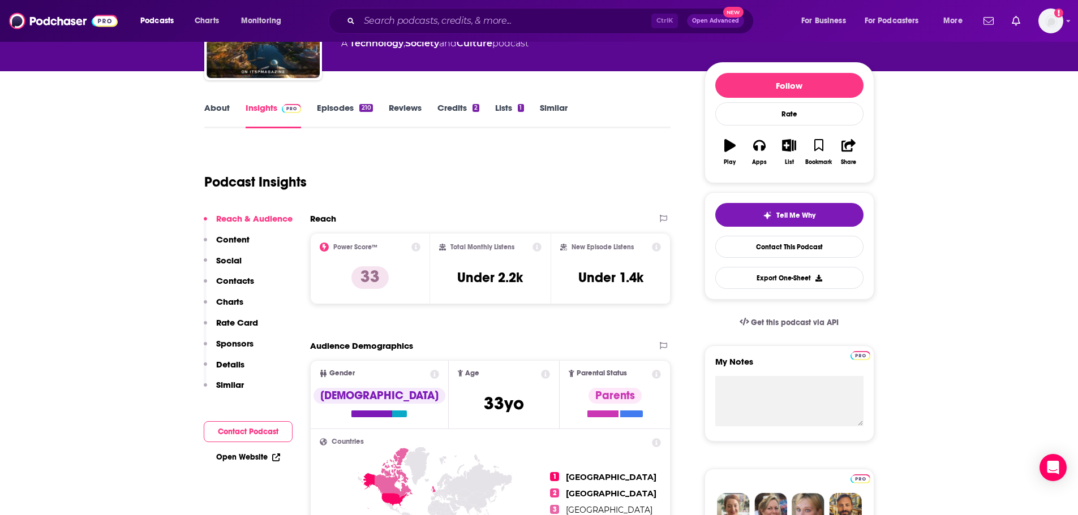
click at [351, 106] on link "Episodes 210" at bounding box center [344, 115] width 55 height 26
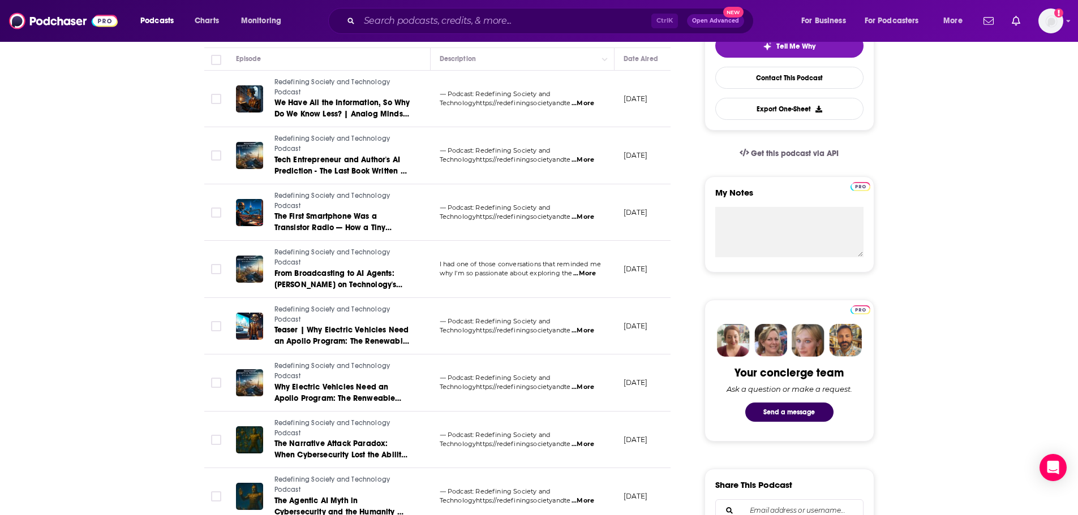
scroll to position [283, 0]
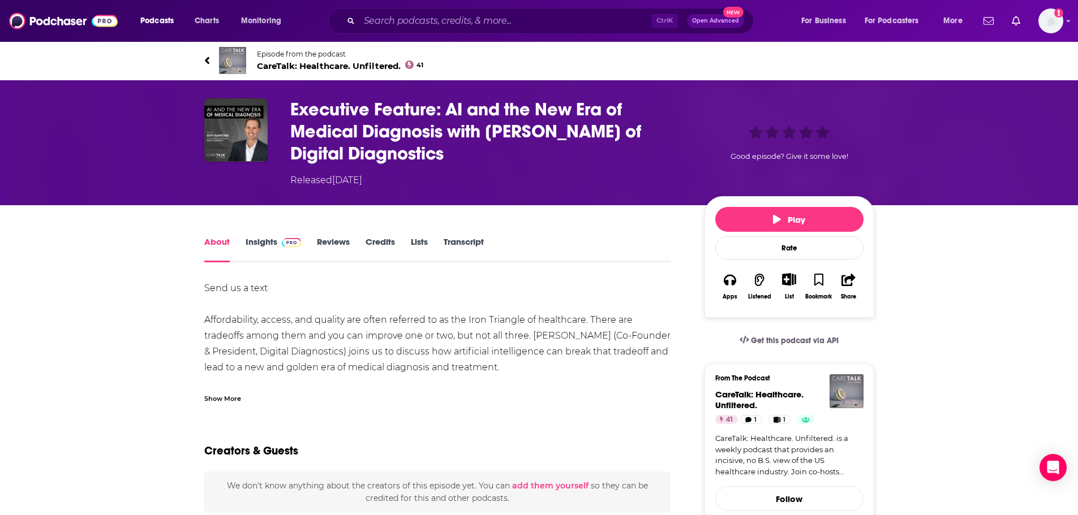
click at [325, 63] on span "CareTalk: Healthcare. Unfiltered. 41" at bounding box center [340, 66] width 167 height 11
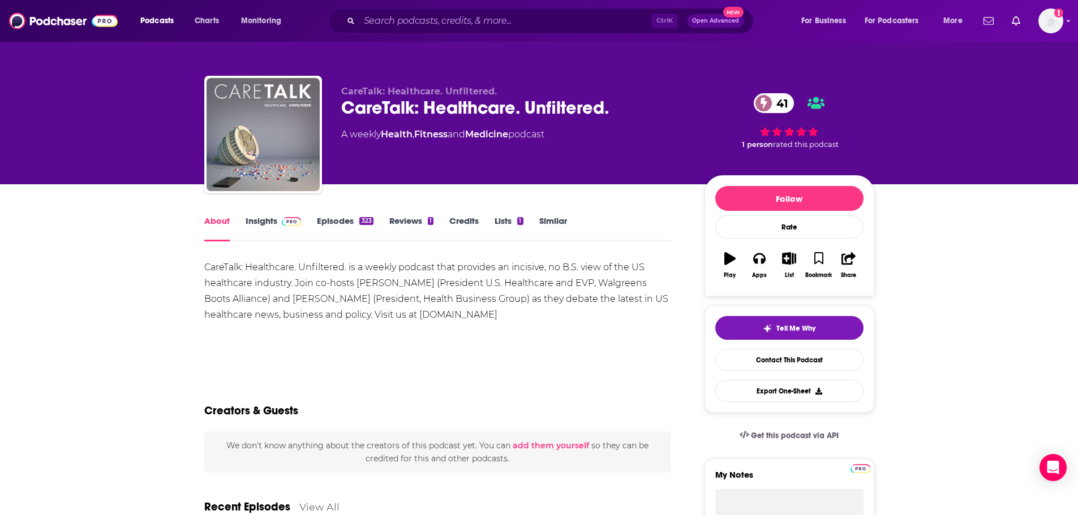
click at [265, 220] on link "Insights" at bounding box center [274, 229] width 56 height 26
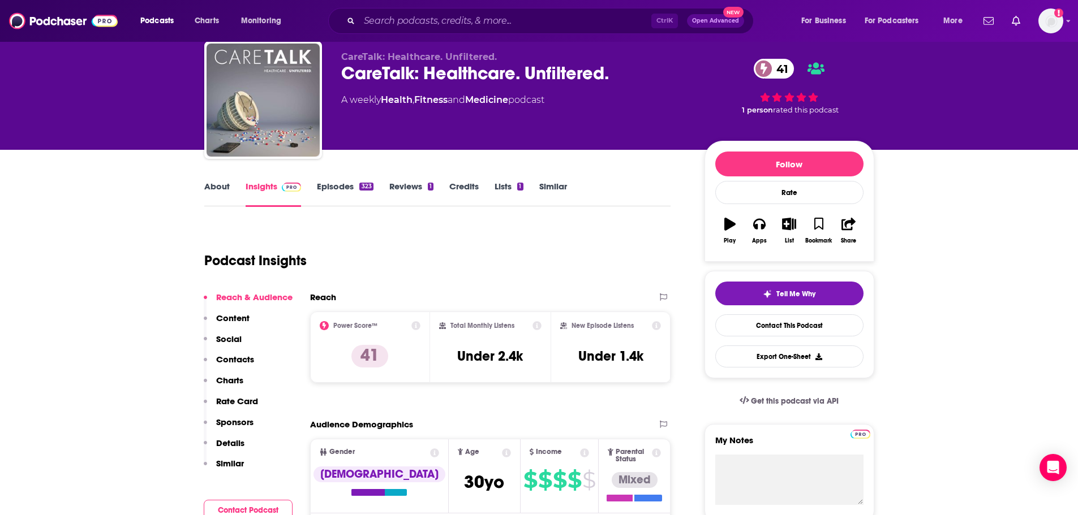
scroll to position [113, 0]
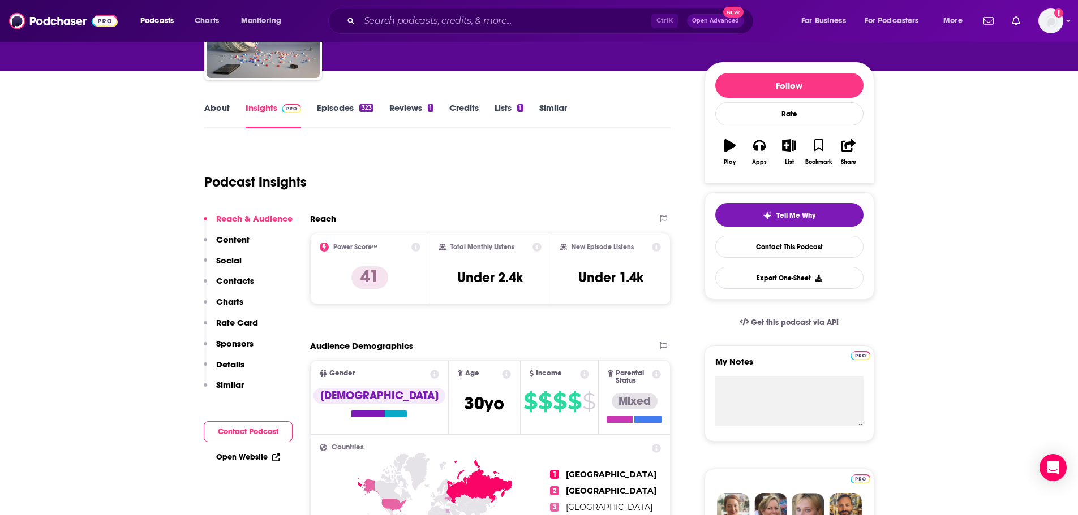
click at [329, 106] on link "Episodes 323" at bounding box center [345, 115] width 56 height 26
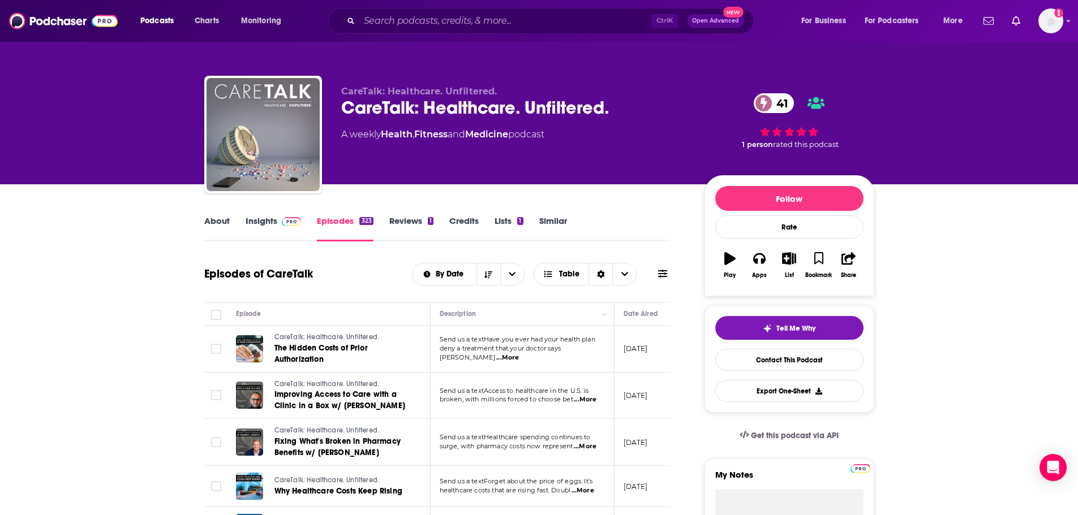
click at [267, 223] on link "Insights" at bounding box center [274, 229] width 56 height 26
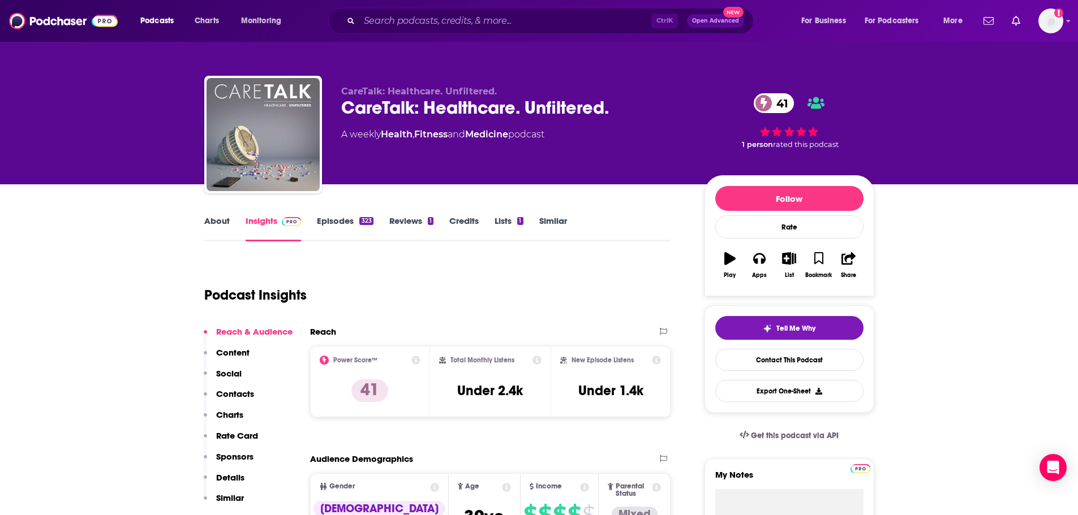
click at [446, 105] on div "CareTalk: Healthcare. Unfiltered. 41" at bounding box center [513, 108] width 345 height 22
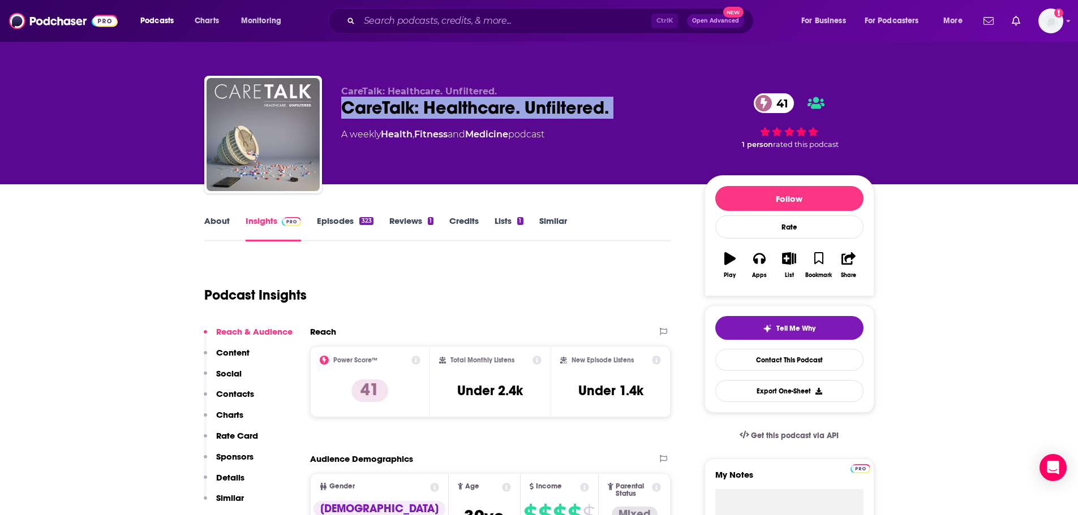
click at [446, 105] on div "CareTalk: Healthcare. Unfiltered. 41" at bounding box center [513, 108] width 345 height 22
copy div "CareTalk: Healthcare. Unfiltered. 41"
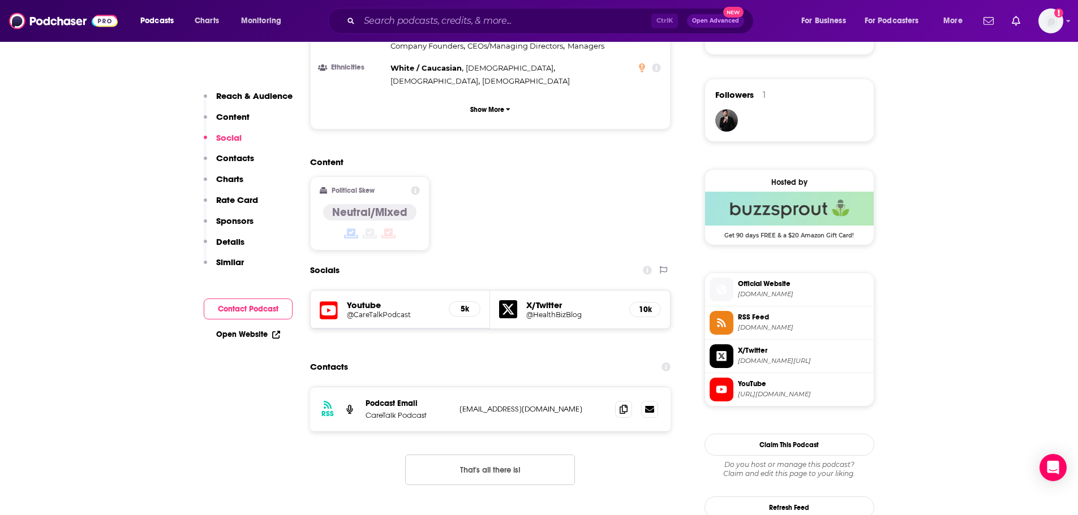
scroll to position [792, 0]
click at [623, 403] on icon at bounding box center [623, 407] width 8 height 9
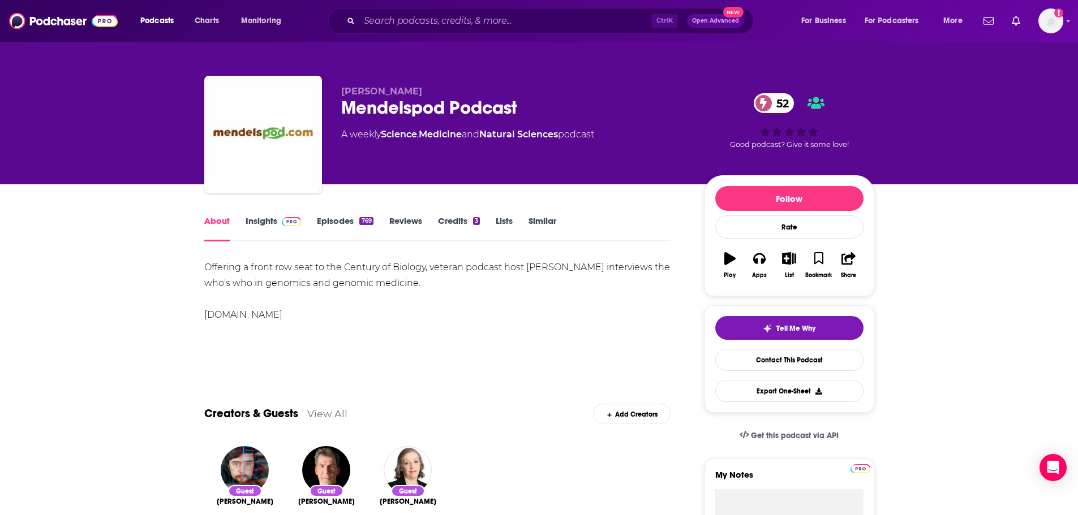
click at [268, 219] on link "Insights" at bounding box center [274, 229] width 56 height 26
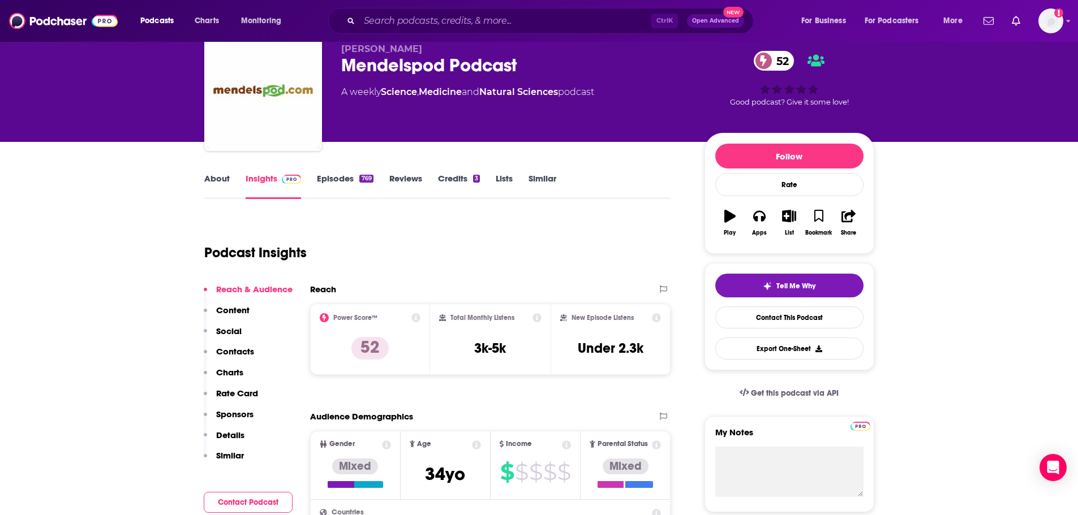
scroll to position [113, 0]
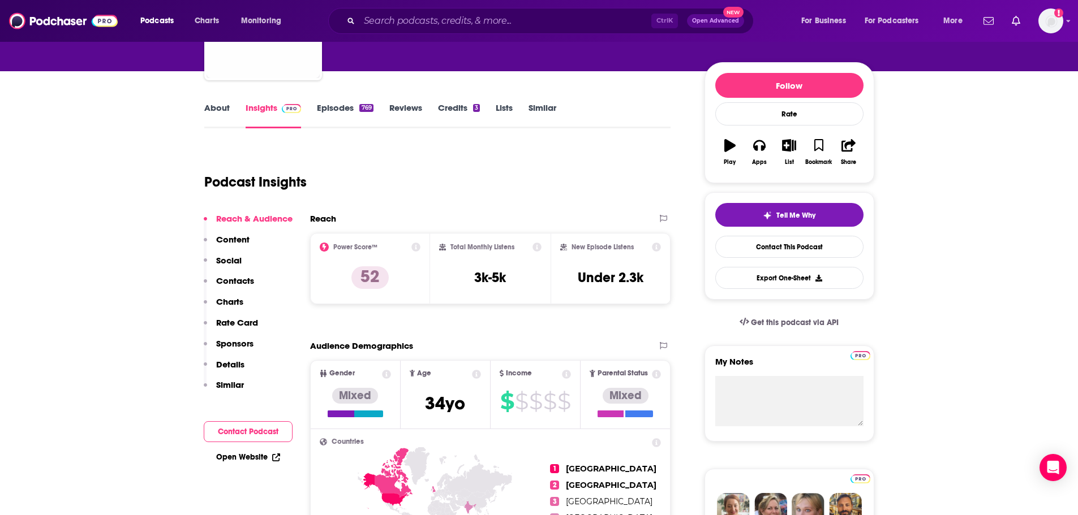
click at [342, 103] on link "Episodes 769" at bounding box center [345, 115] width 56 height 26
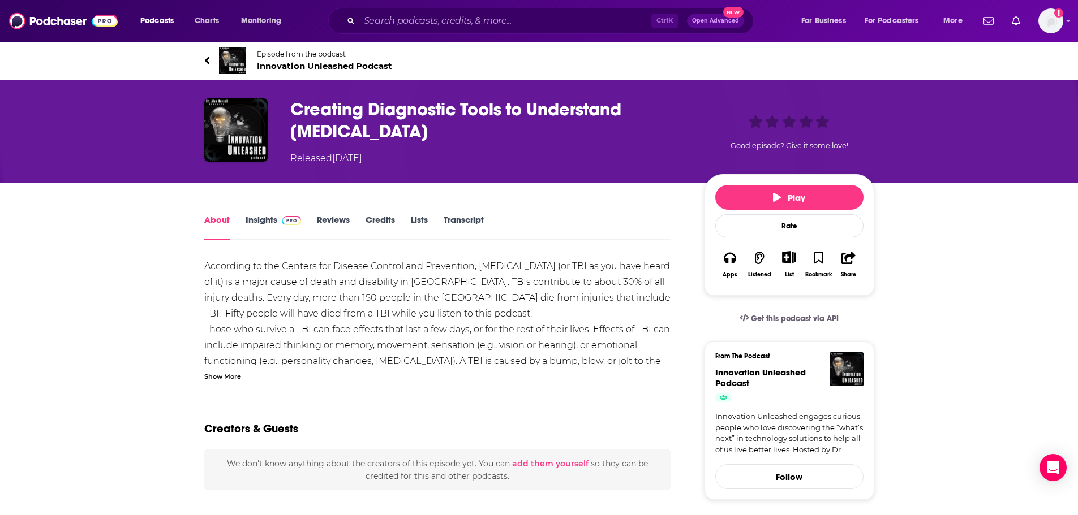
click at [301, 70] on span "Innovation Unleashed Podcast" at bounding box center [324, 66] width 135 height 11
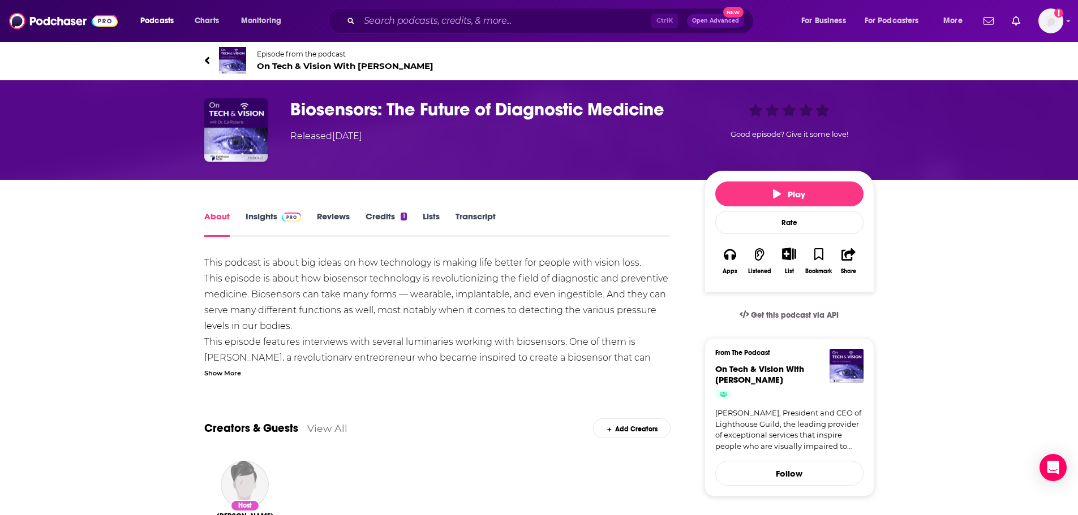
click at [346, 64] on span "On Tech & Vision With [PERSON_NAME]" at bounding box center [345, 66] width 177 height 11
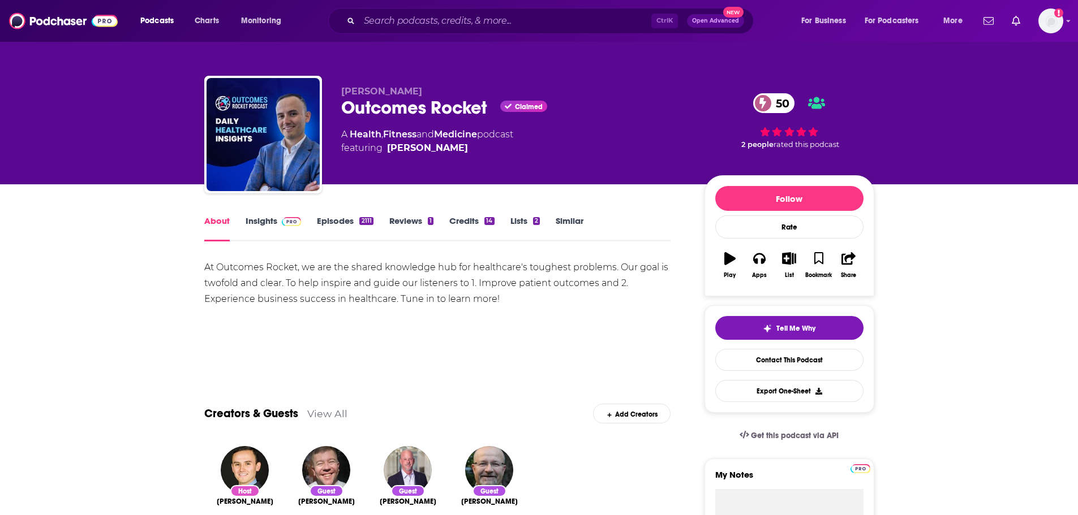
click at [269, 221] on link "Insights" at bounding box center [274, 229] width 56 height 26
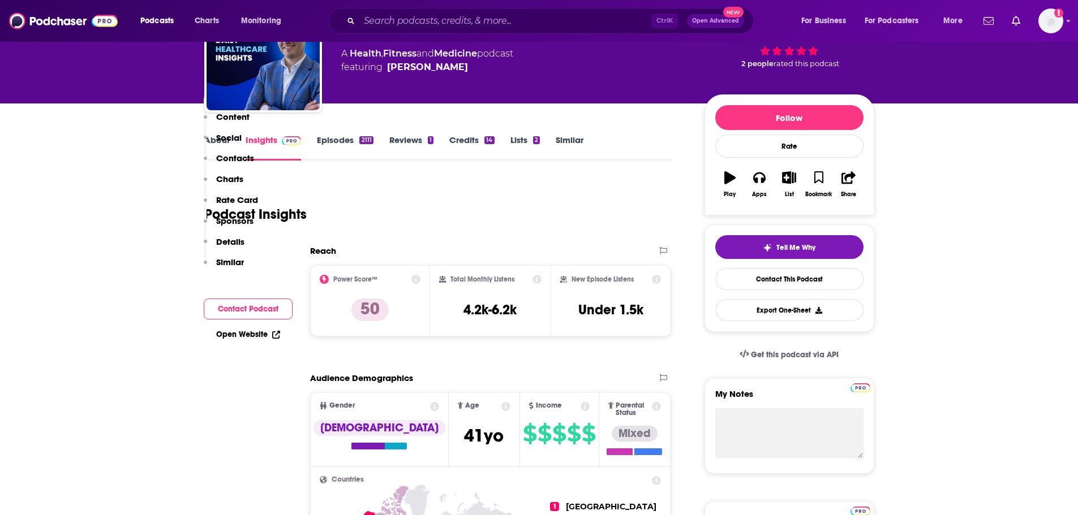
scroll to position [57, 0]
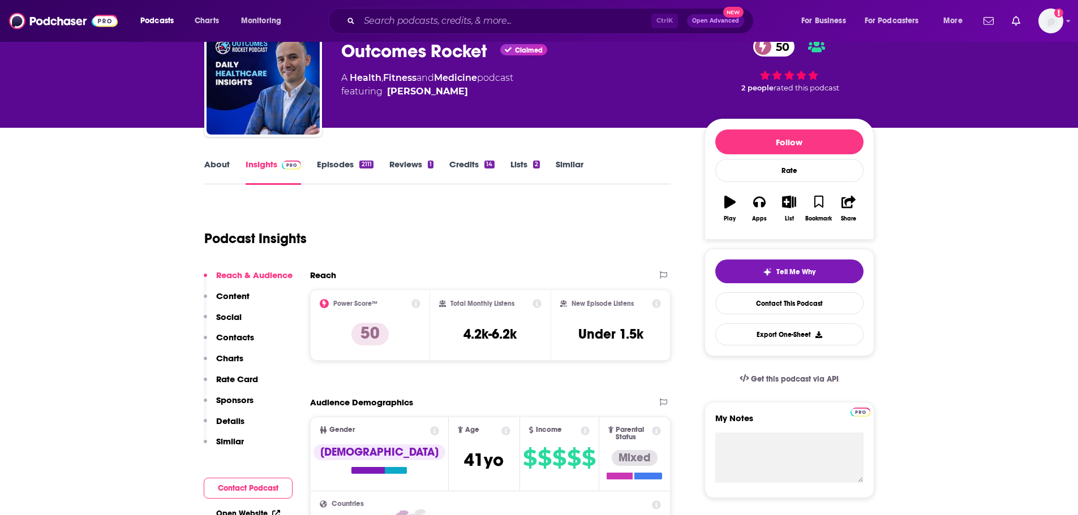
click at [328, 170] on link "Episodes 2111" at bounding box center [345, 172] width 56 height 26
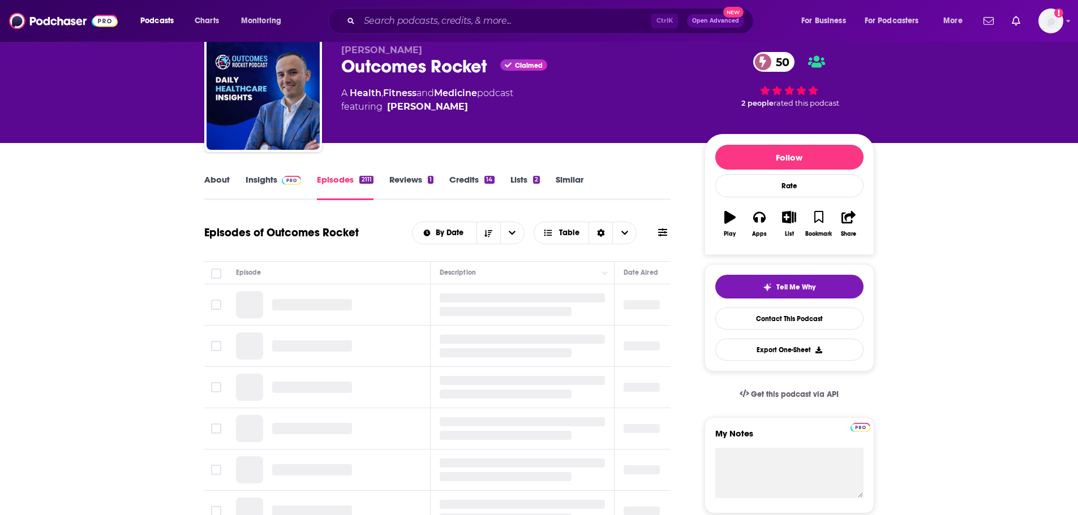
scroll to position [170, 0]
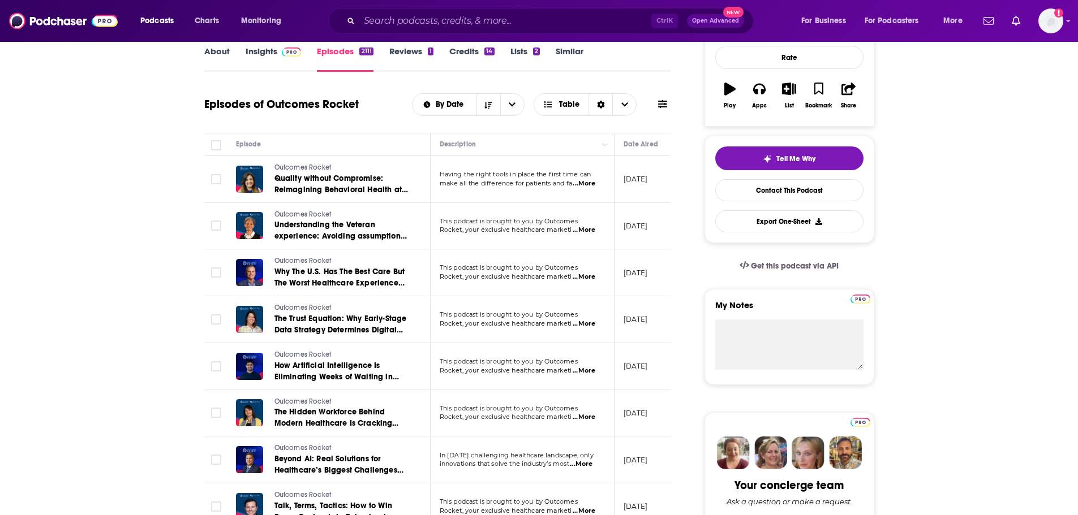
click at [591, 420] on span "...More" at bounding box center [584, 417] width 23 height 9
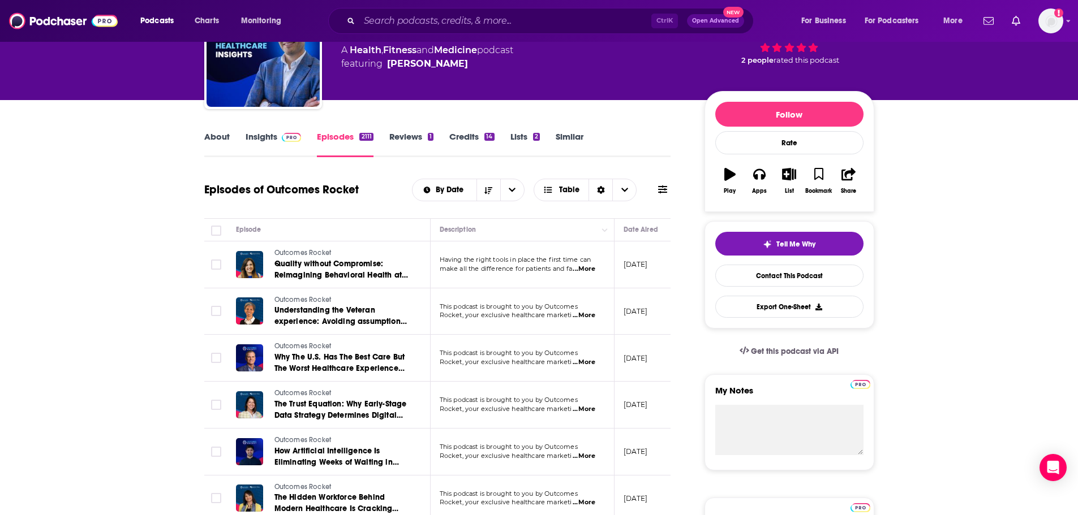
scroll to position [0, 0]
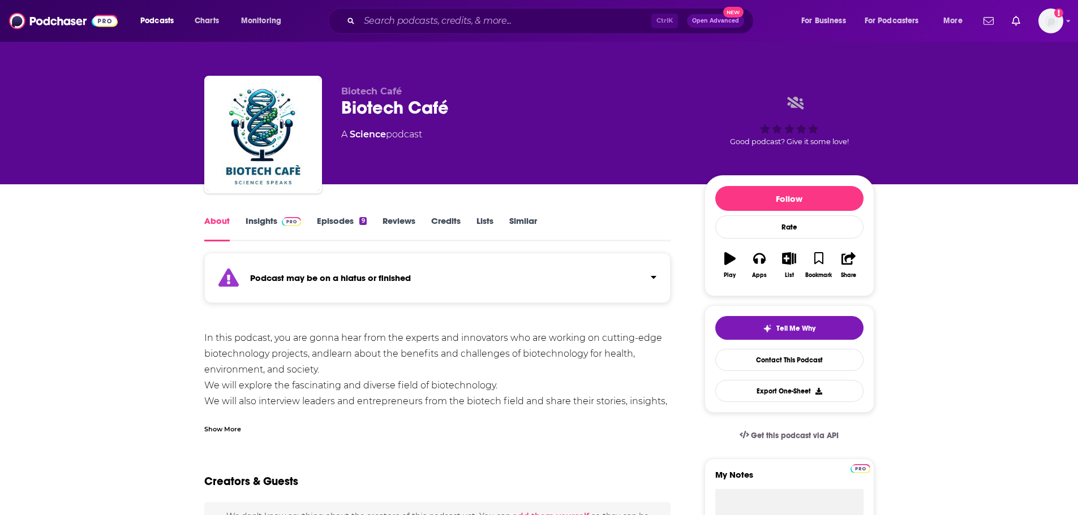
click at [520, 220] on link "Similar" at bounding box center [523, 229] width 28 height 26
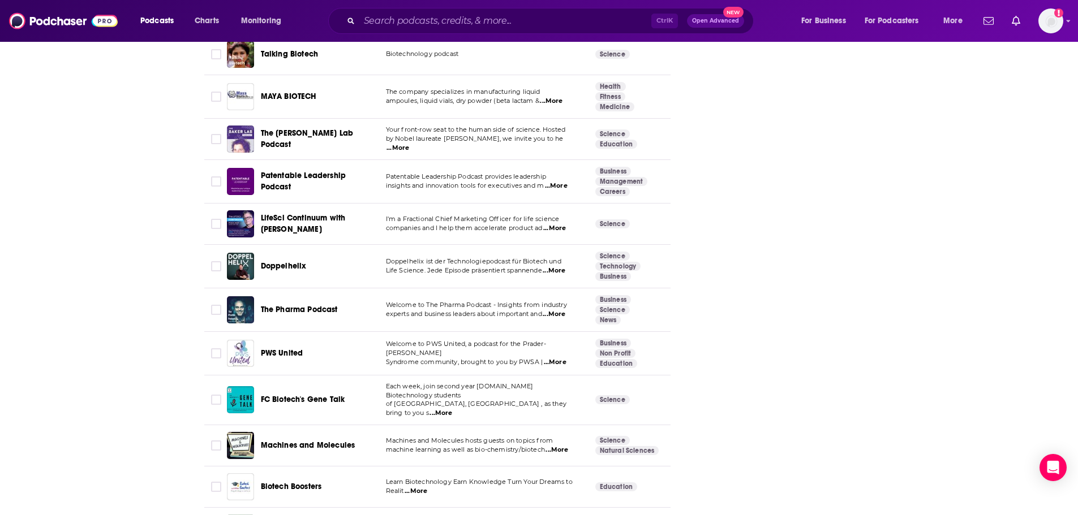
scroll to position [4066, 0]
drag, startPoint x: 299, startPoint y: 444, endPoint x: 299, endPoint y: 457, distance: 12.4
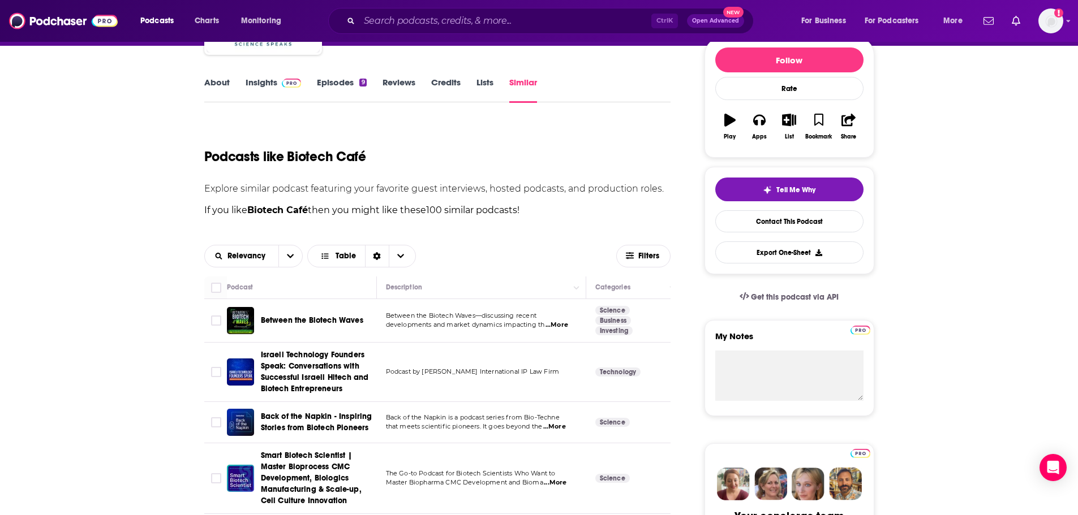
scroll to position [0, 0]
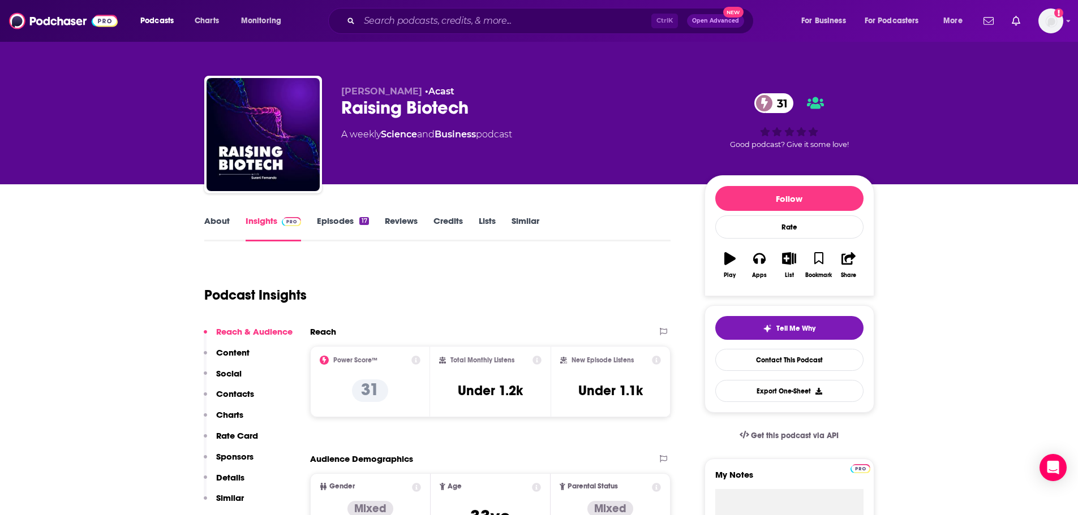
click at [325, 223] on link "Episodes 17" at bounding box center [342, 229] width 51 height 26
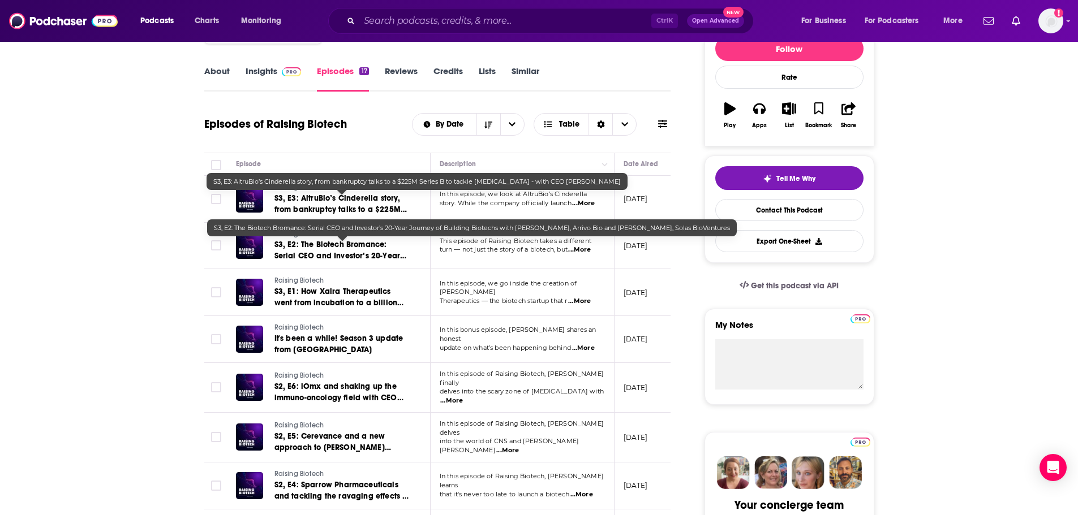
scroll to position [170, 0]
